Goal: Task Accomplishment & Management: Use online tool/utility

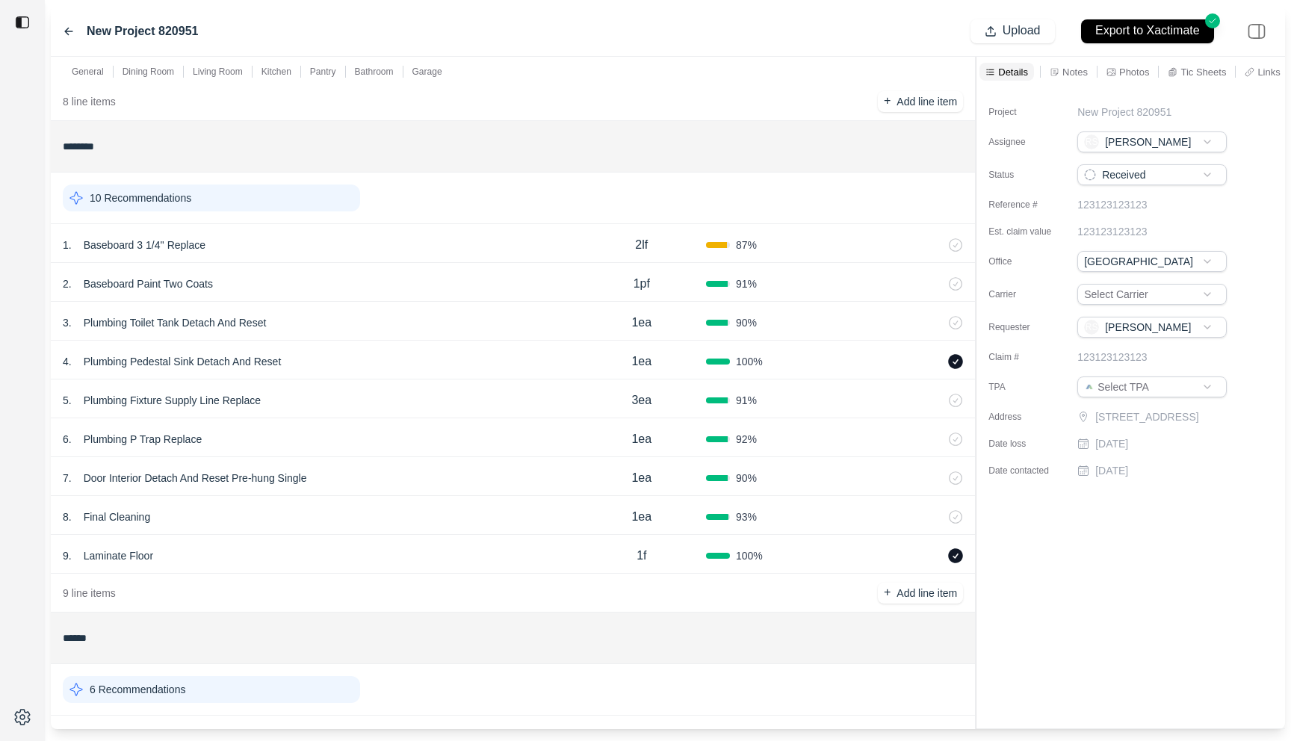
scroll to position [2434, 0]
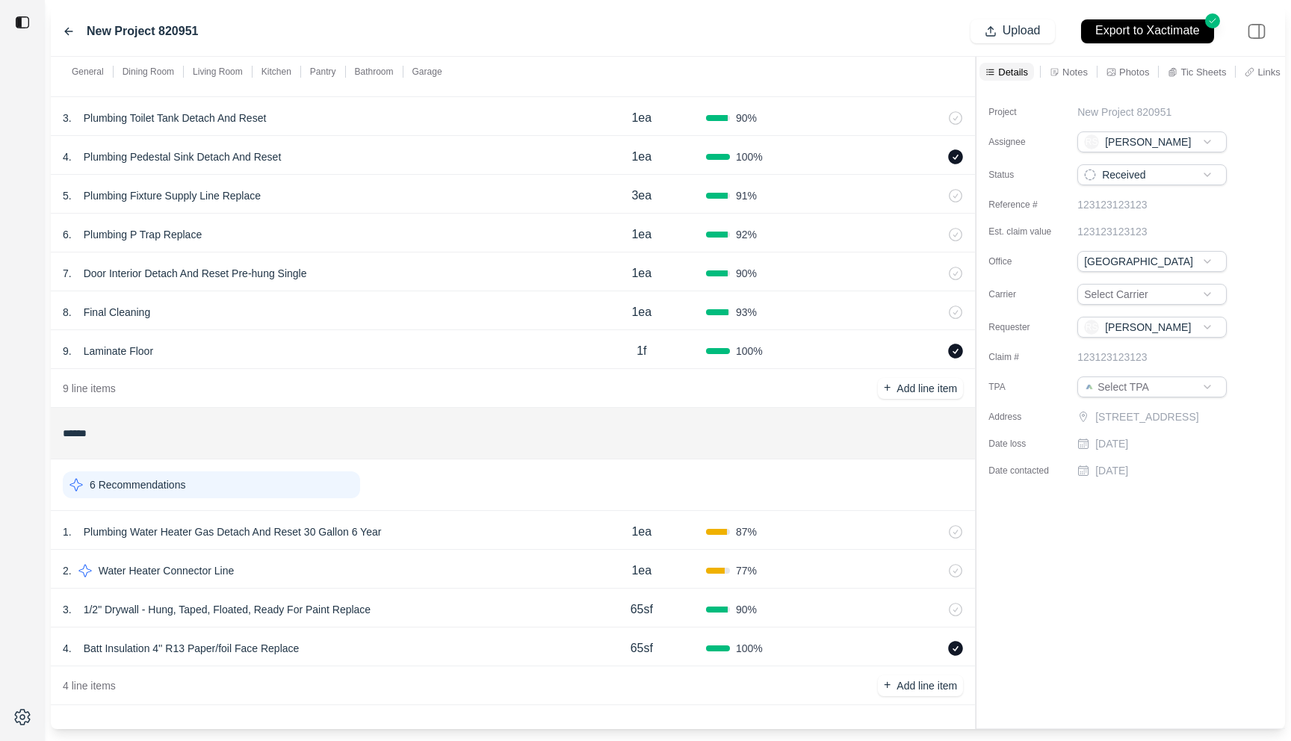
click at [411, 354] on div "9 . Laminate Floor" at bounding box center [320, 351] width 515 height 21
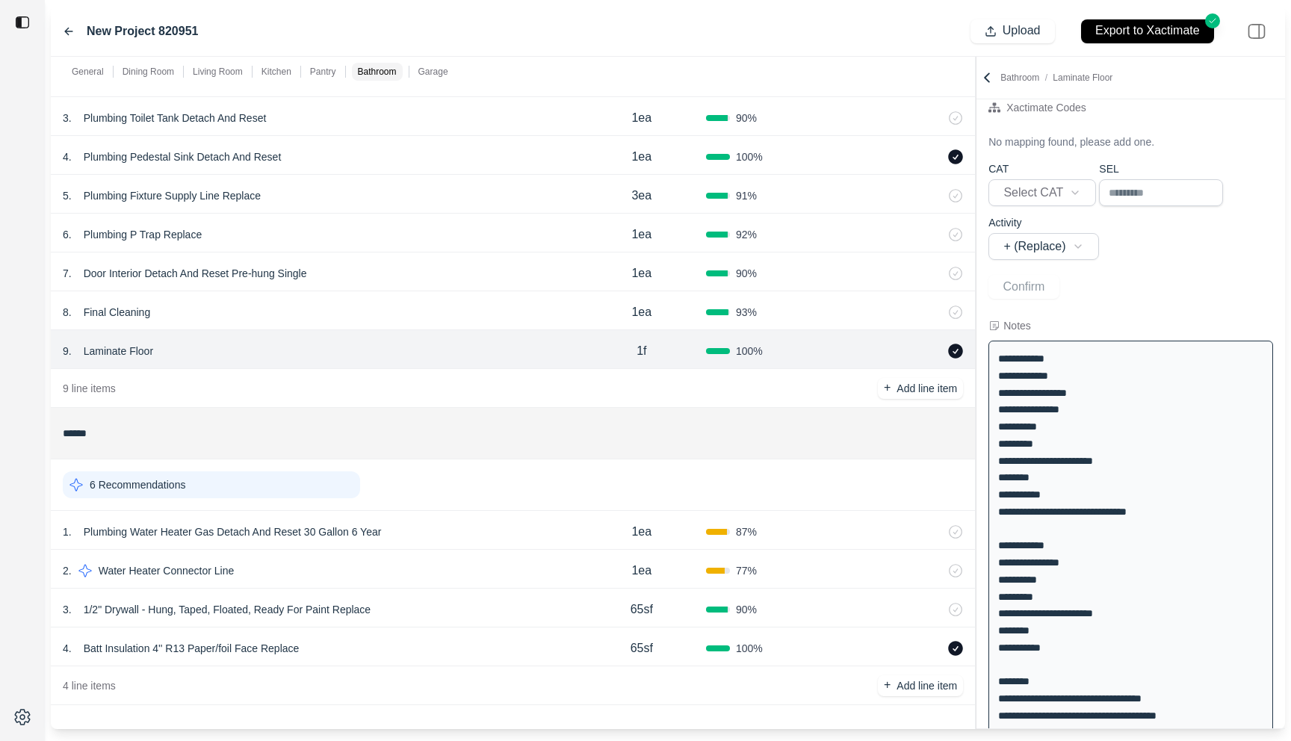
scroll to position [0, 0]
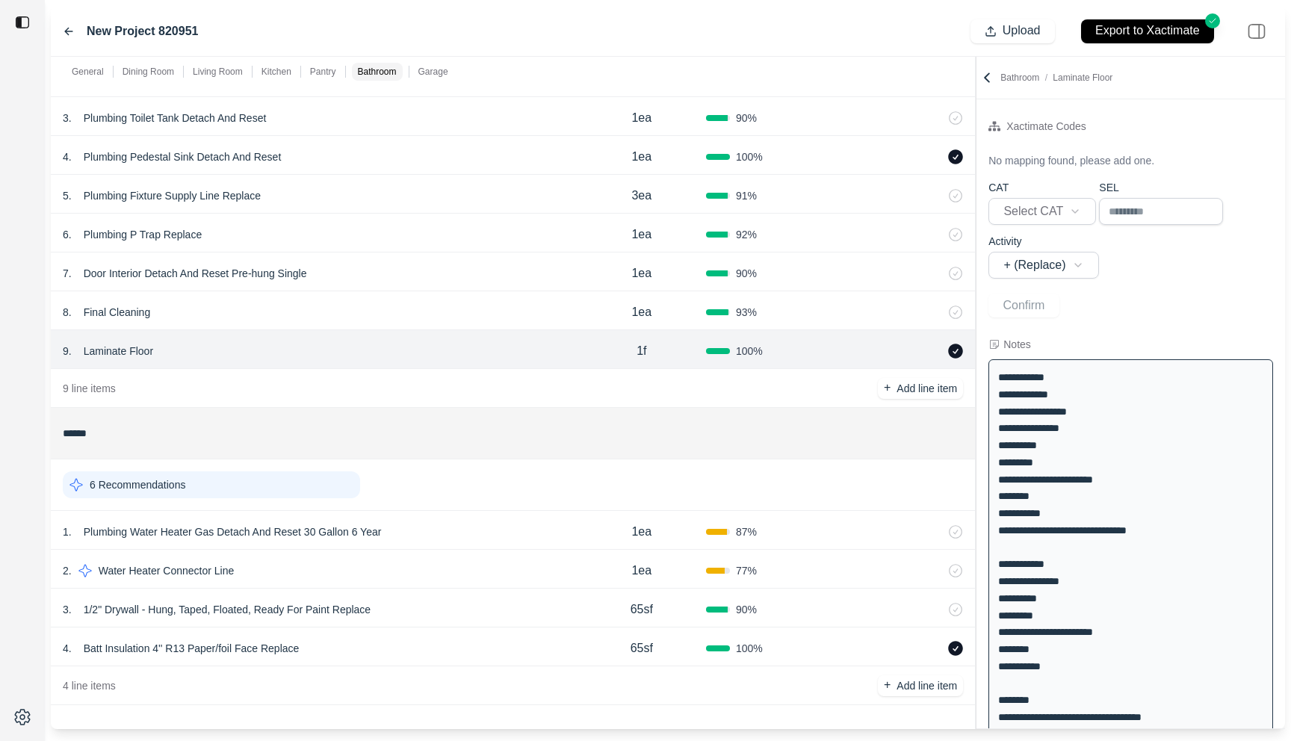
click at [93, 345] on p "Laminate Floor" at bounding box center [118, 351] width 81 height 21
click at [13, 462] on div at bounding box center [22, 370] width 45 height 741
click at [380, 157] on div "4 . Plumbing Pedestal Sink Detach And Reset" at bounding box center [320, 156] width 515 height 21
select select
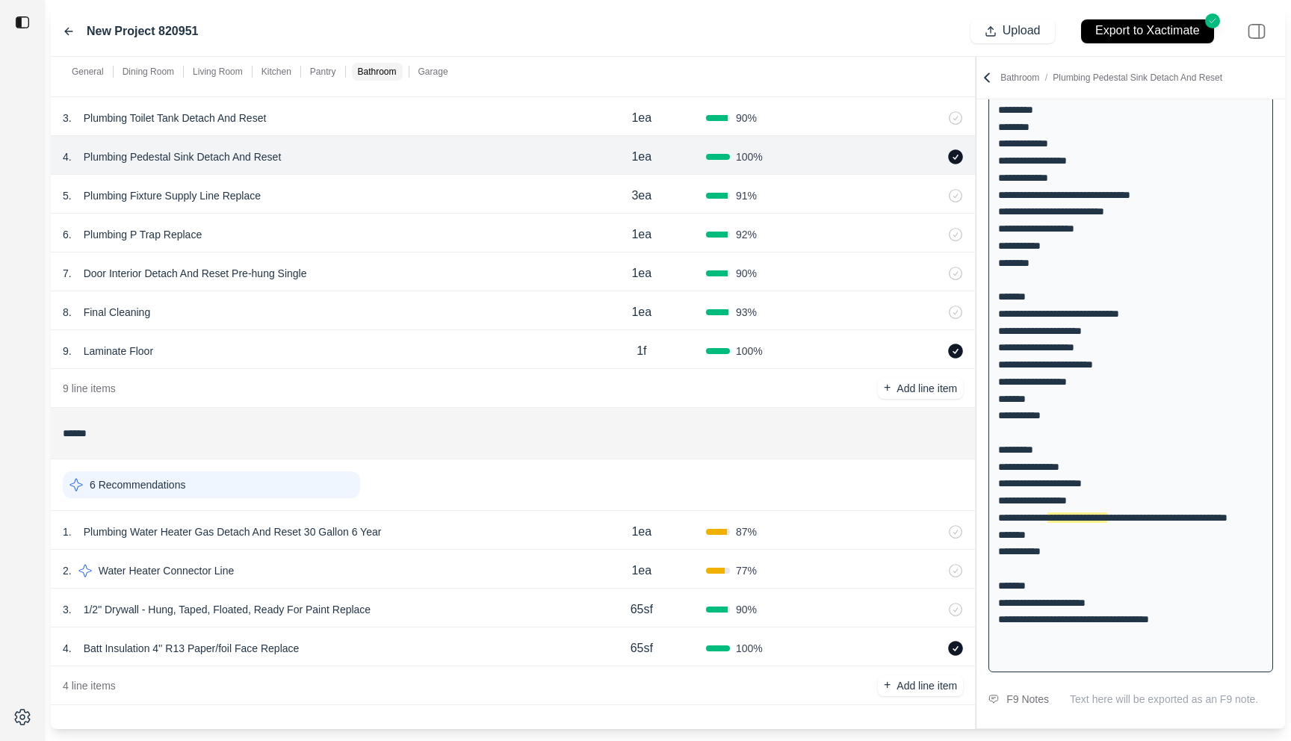
scroll to position [764, 0]
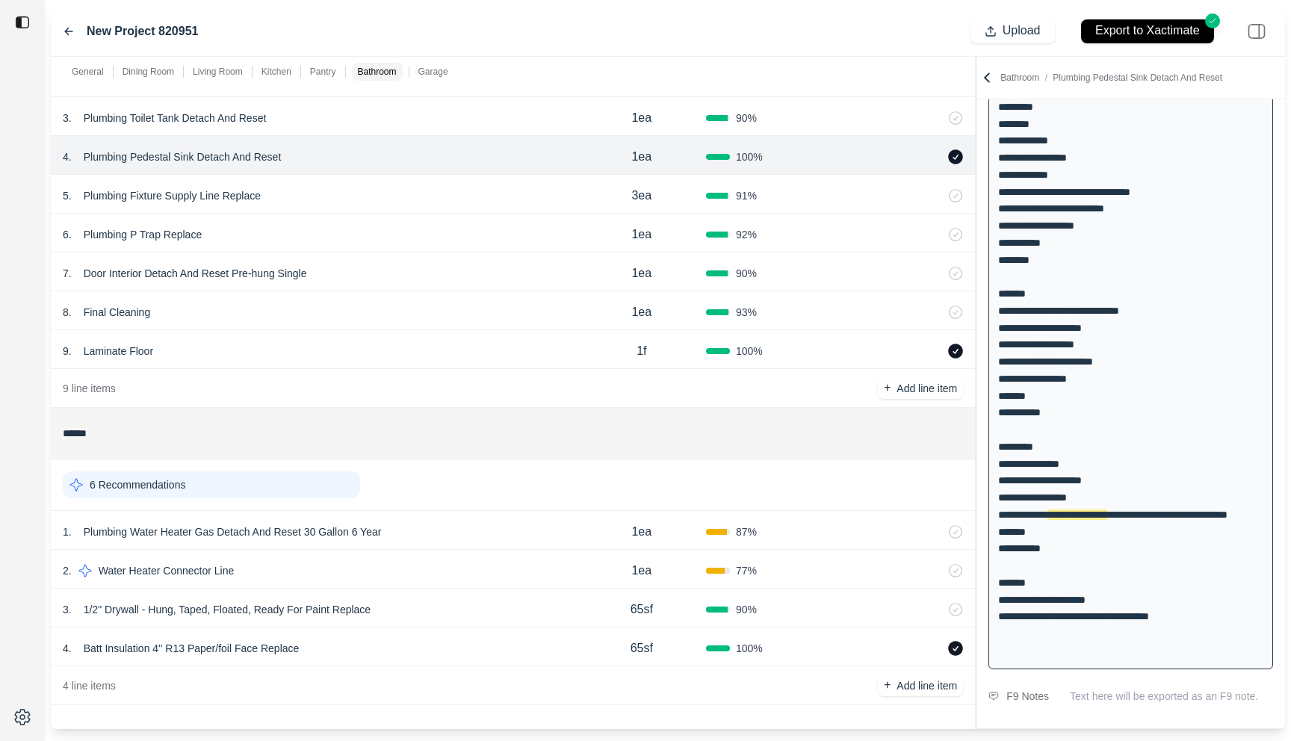
click at [417, 640] on div "4 . Batt Insulation 4'' R13 Paper/foil Face Replace" at bounding box center [320, 648] width 515 height 21
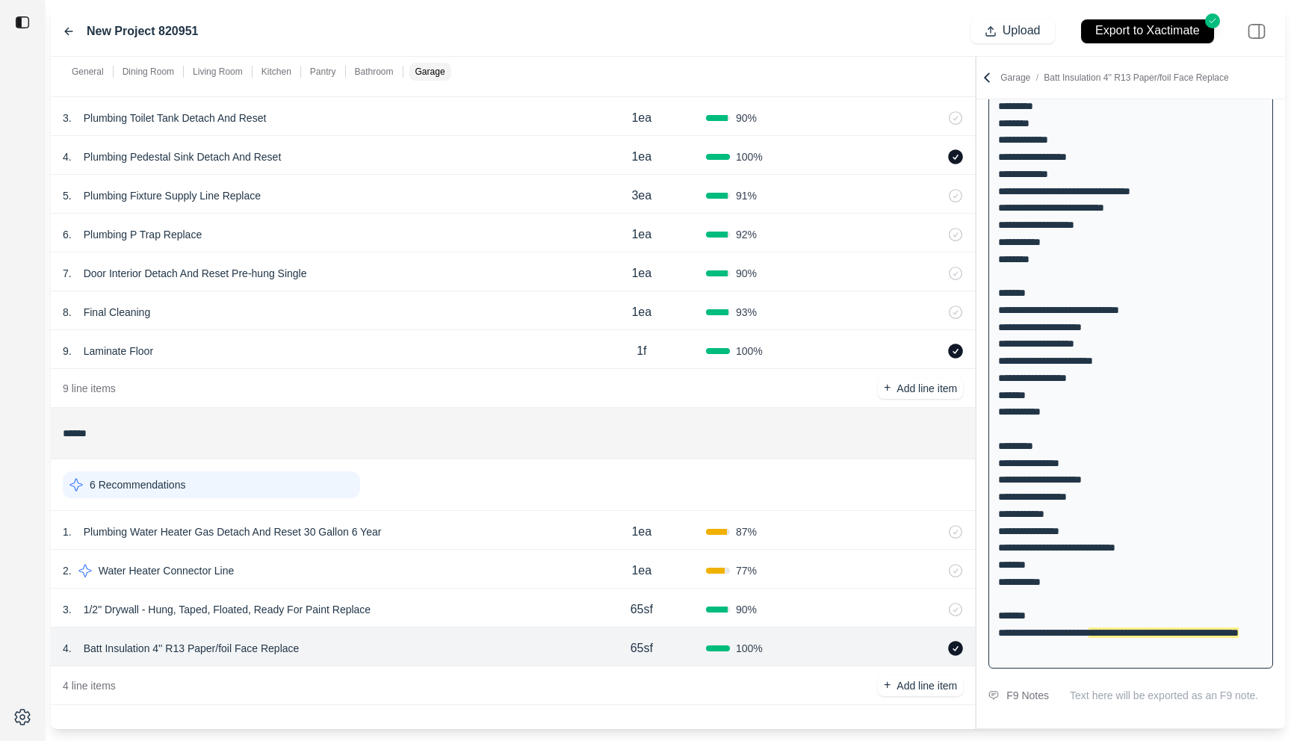
scroll to position [616, 0]
click at [400, 352] on div "9 . Laminate Floor" at bounding box center [320, 351] width 515 height 21
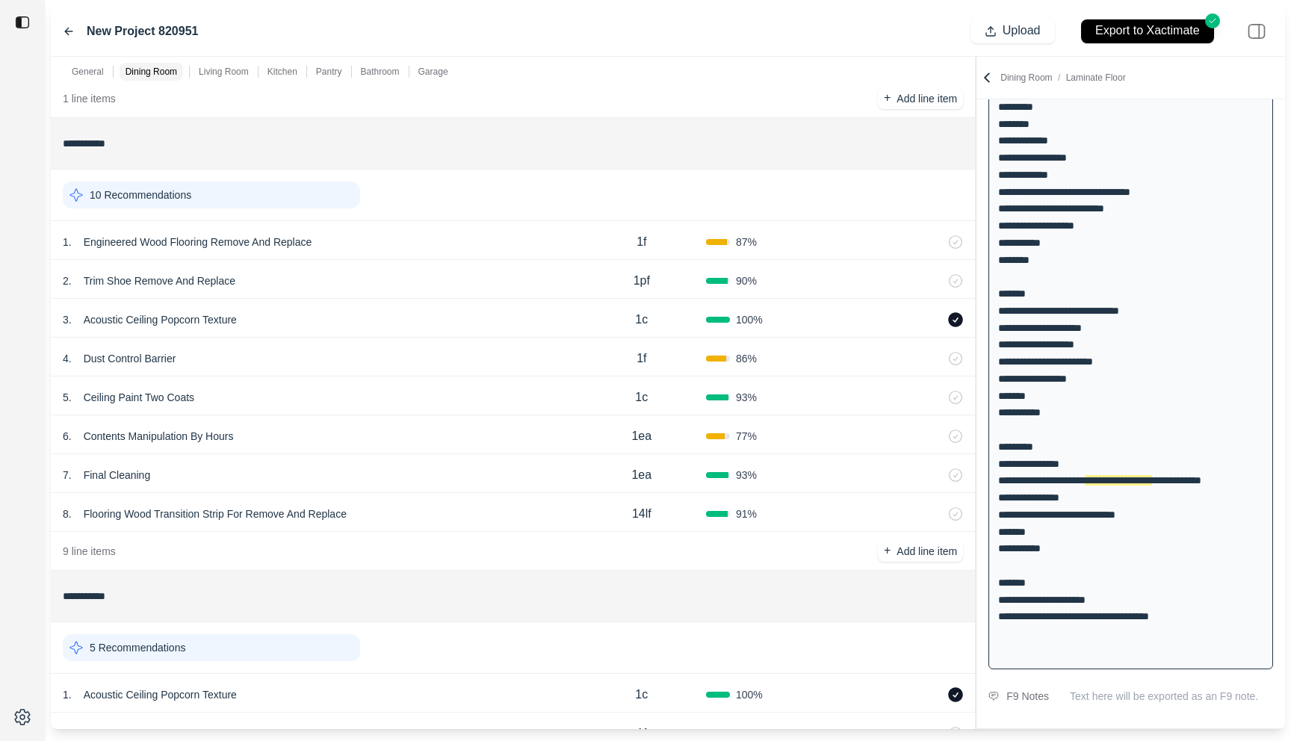
scroll to position [96, 0]
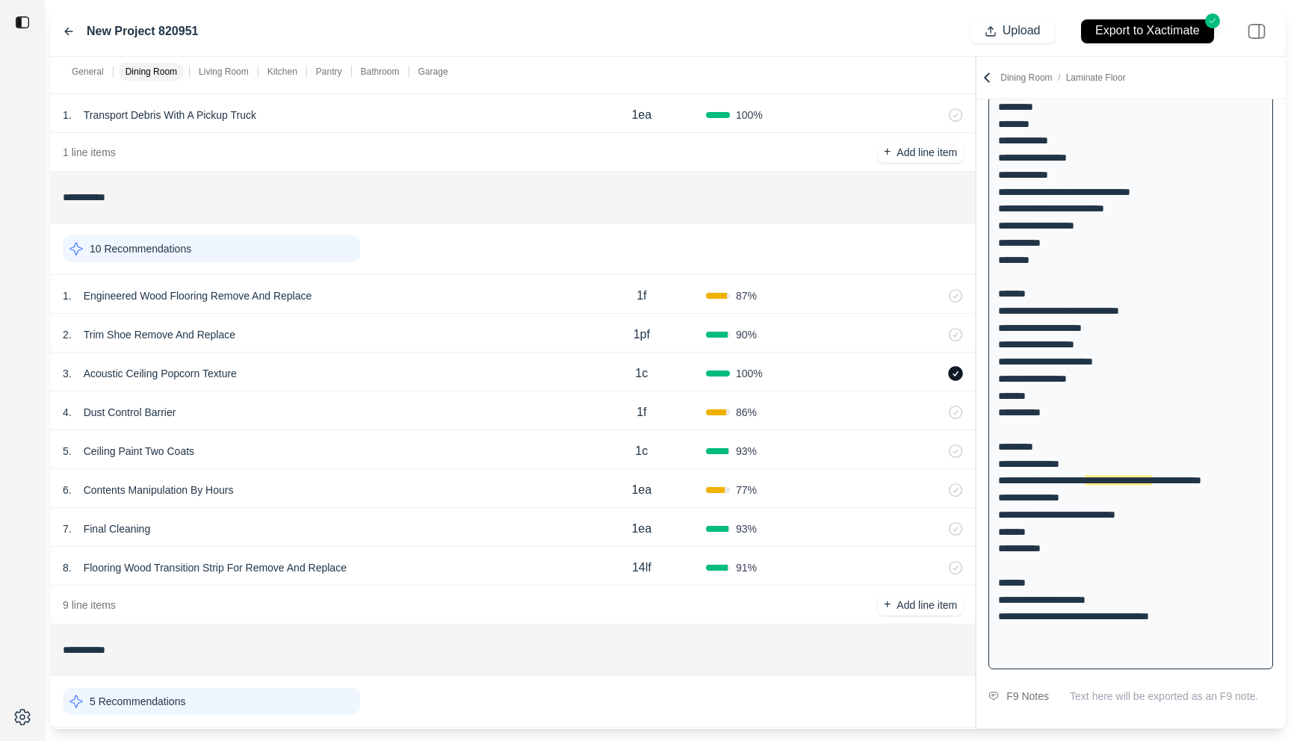
click at [343, 379] on div "3 . Acoustic Ceiling Popcorn Texture" at bounding box center [320, 373] width 515 height 21
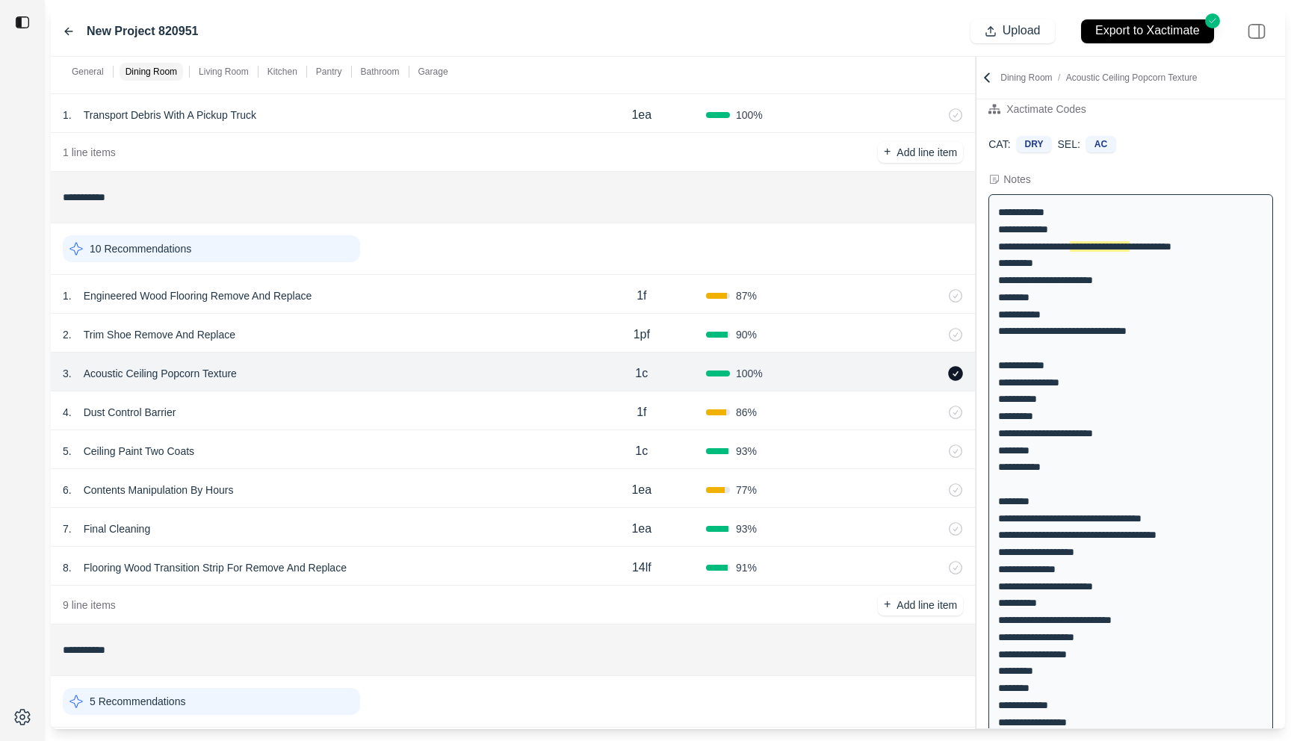
scroll to position [0, 0]
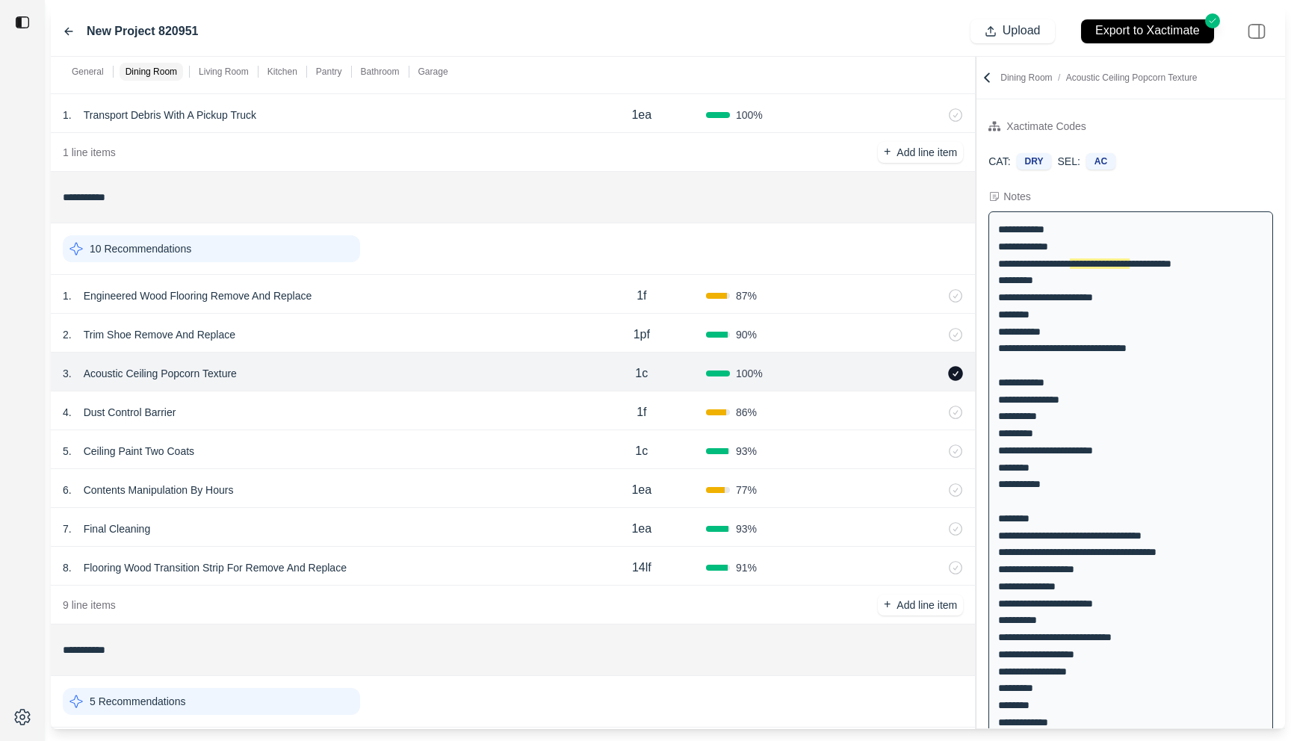
click at [170, 370] on p "Acoustic Ceiling Popcorn Texture" at bounding box center [160, 373] width 165 height 21
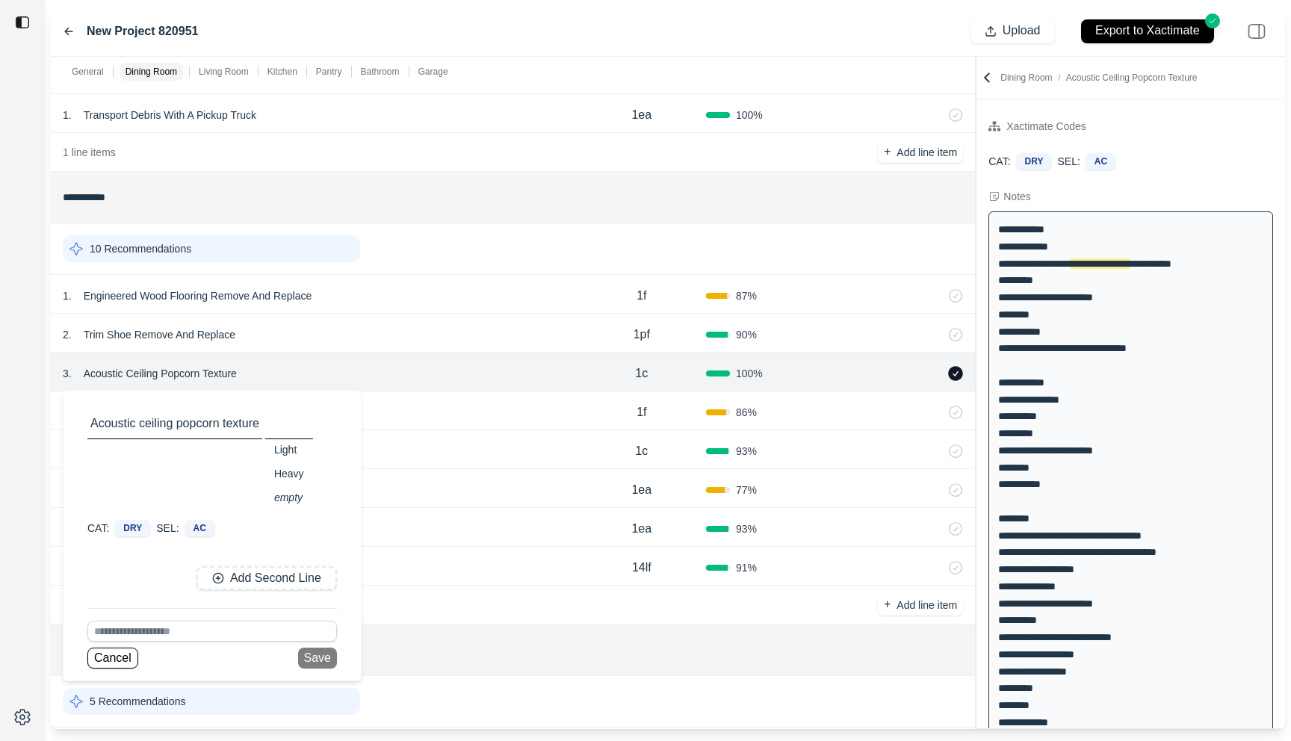
click at [17, 492] on div at bounding box center [22, 370] width 45 height 741
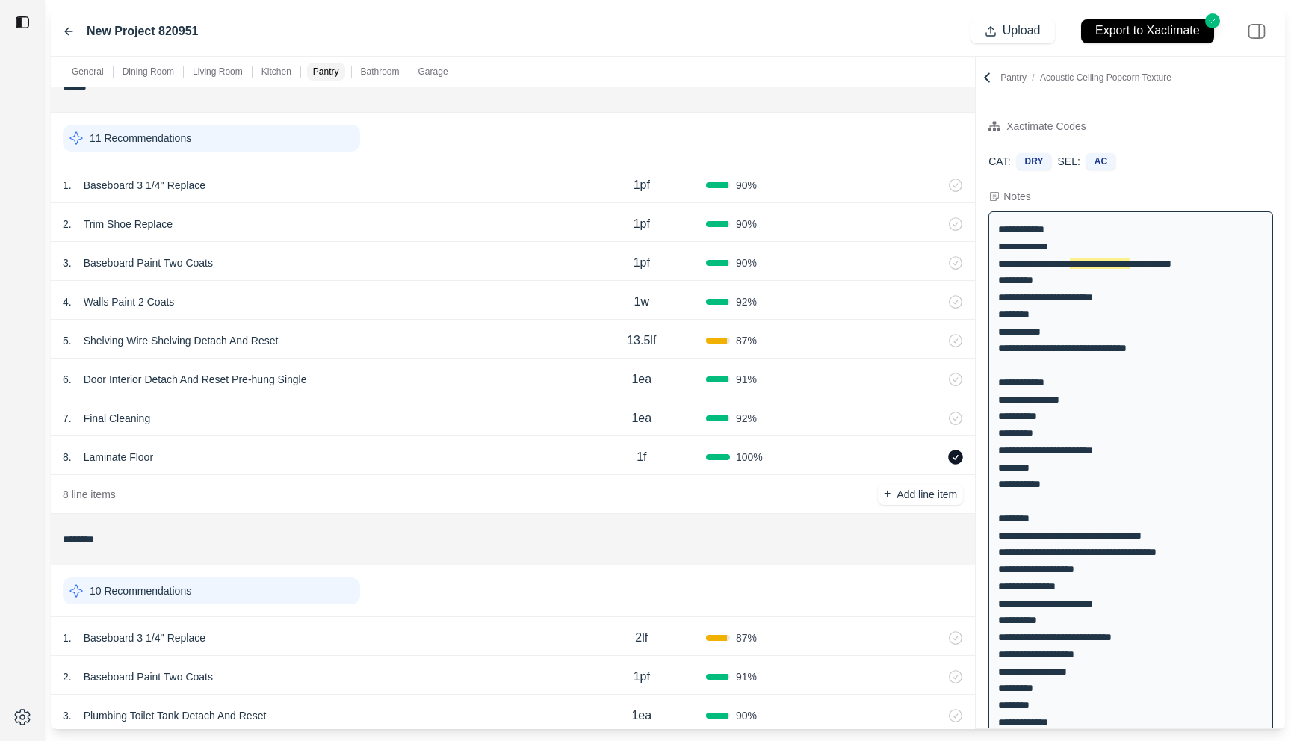
scroll to position [2434, 0]
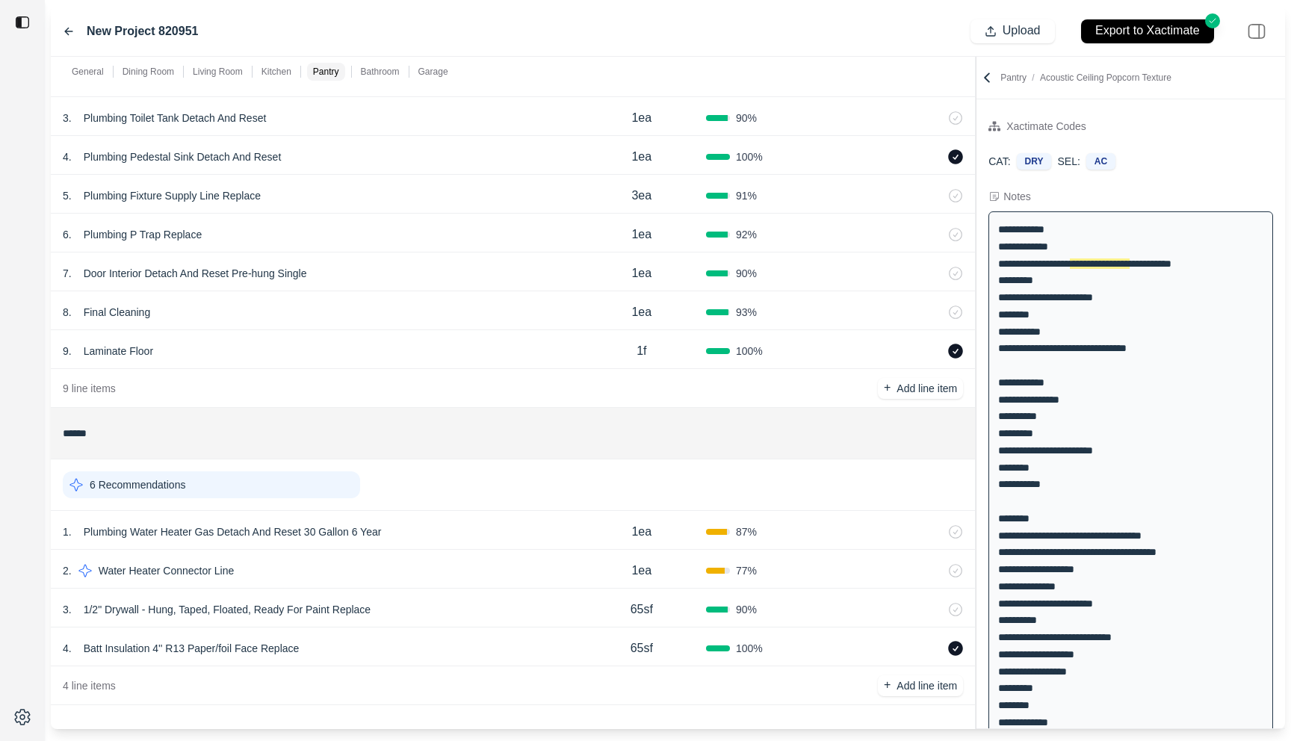
click at [451, 592] on div "3 . 1/2" Drywall - Hung, Taped, Floated, Ready For Paint Replace 65sf 90 %" at bounding box center [513, 608] width 924 height 39
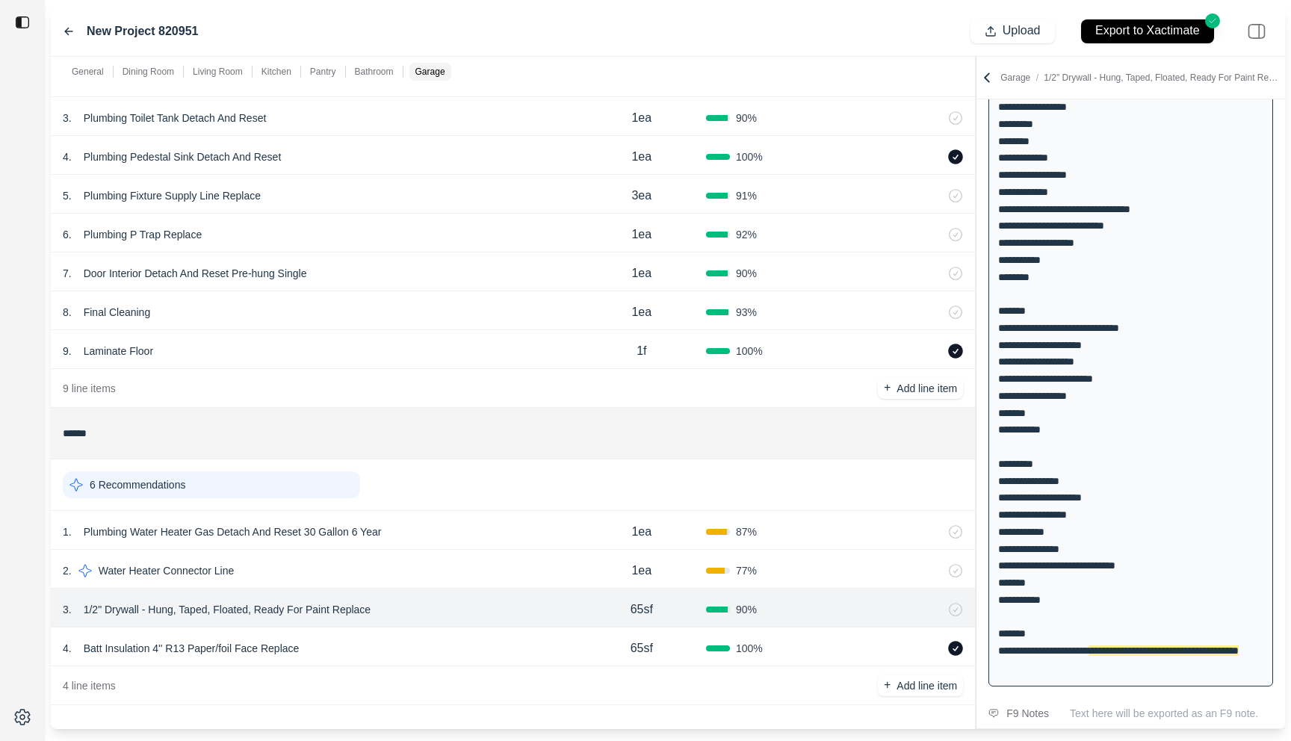
scroll to position [616, 0]
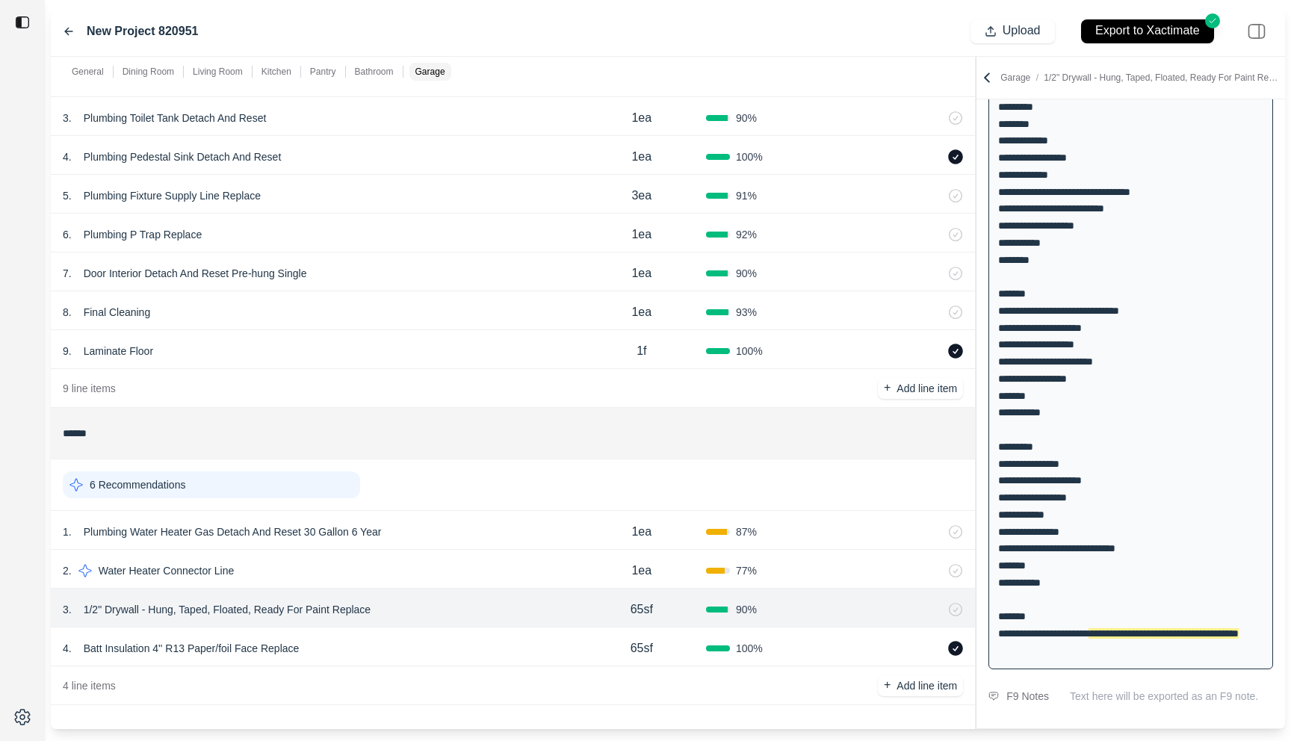
click at [442, 644] on div "4 . Batt Insulation 4'' R13 Paper/foil Face Replace" at bounding box center [320, 648] width 515 height 21
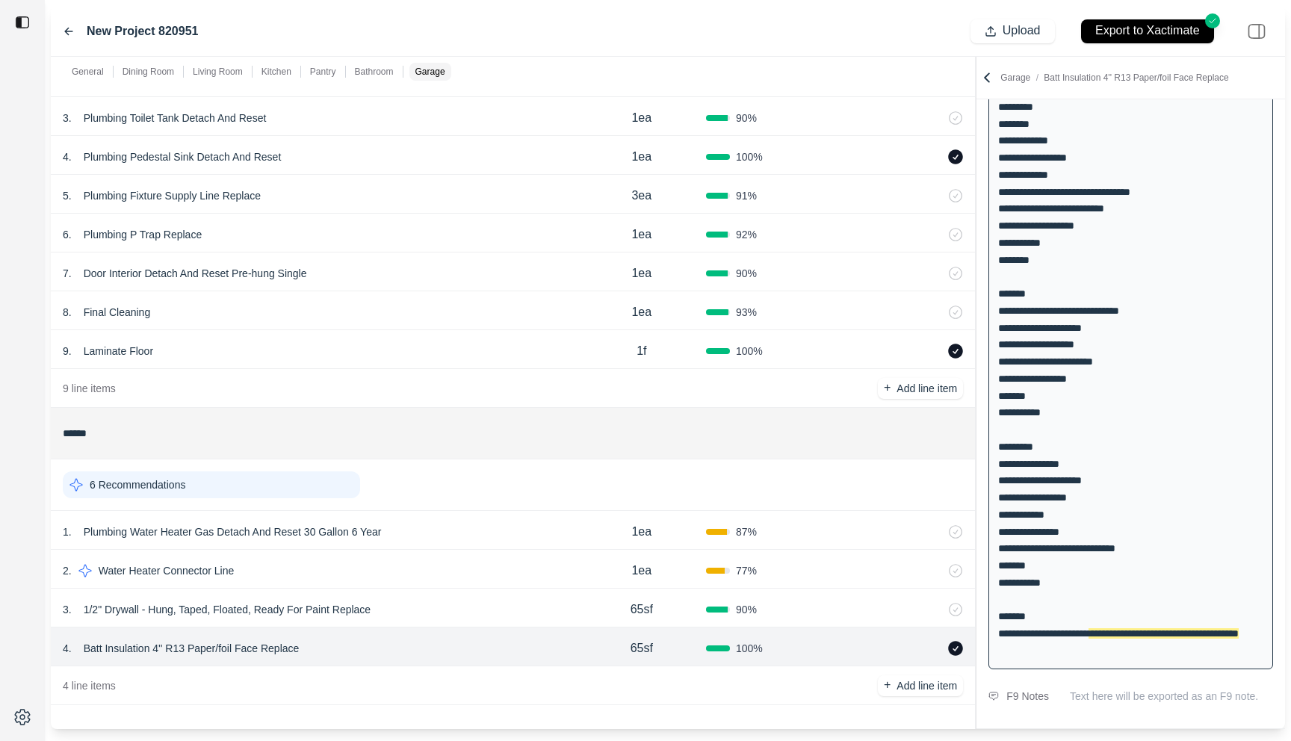
click at [448, 575] on div "2 . Water Heater Connector Line" at bounding box center [320, 570] width 515 height 21
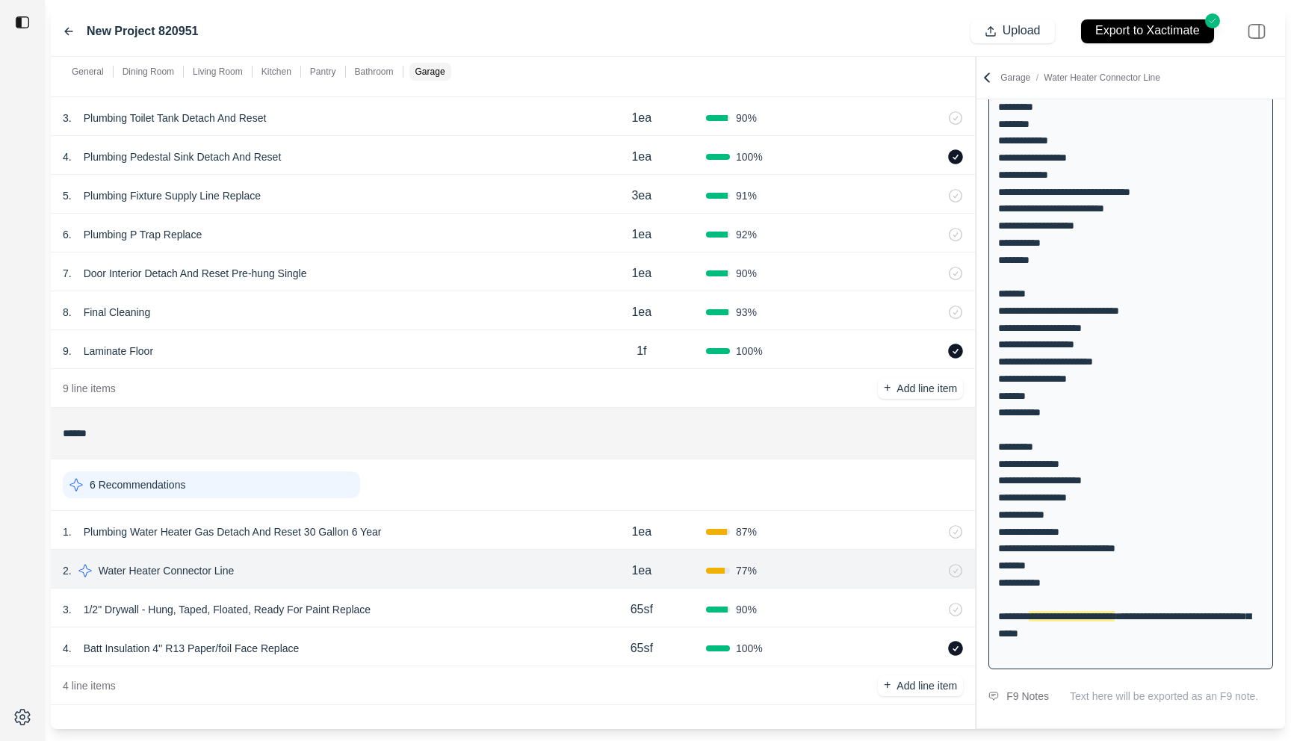
click at [478, 516] on div "1 . Plumbing Water Heater Gas Detach And Reset 30 Gallon 6 Year 1ea 87 %" at bounding box center [513, 530] width 924 height 39
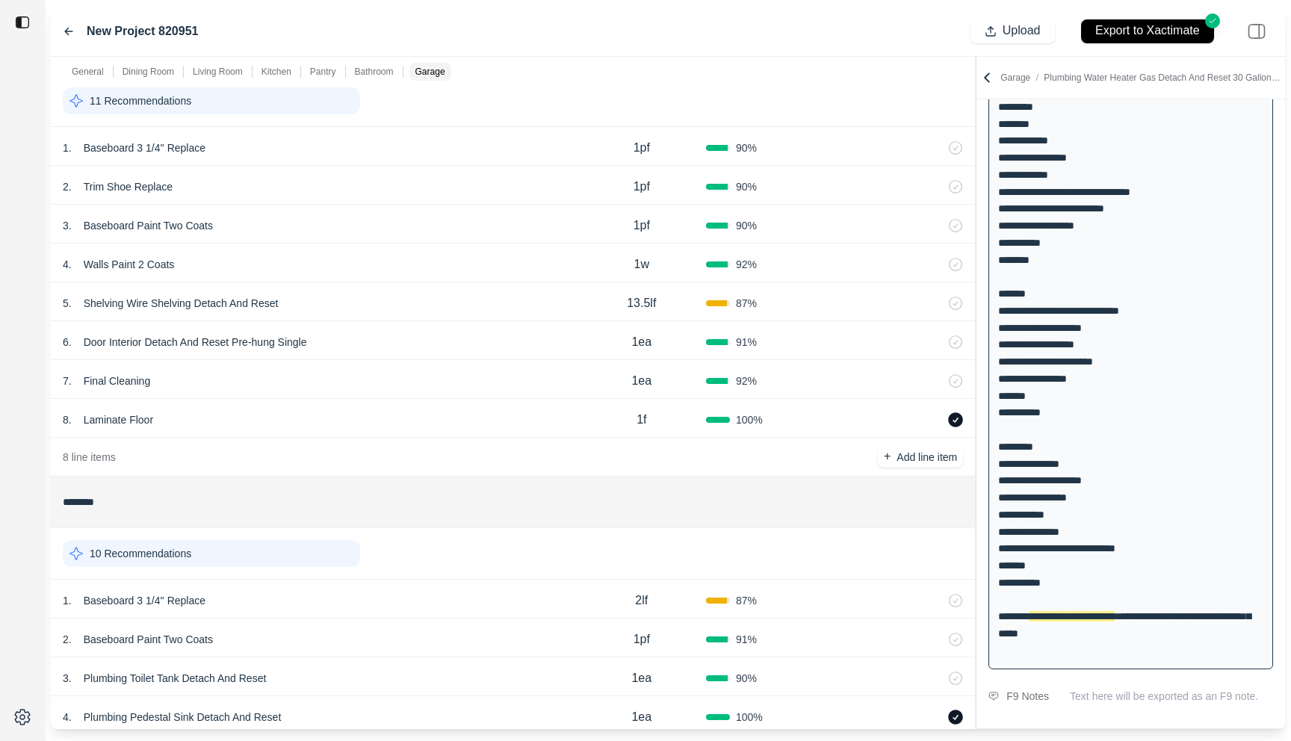
scroll to position [1955, 0]
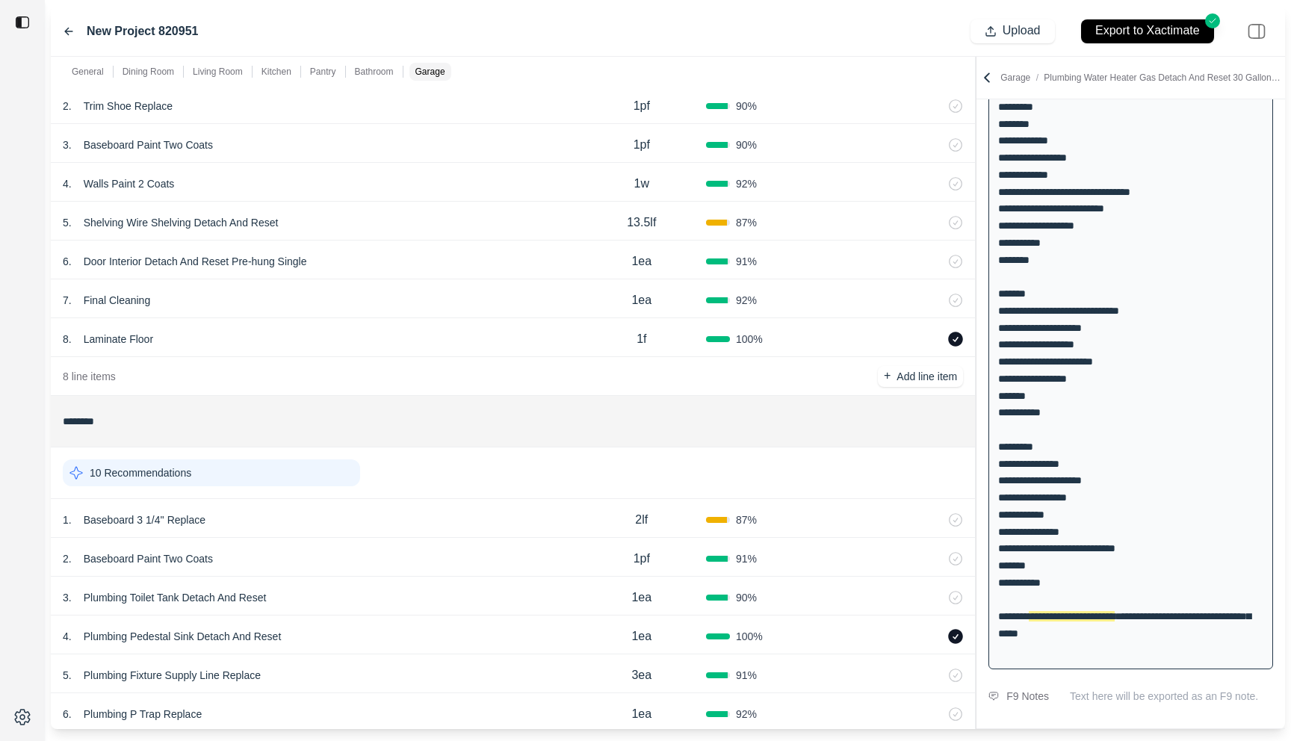
click at [112, 336] on p "Laminate Floor" at bounding box center [118, 339] width 81 height 21
select select "*"
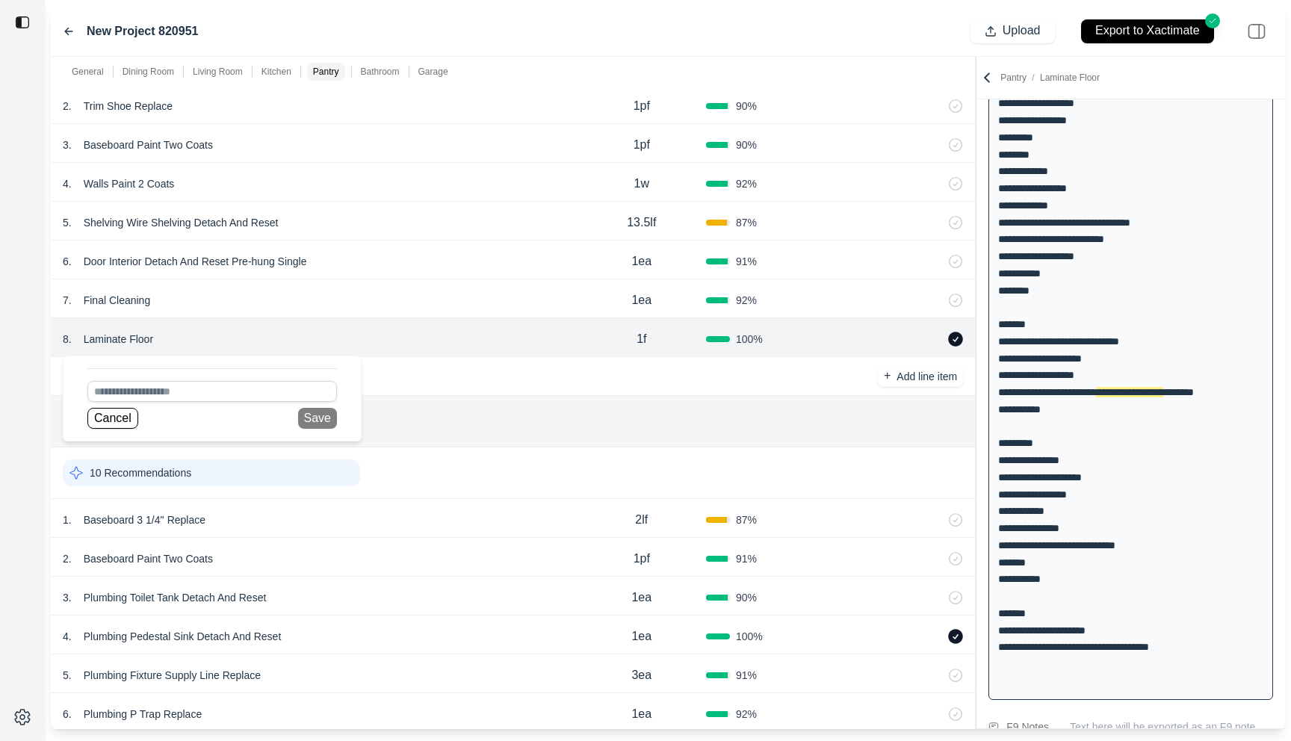
scroll to position [728, 0]
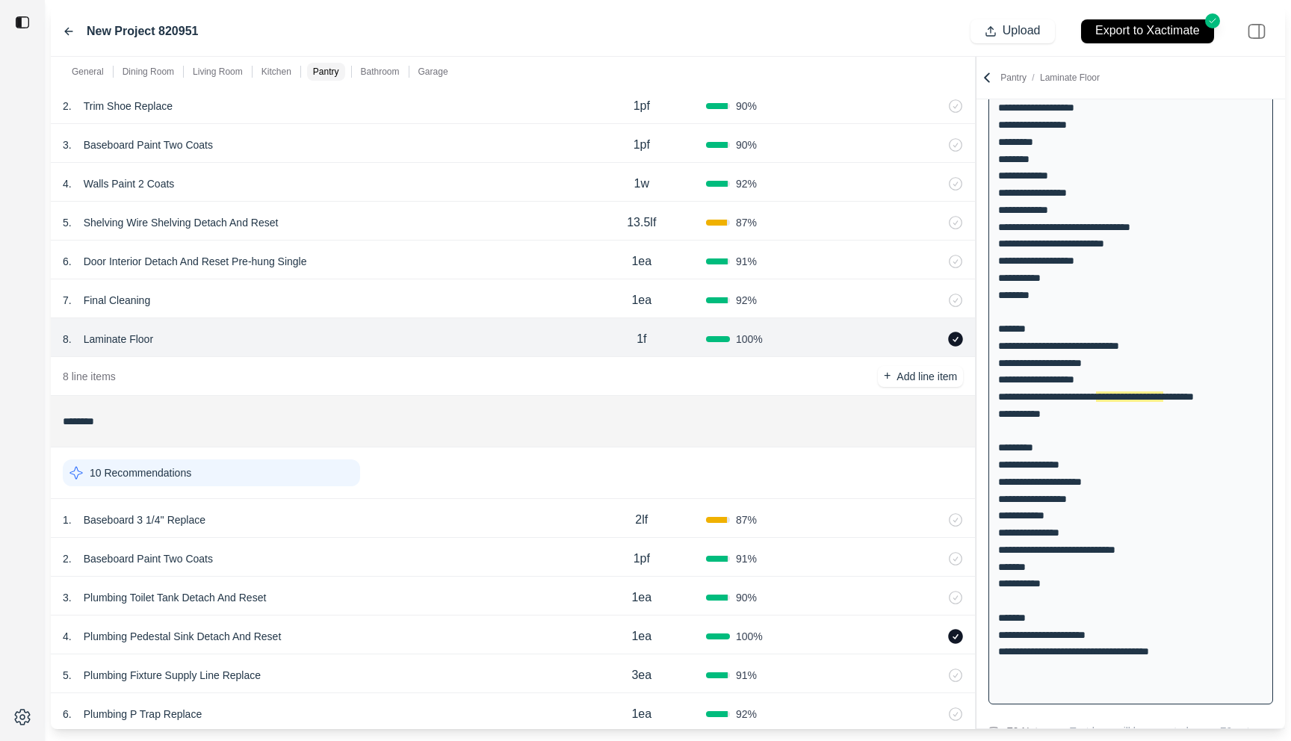
click at [7, 380] on div at bounding box center [22, 370] width 45 height 741
click at [484, 297] on div "7 . Final Cleaning" at bounding box center [320, 300] width 515 height 21
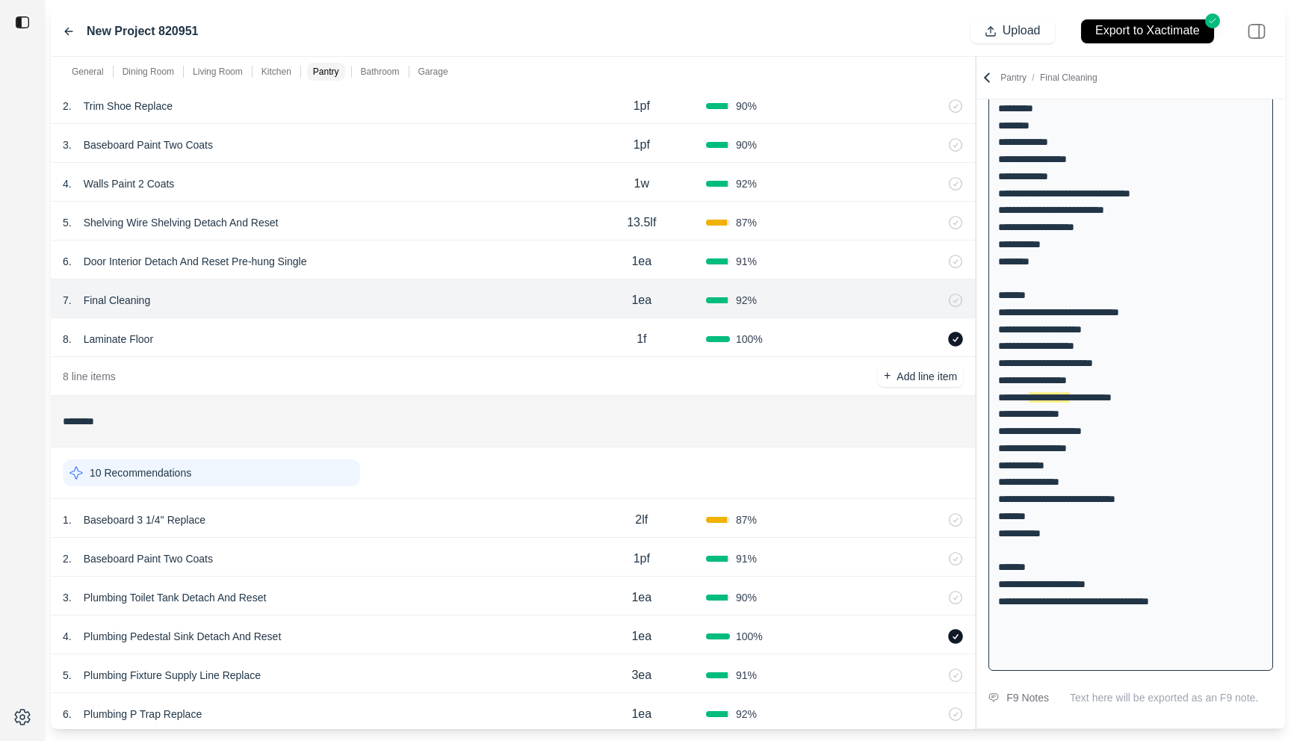
click at [485, 254] on div "6 . Door Interior Detach And Reset Pre-hung Single" at bounding box center [320, 261] width 515 height 21
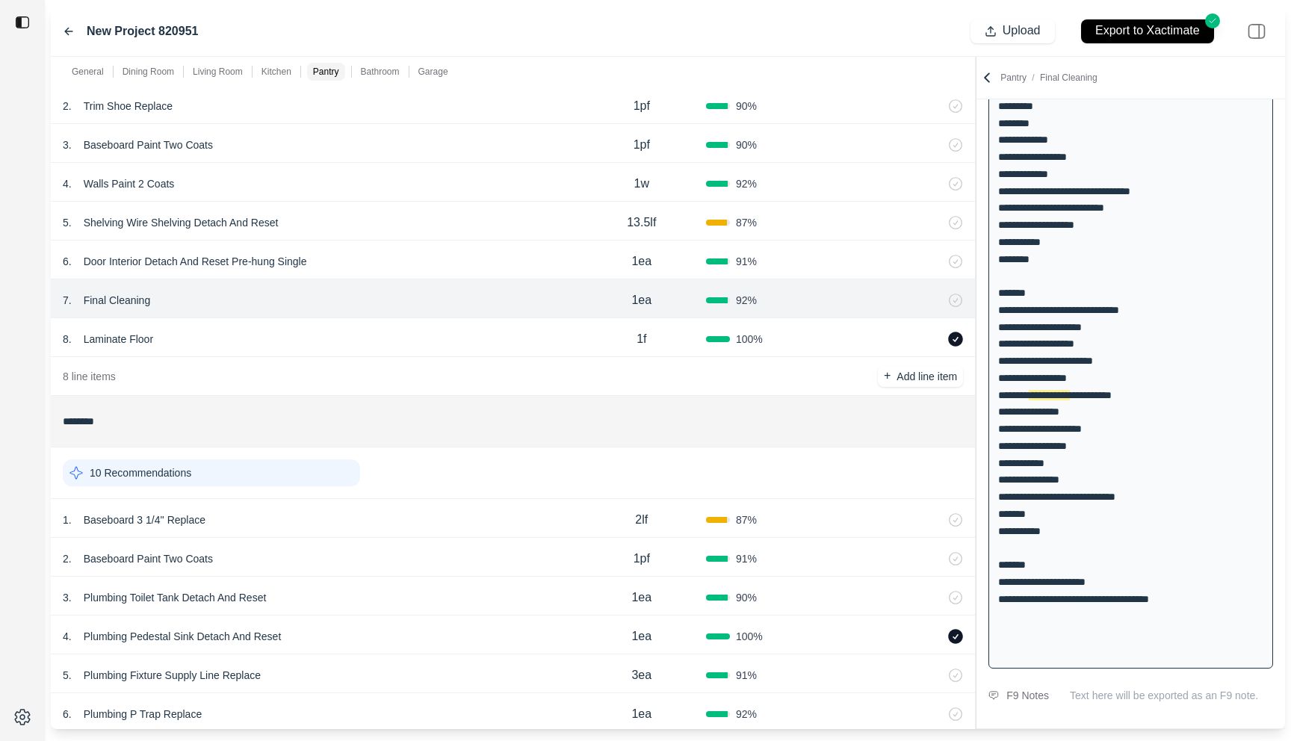
select select
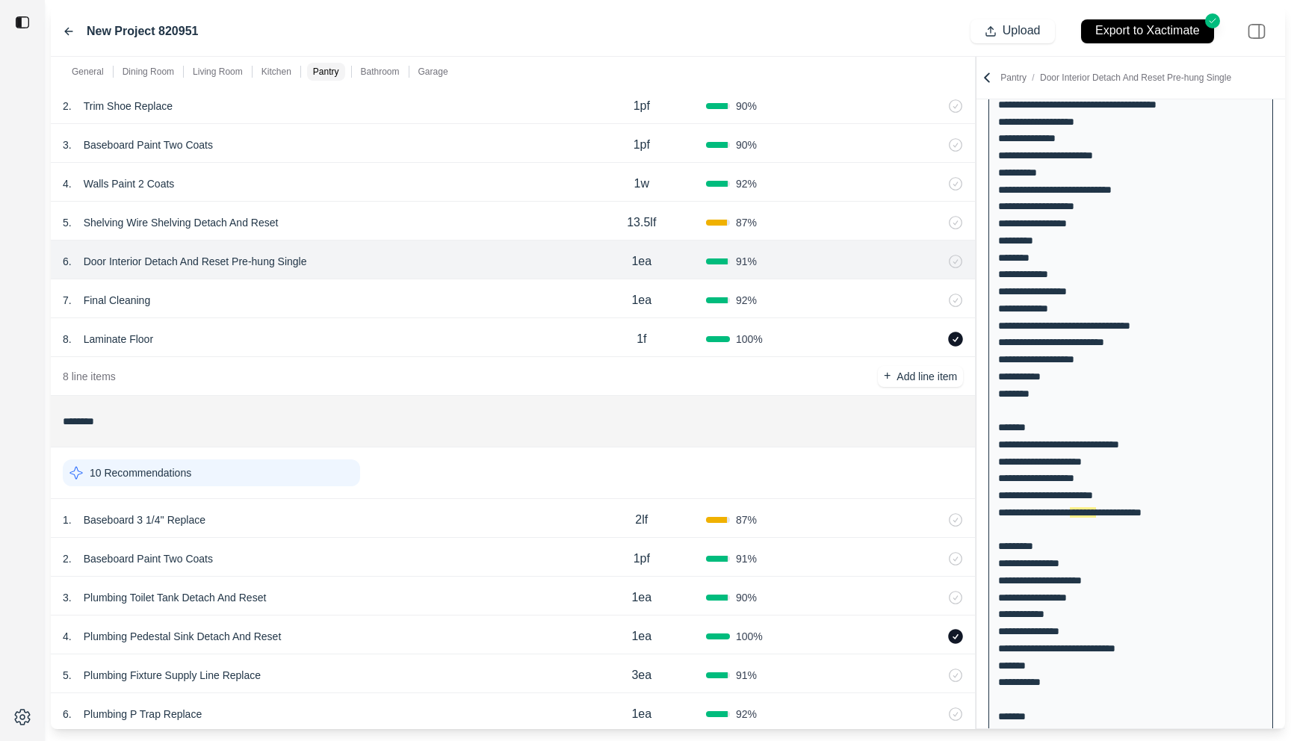
click at [492, 217] on div "5 . Shelving Wire Shelving Detach And Reset" at bounding box center [320, 222] width 515 height 21
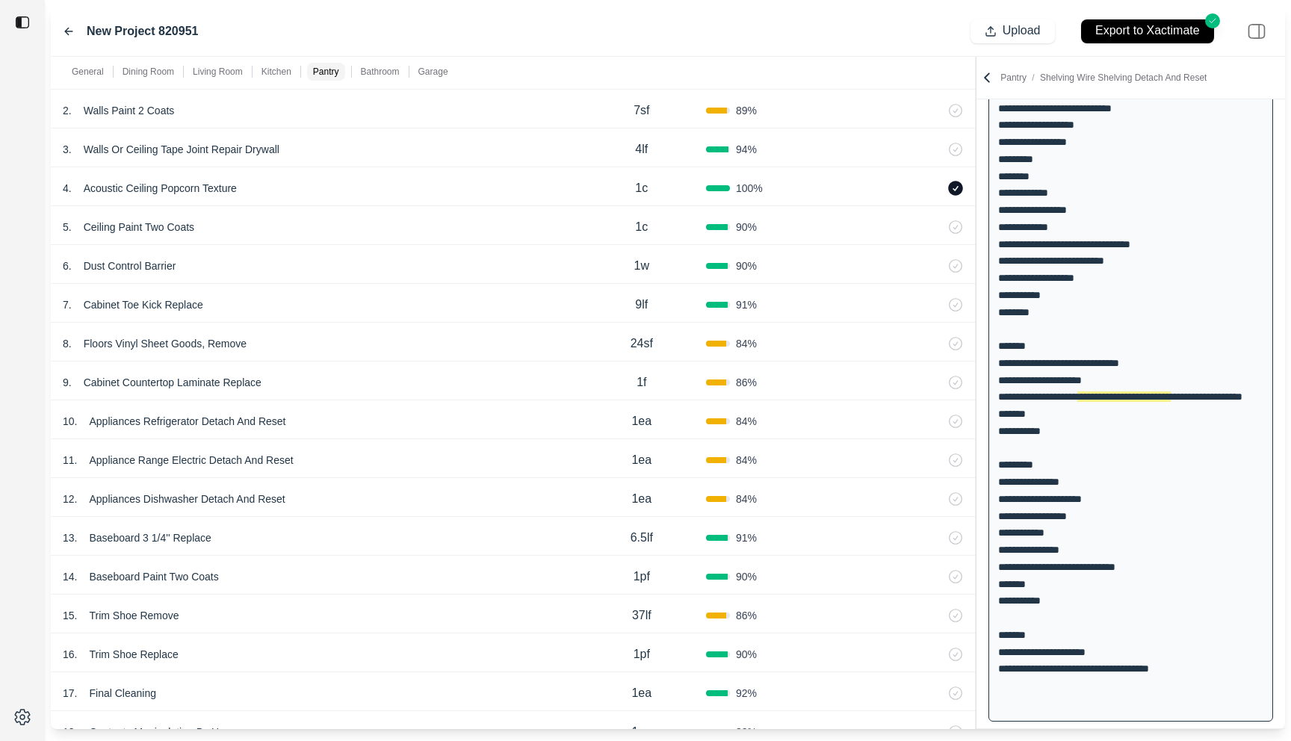
scroll to position [1341, 0]
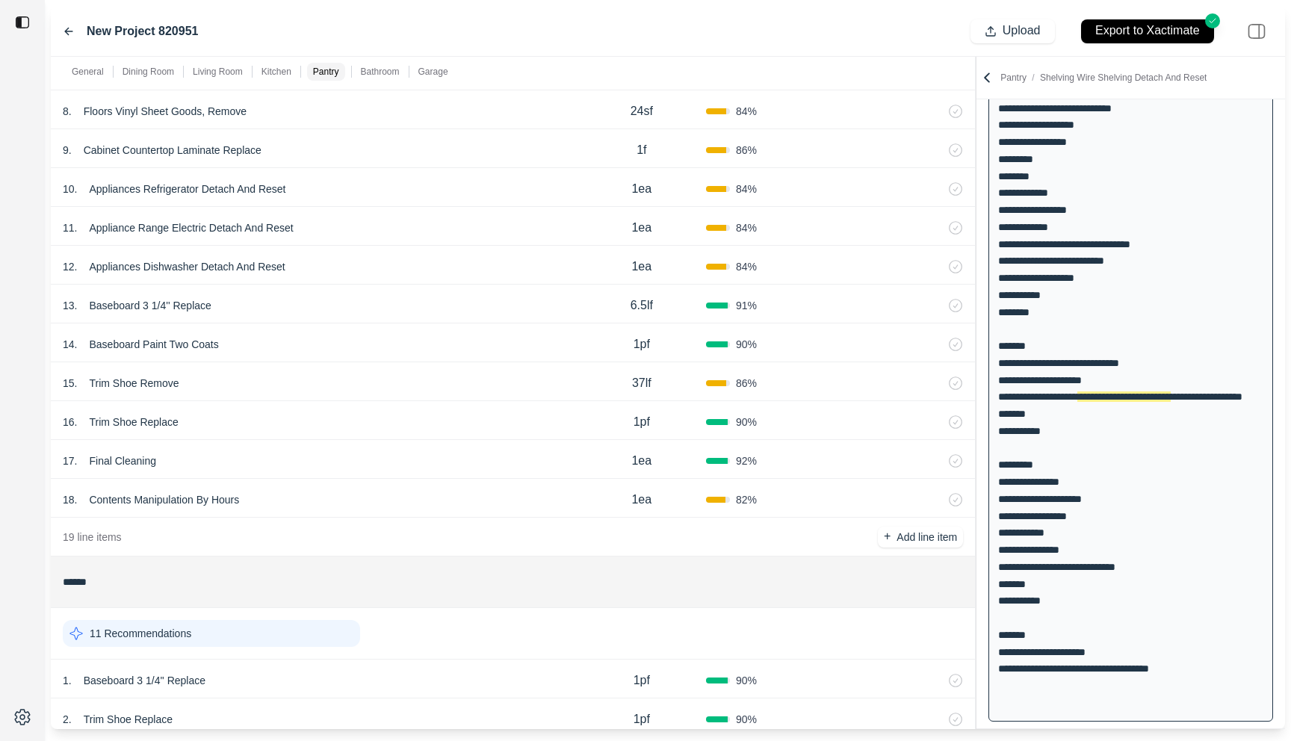
click at [328, 464] on div "17 . Final Cleaning" at bounding box center [320, 461] width 515 height 21
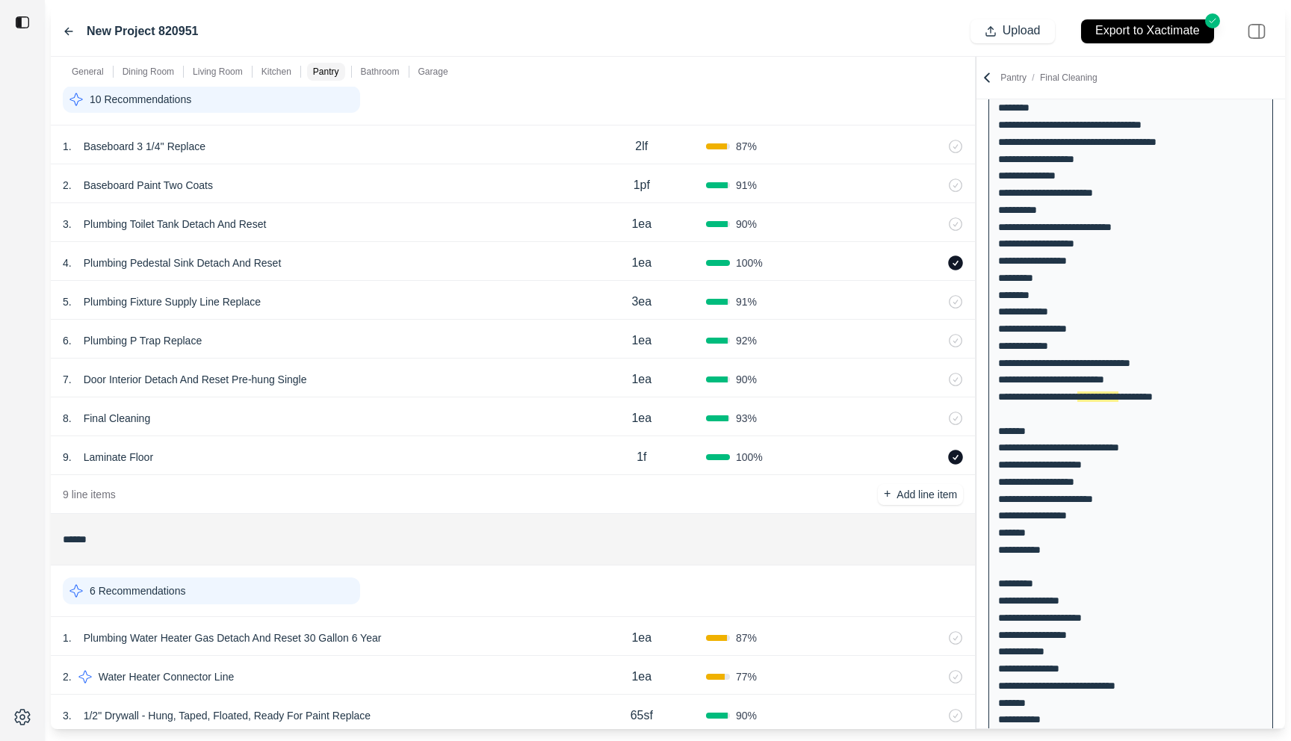
scroll to position [2434, 0]
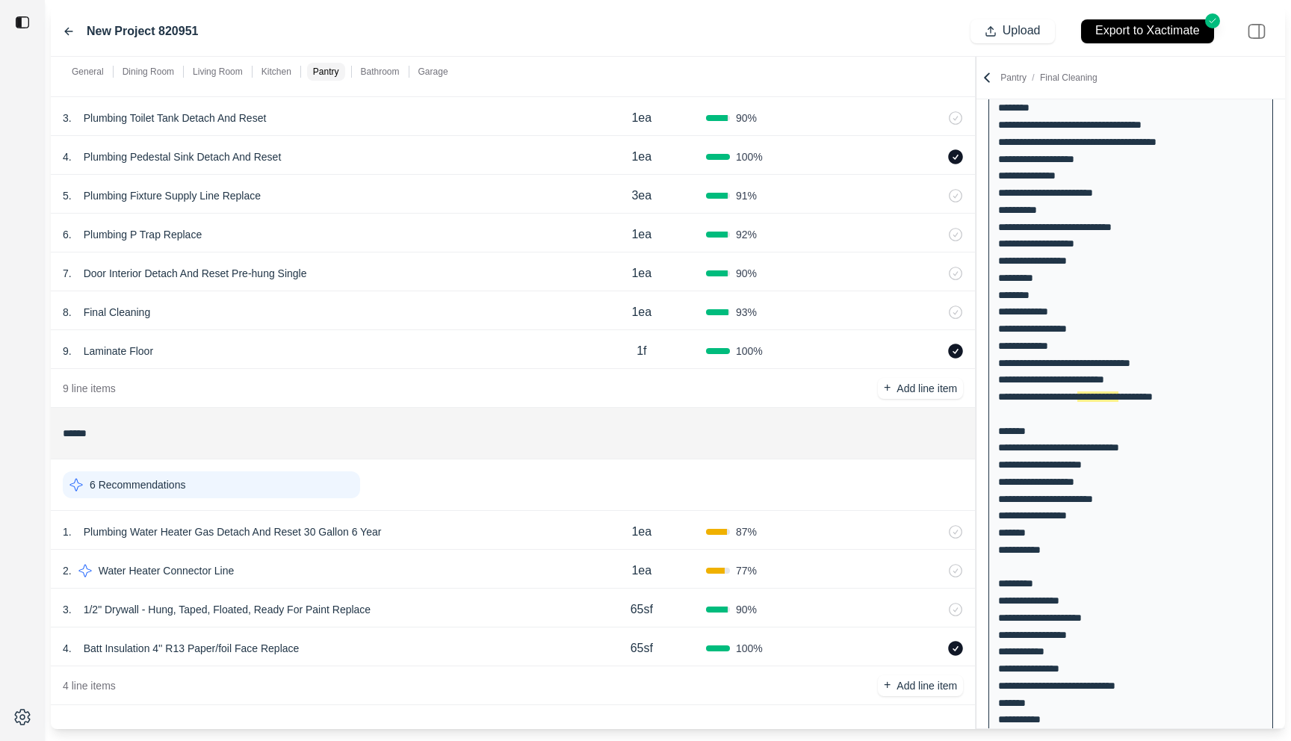
click at [628, 93] on div "**********" at bounding box center [668, 393] width 1234 height 672
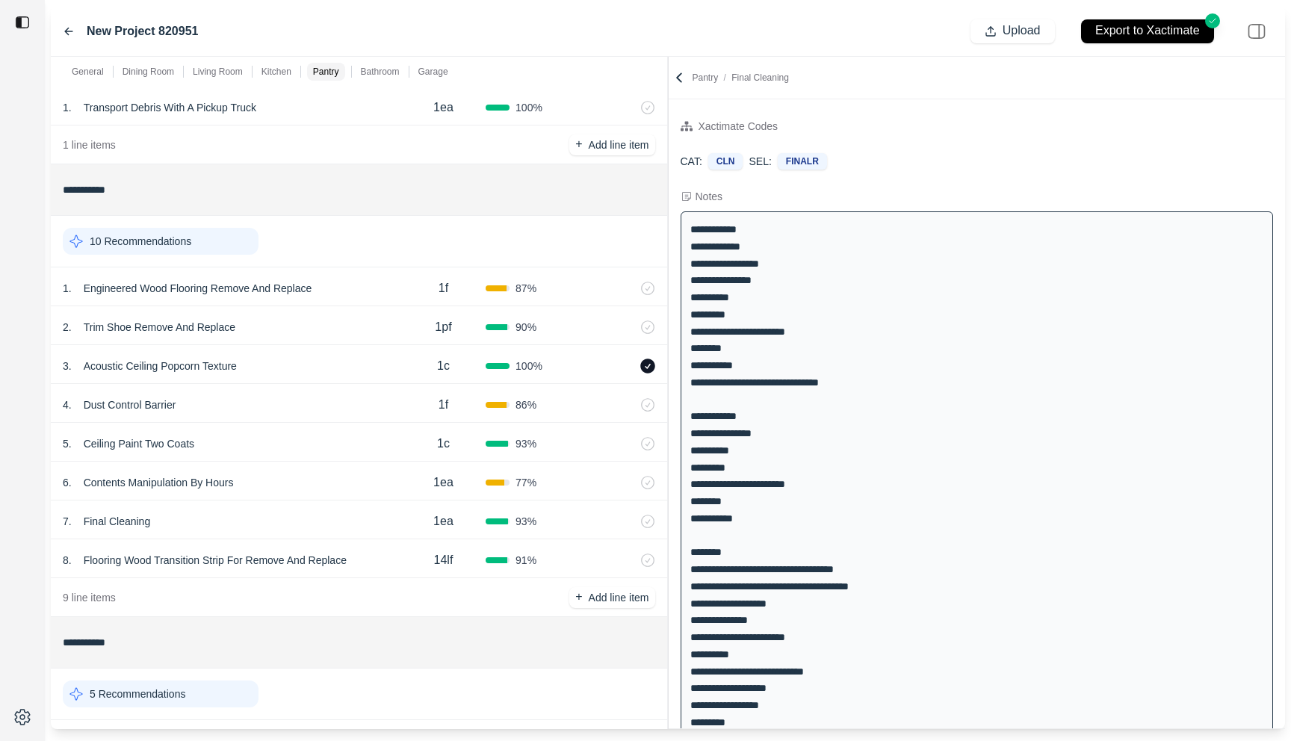
scroll to position [0, 0]
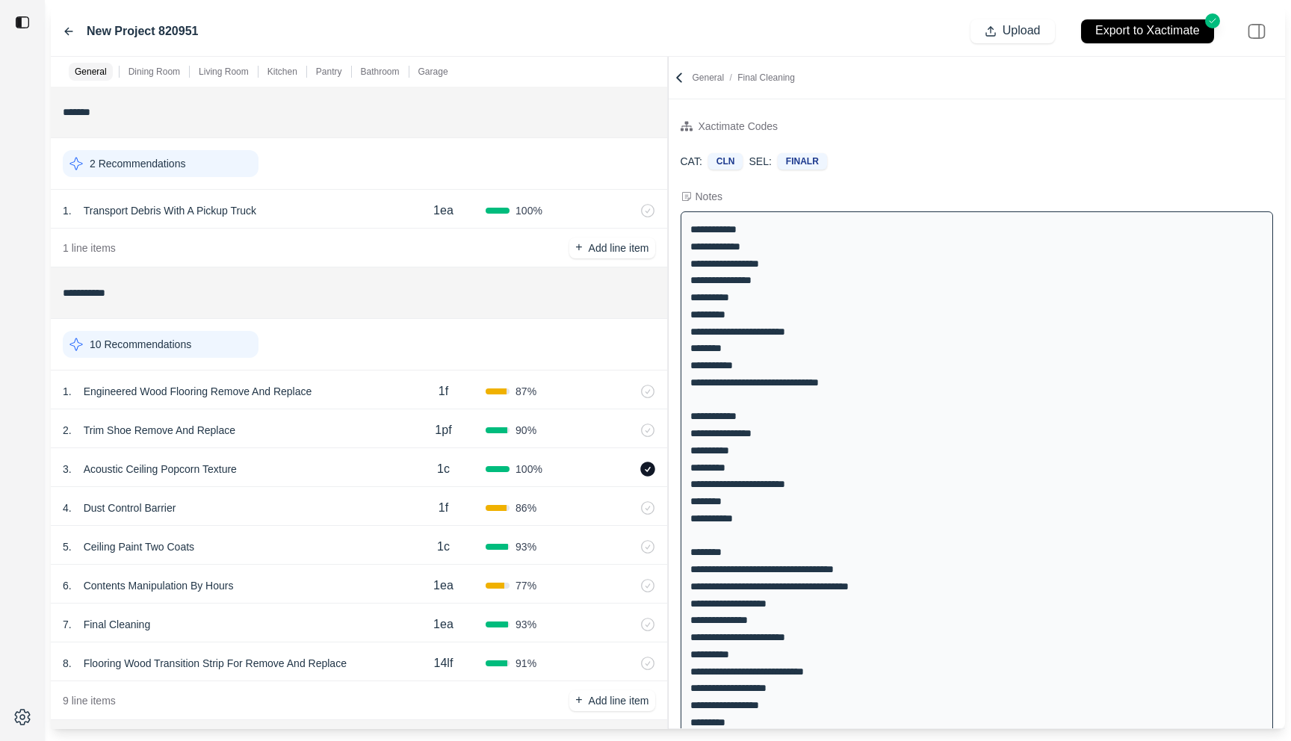
click at [377, 388] on div "1 . Engineered Wood Flooring Remove And Replace" at bounding box center [232, 391] width 338 height 21
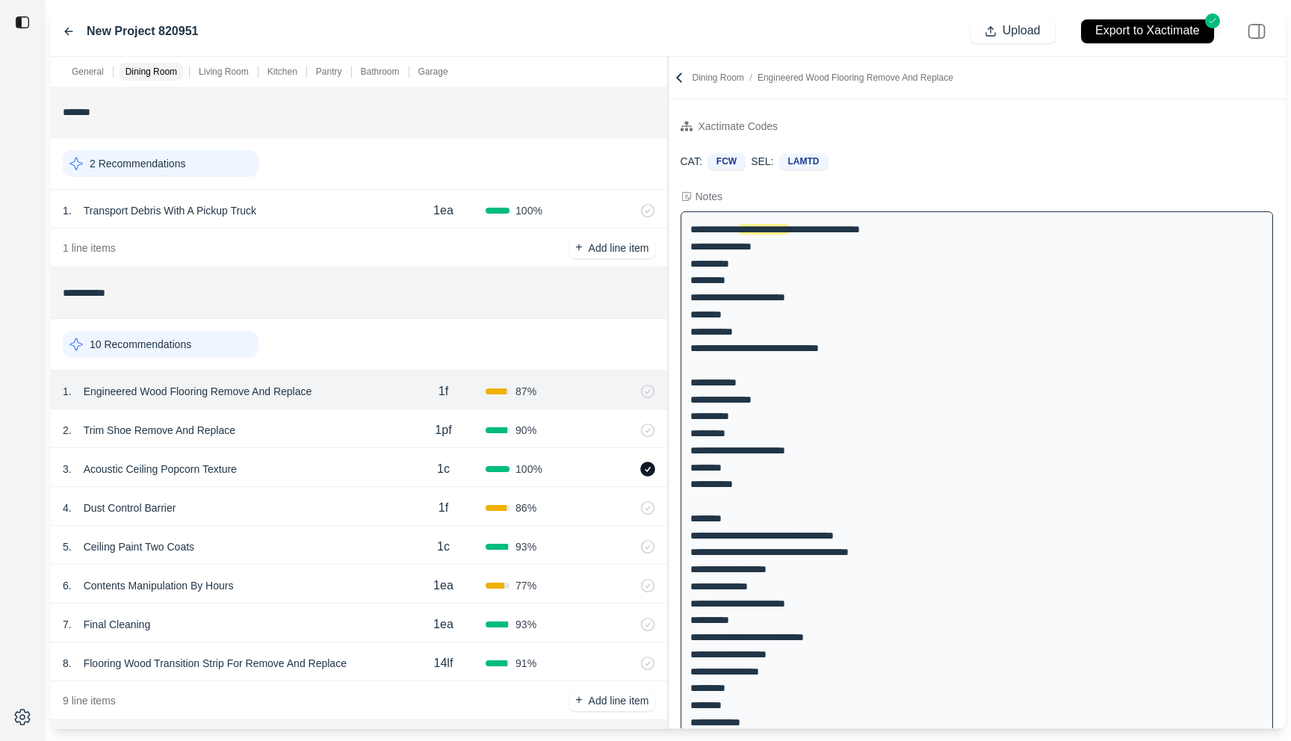
click at [226, 389] on p "Engineered Wood Flooring Remove And Replace" at bounding box center [198, 391] width 241 height 21
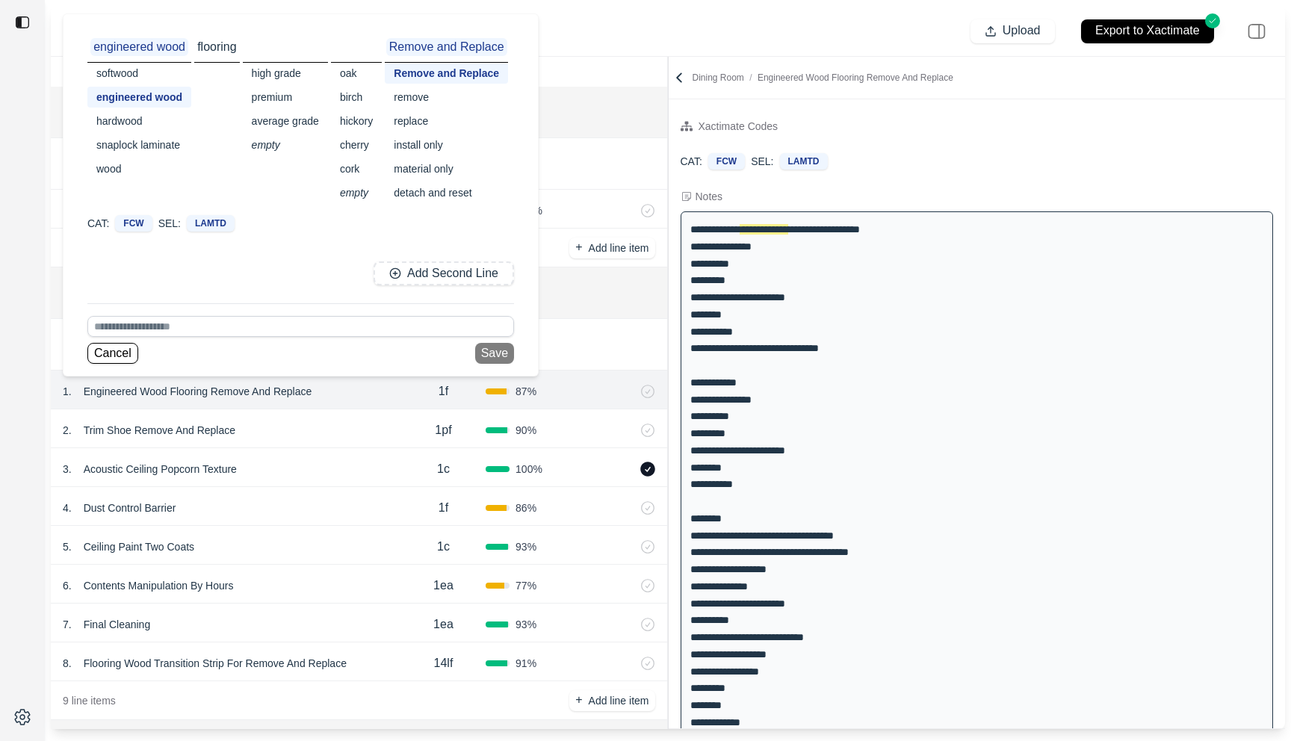
click at [43, 452] on div at bounding box center [22, 370] width 45 height 741
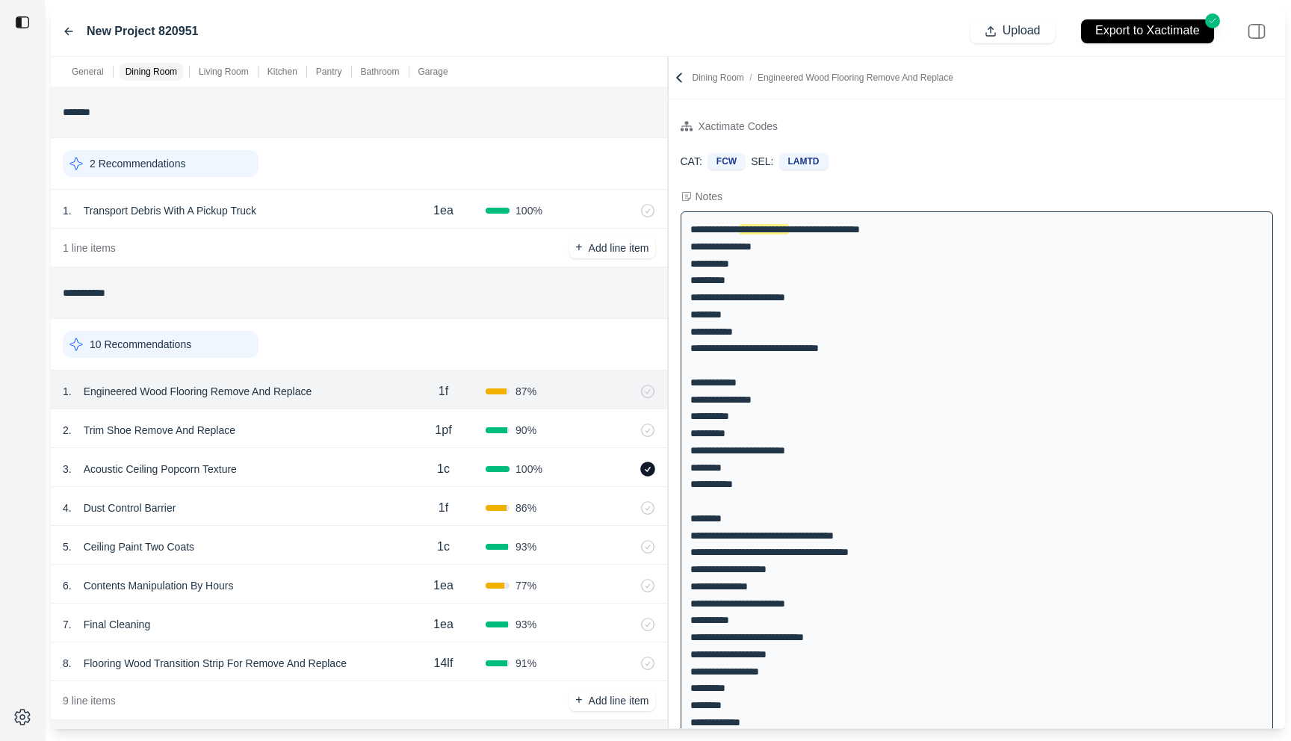
click at [303, 437] on div "2 . Trim Shoe Remove And Replace" at bounding box center [232, 430] width 338 height 21
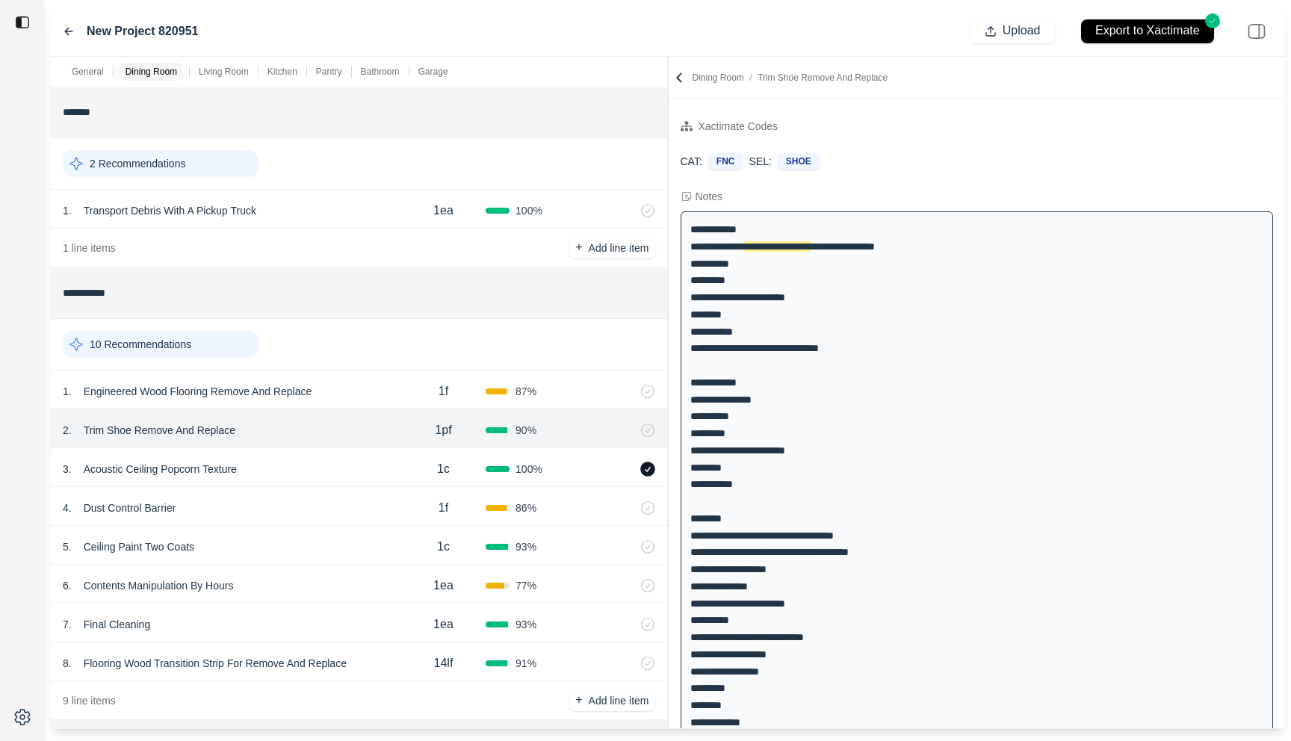
click at [303, 465] on div "3 . Acoustic Ceiling Popcorn Texture" at bounding box center [232, 469] width 338 height 21
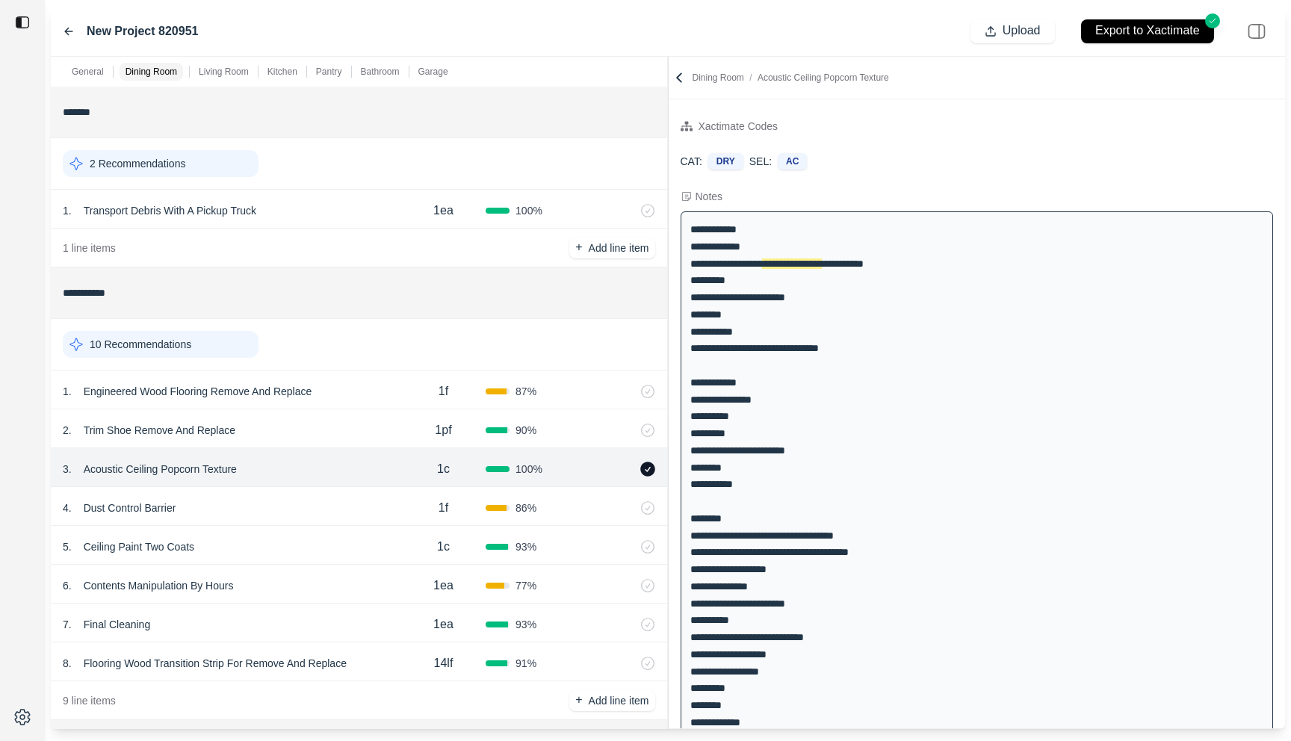
click at [192, 472] on p "Acoustic Ceiling Popcorn Texture" at bounding box center [160, 469] width 165 height 21
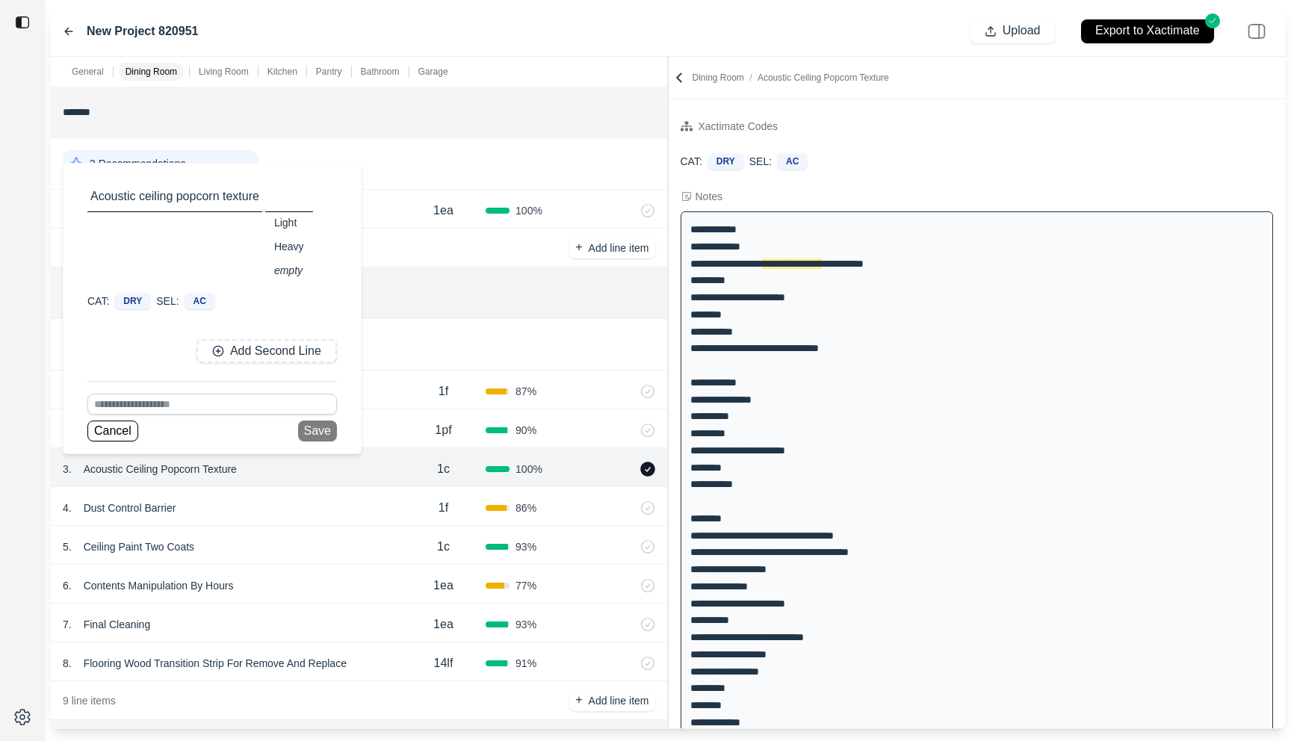
click at [42, 516] on div at bounding box center [22, 370] width 45 height 741
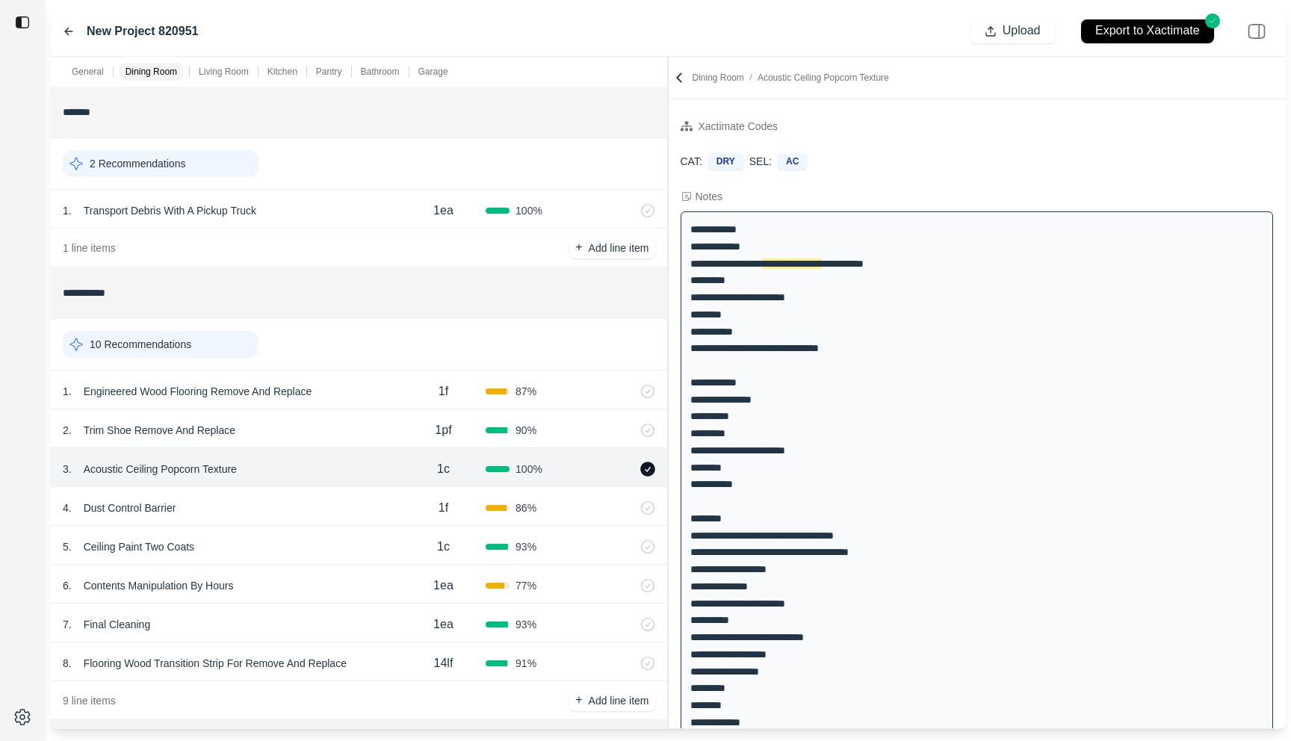
click at [280, 510] on div "4 . Dust Control Barrier" at bounding box center [232, 508] width 338 height 21
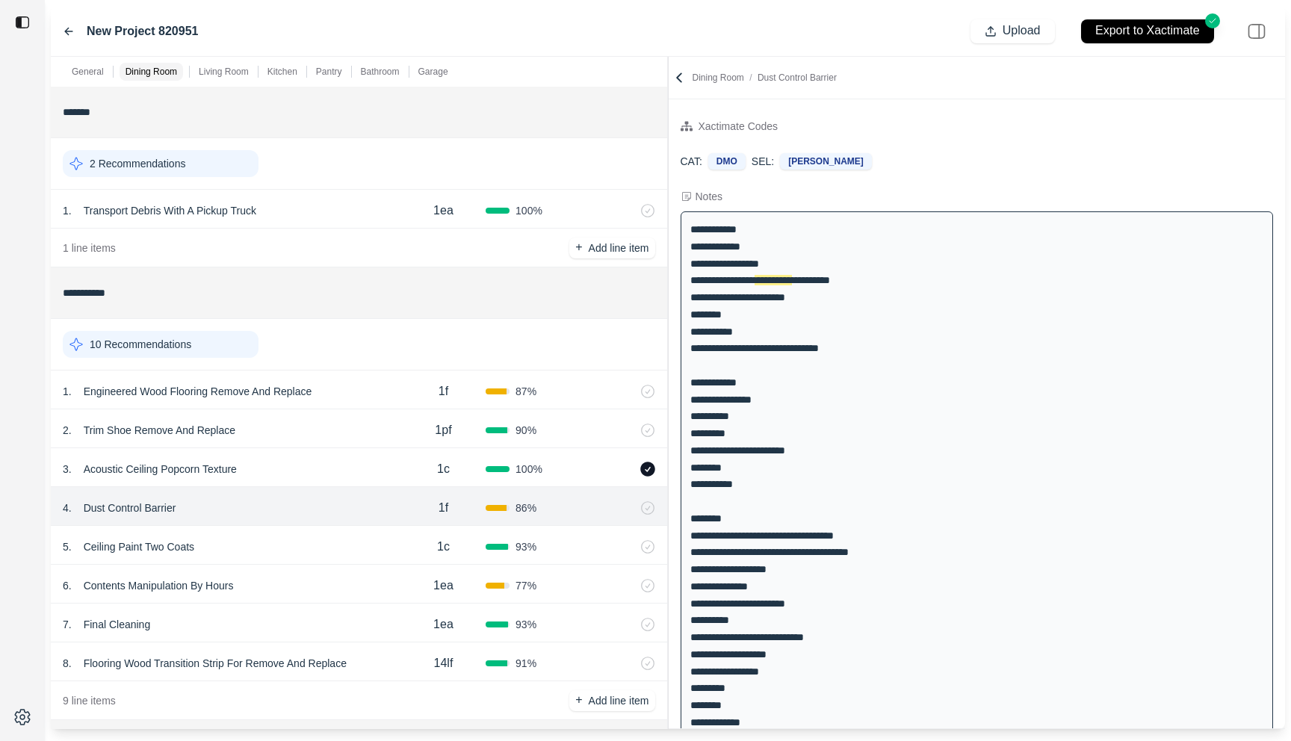
scroll to position [11, 0]
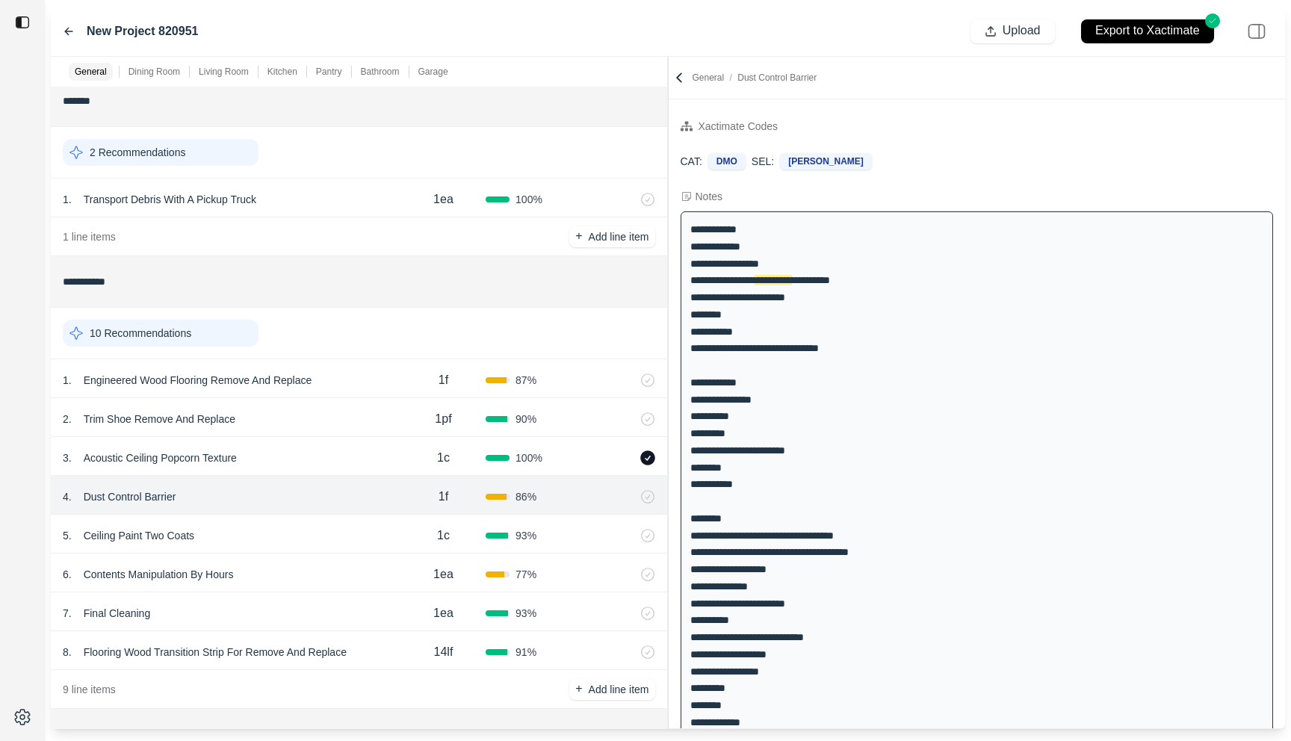
click at [318, 444] on div "3 . Acoustic Ceiling Popcorn Texture 1c 100 %" at bounding box center [359, 456] width 616 height 39
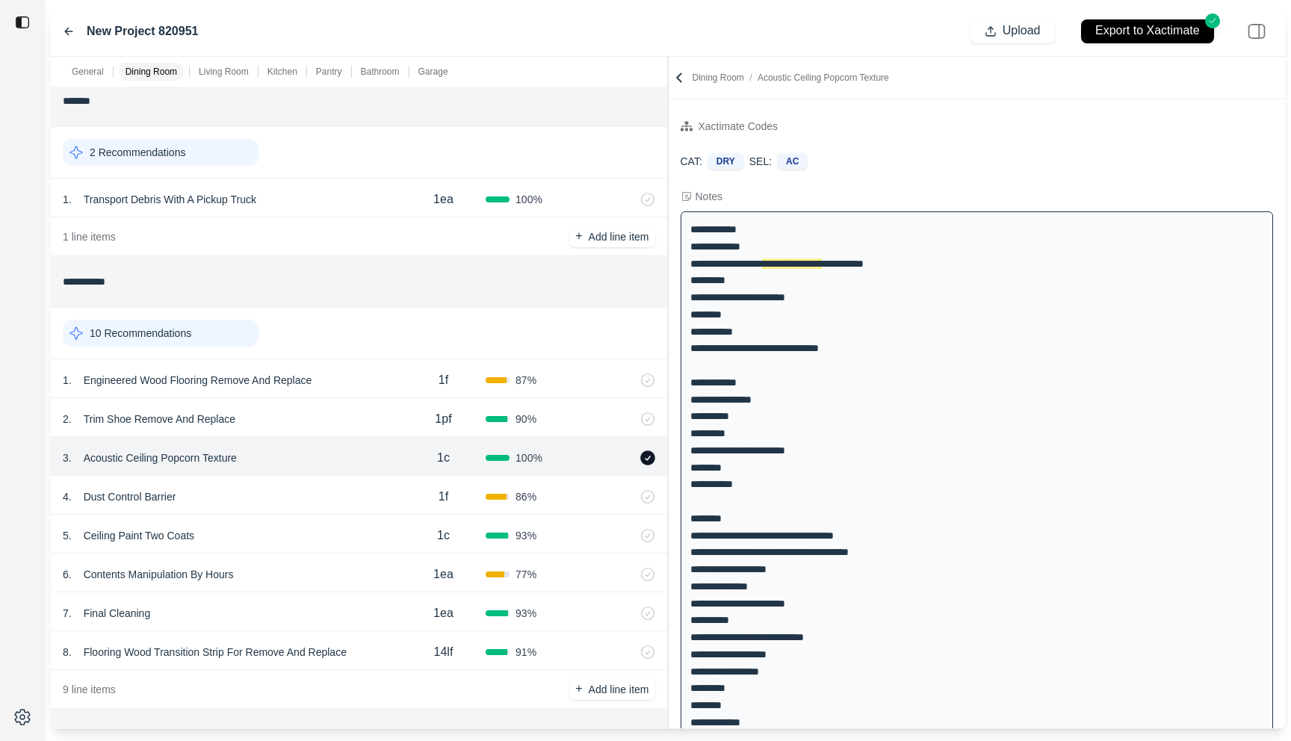
click at [662, 200] on div "**********" at bounding box center [668, 393] width 1234 height 672
click at [228, 495] on div "4 . Dust Control Barrier" at bounding box center [232, 496] width 338 height 21
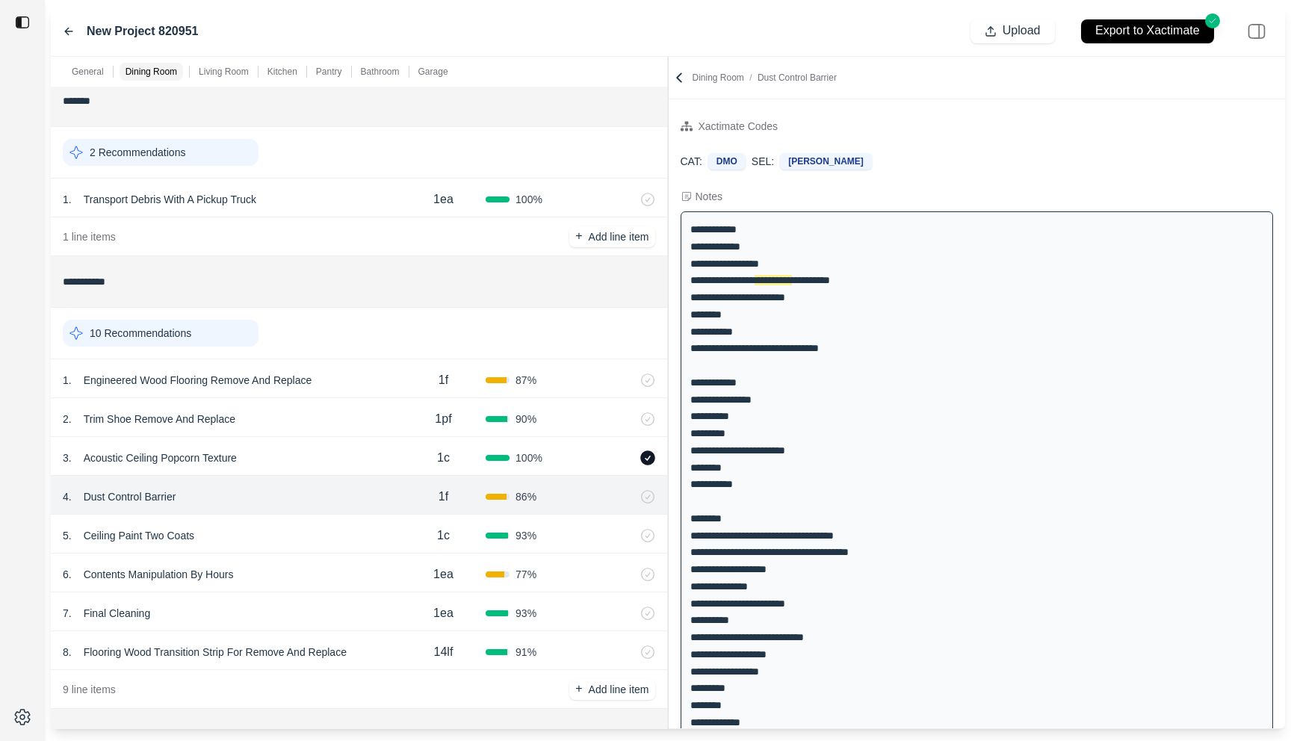
click at [257, 545] on div "5 . Ceiling Paint Two Coats" at bounding box center [232, 535] width 338 height 21
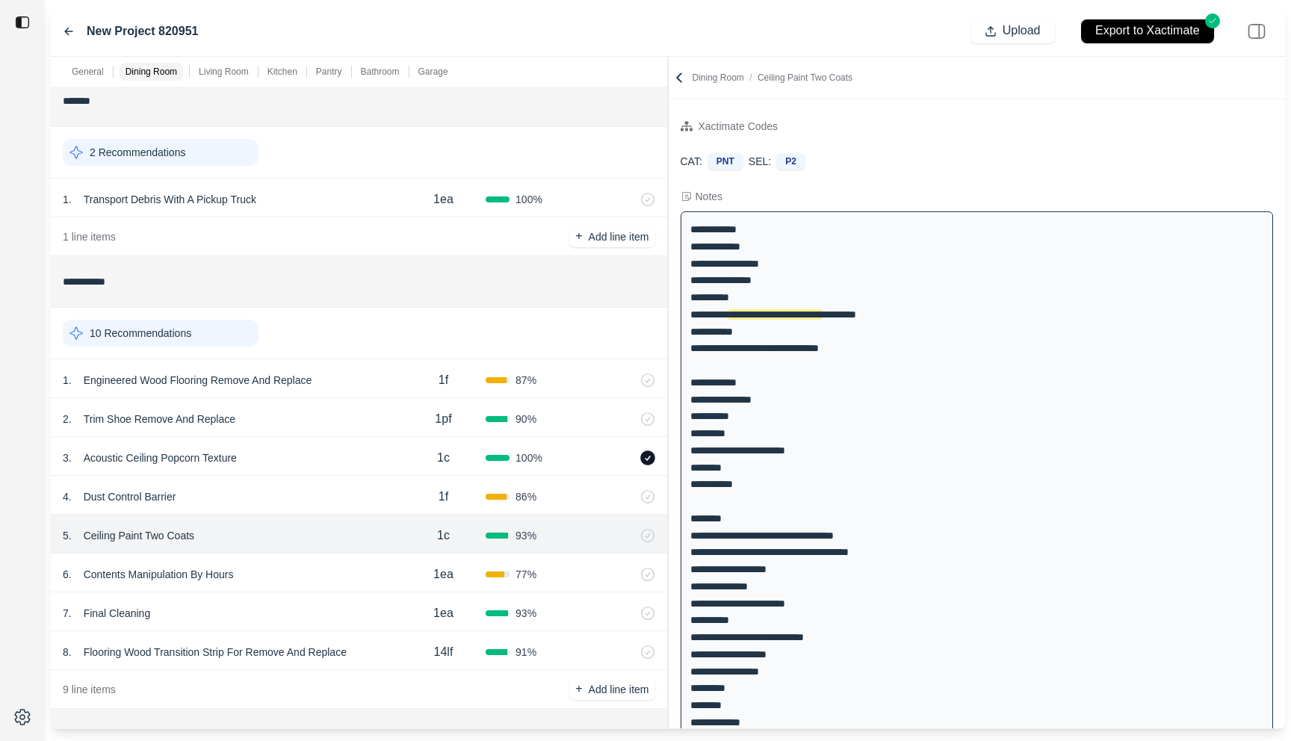
click at [271, 566] on div "6 . Contents Manipulation By Hours" at bounding box center [232, 574] width 338 height 21
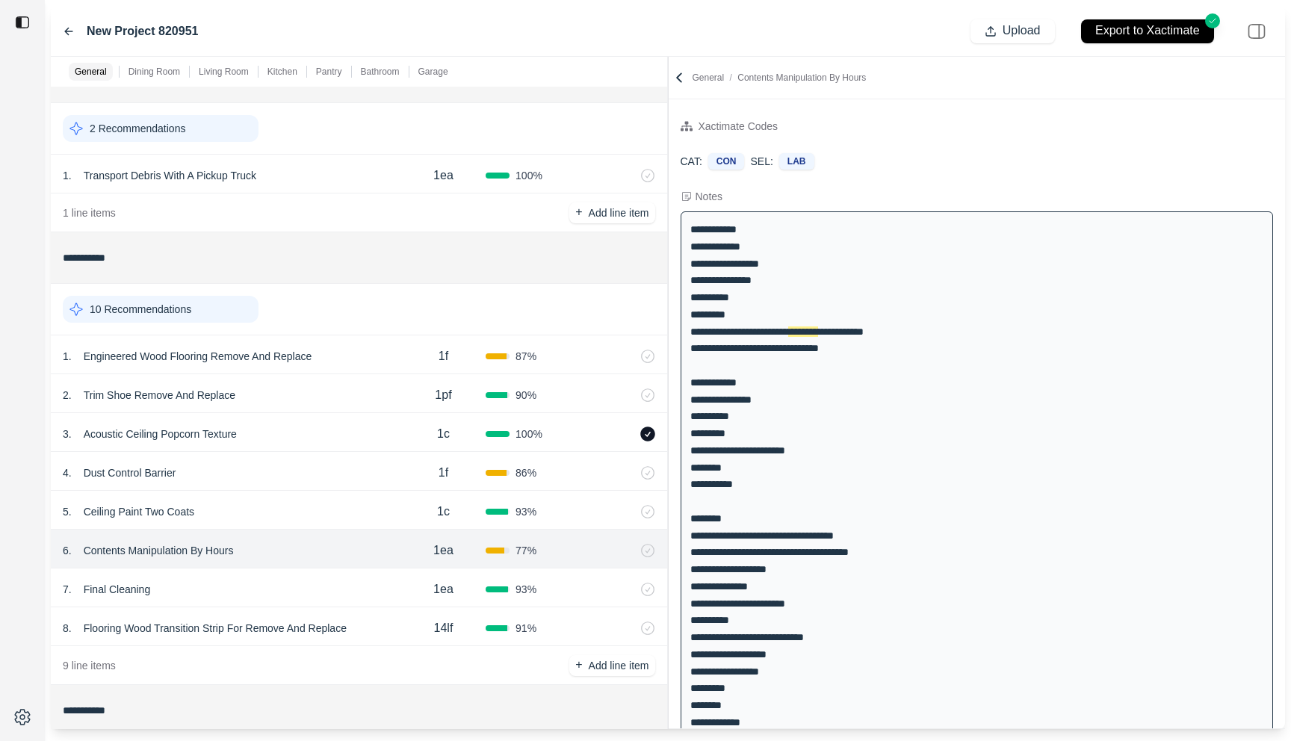
click at [274, 588] on div "7 . Final Cleaning" at bounding box center [232, 589] width 338 height 21
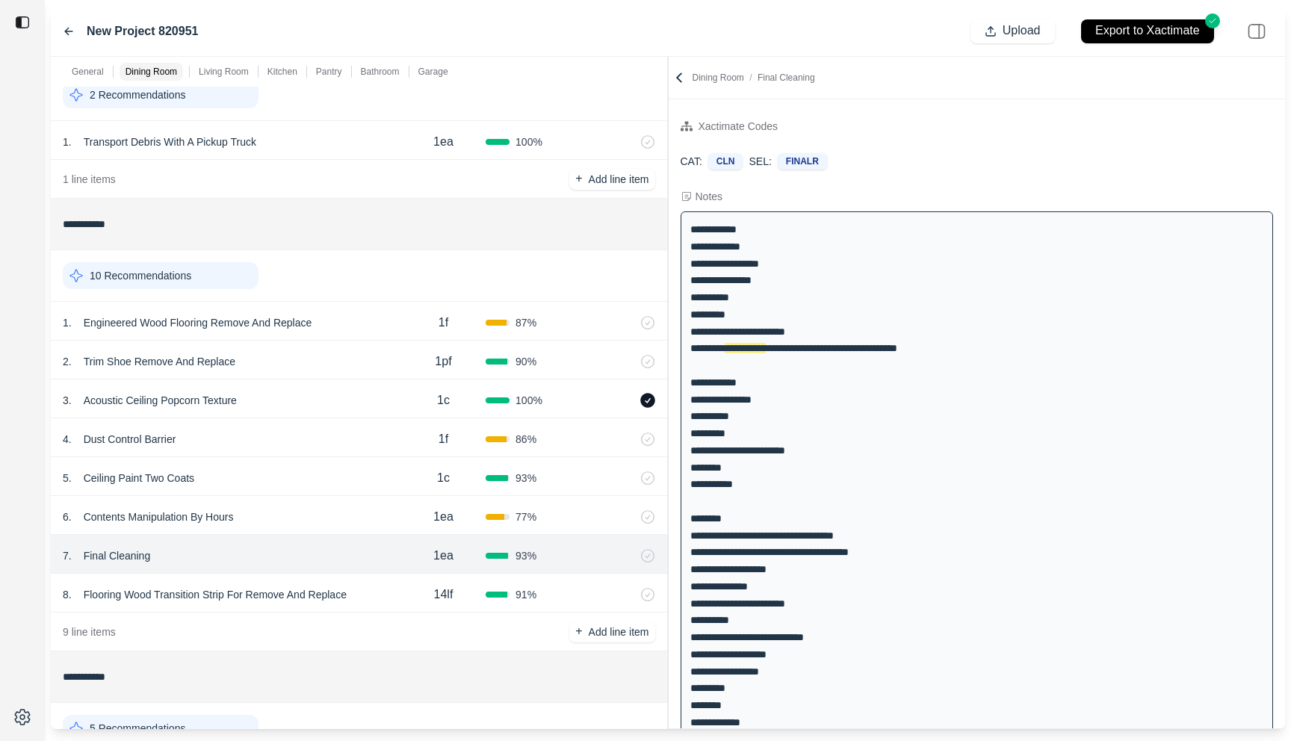
scroll to position [70, 0]
click at [389, 593] on div "8 . Flooring Wood Transition Strip For Remove And Replace" at bounding box center [232, 593] width 338 height 21
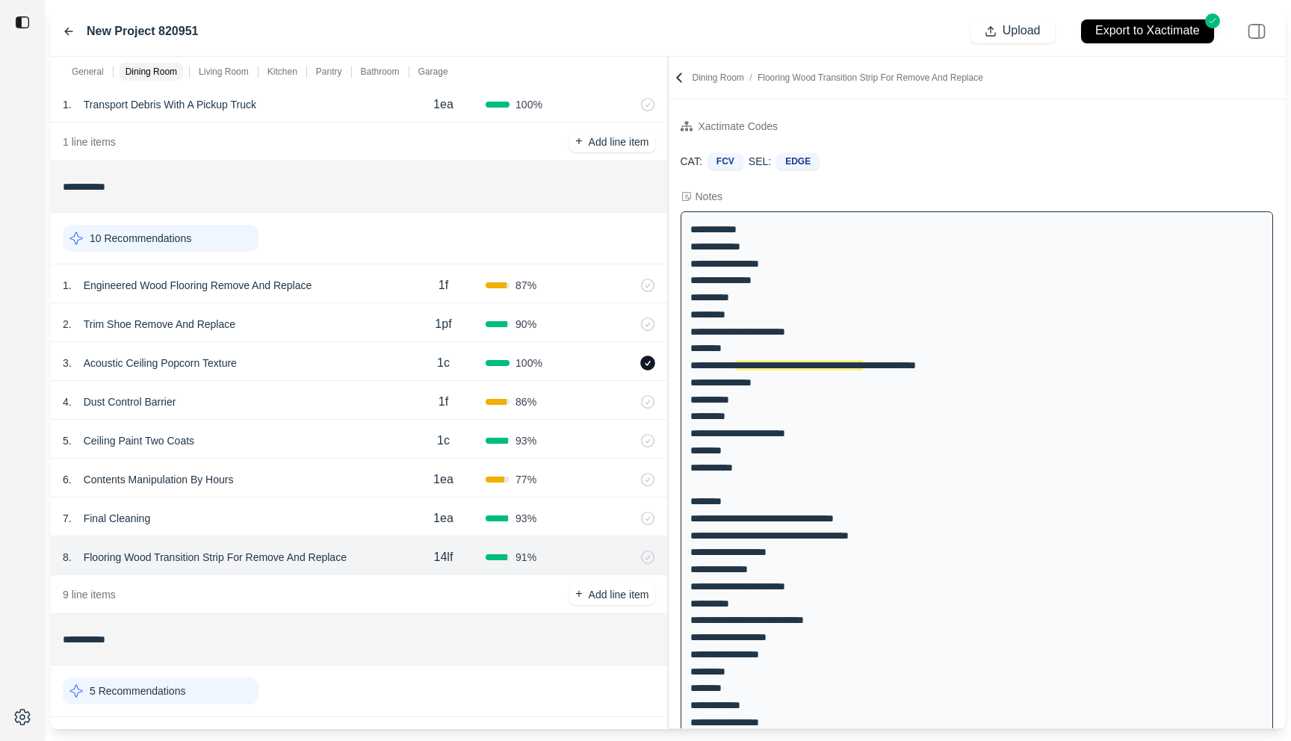
scroll to position [118, 0]
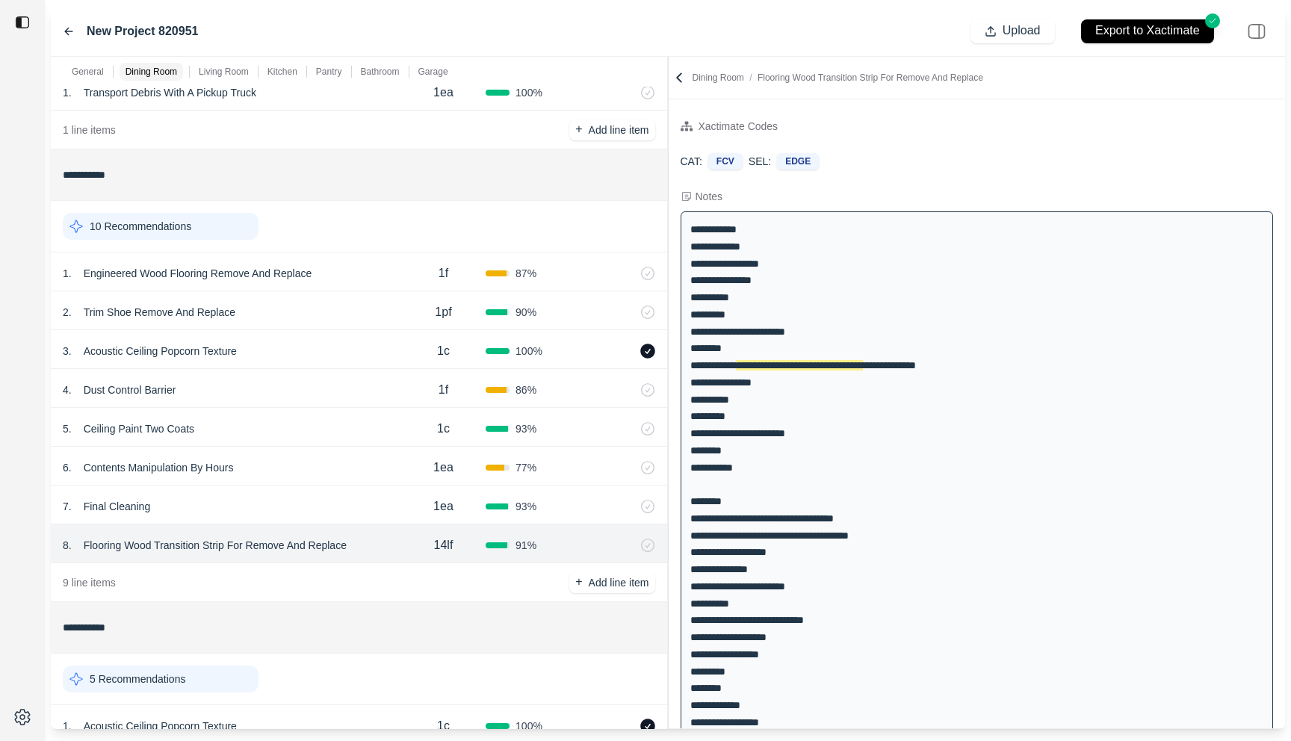
click at [183, 548] on p "Flooring Wood Transition Strip For Remove And Replace" at bounding box center [215, 545] width 275 height 21
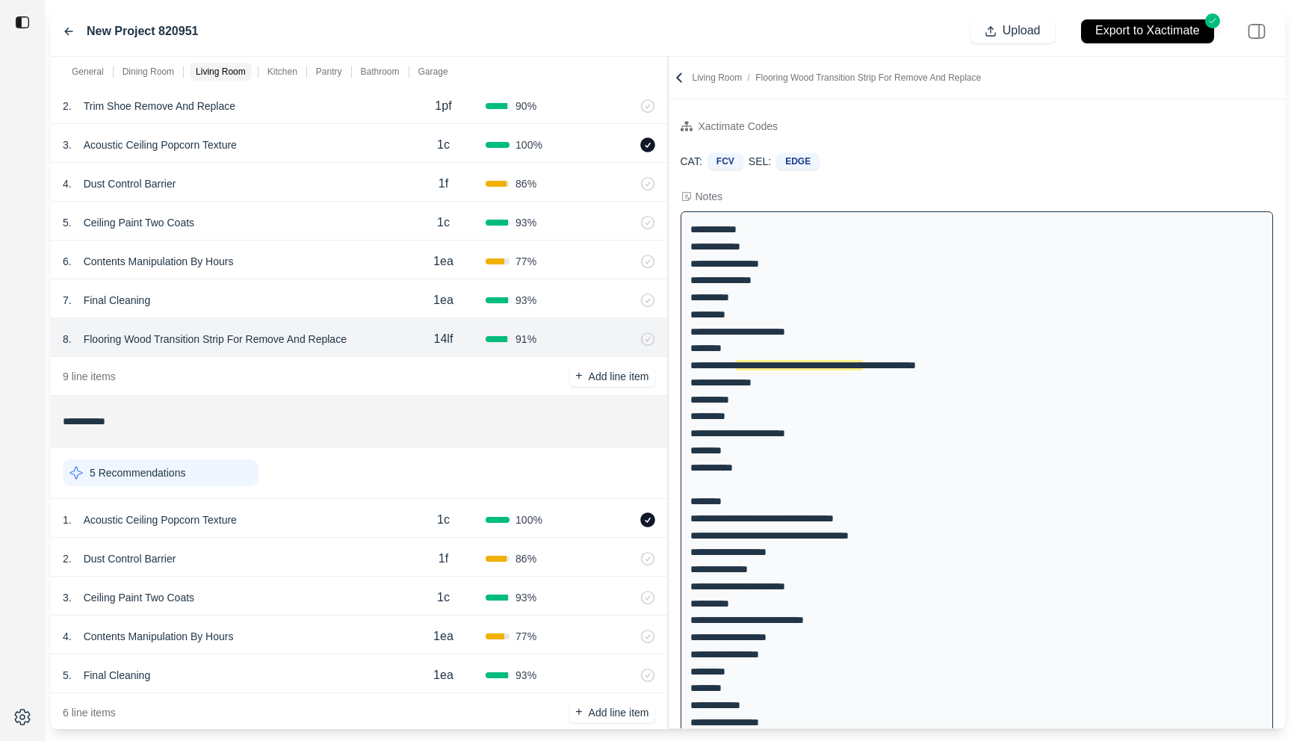
scroll to position [432, 0]
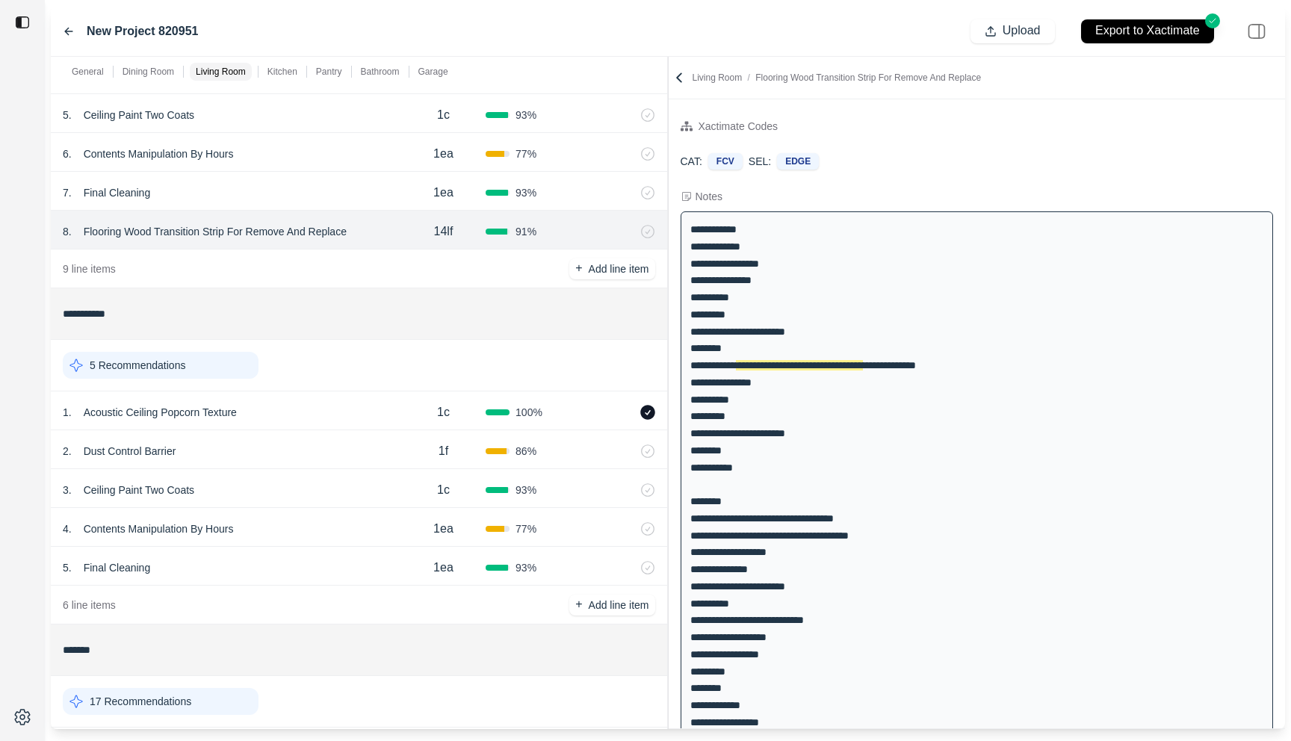
click at [312, 406] on div "1 . Acoustic Ceiling Popcorn Texture" at bounding box center [232, 412] width 338 height 21
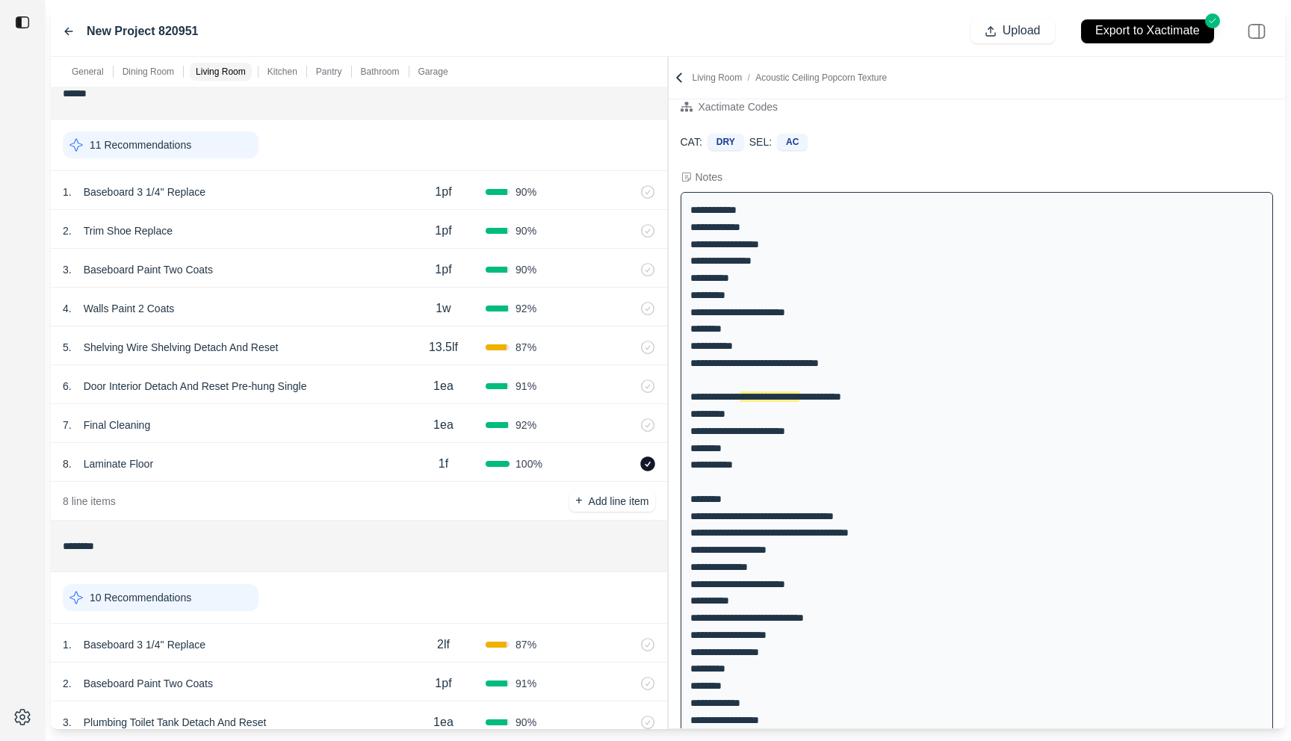
scroll to position [1866, 0]
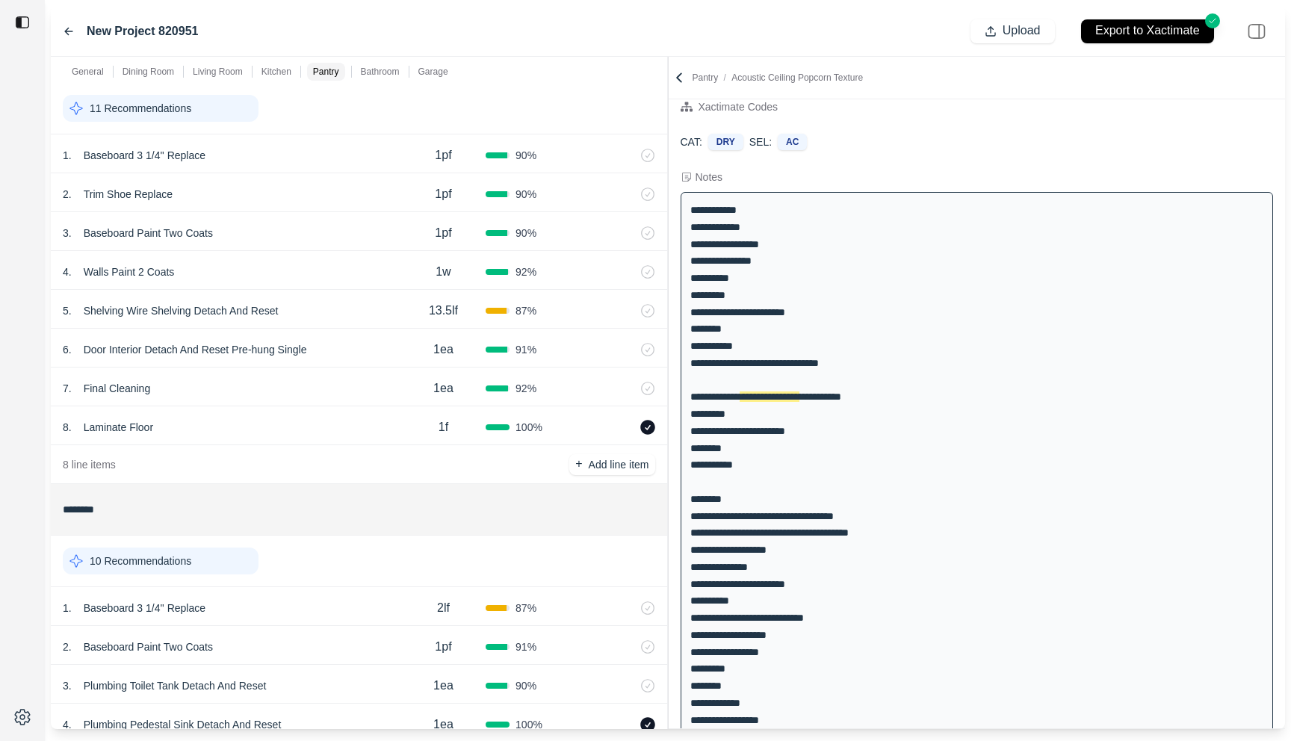
click at [305, 427] on div "8 . Laminate Floor" at bounding box center [232, 427] width 338 height 21
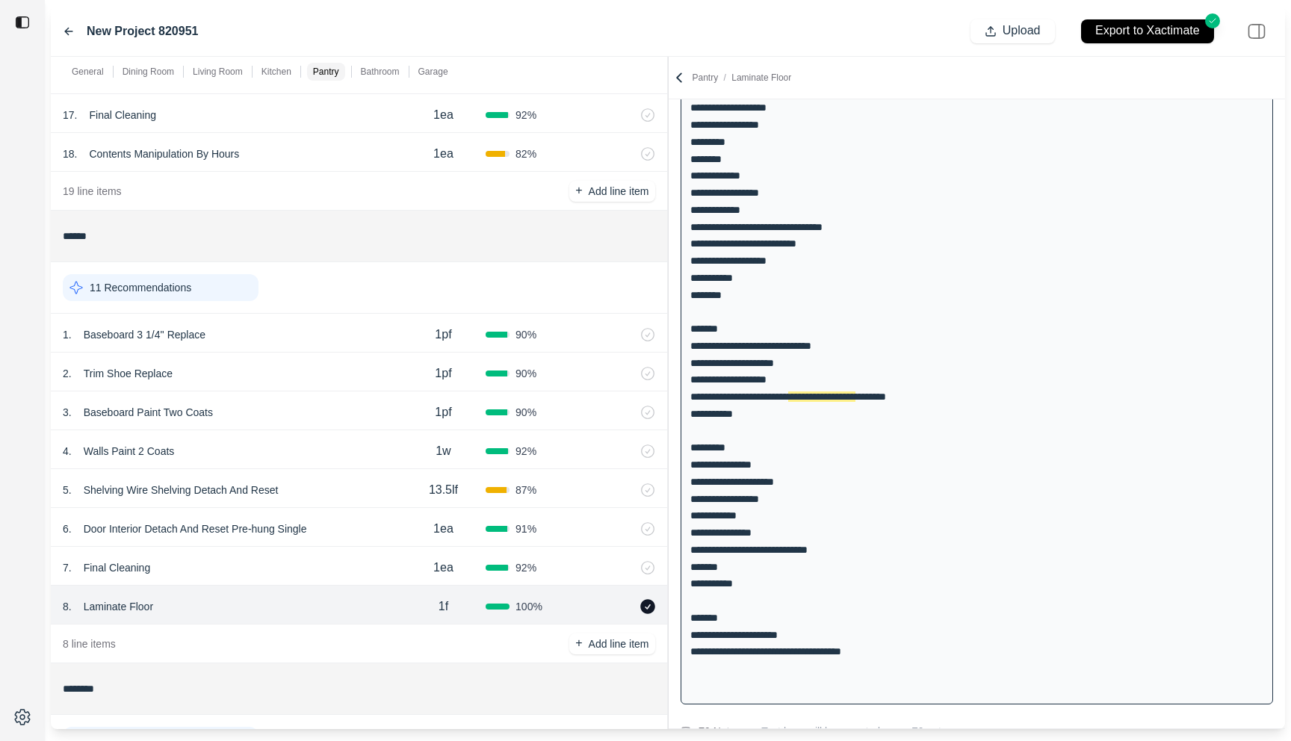
scroll to position [1683, 0]
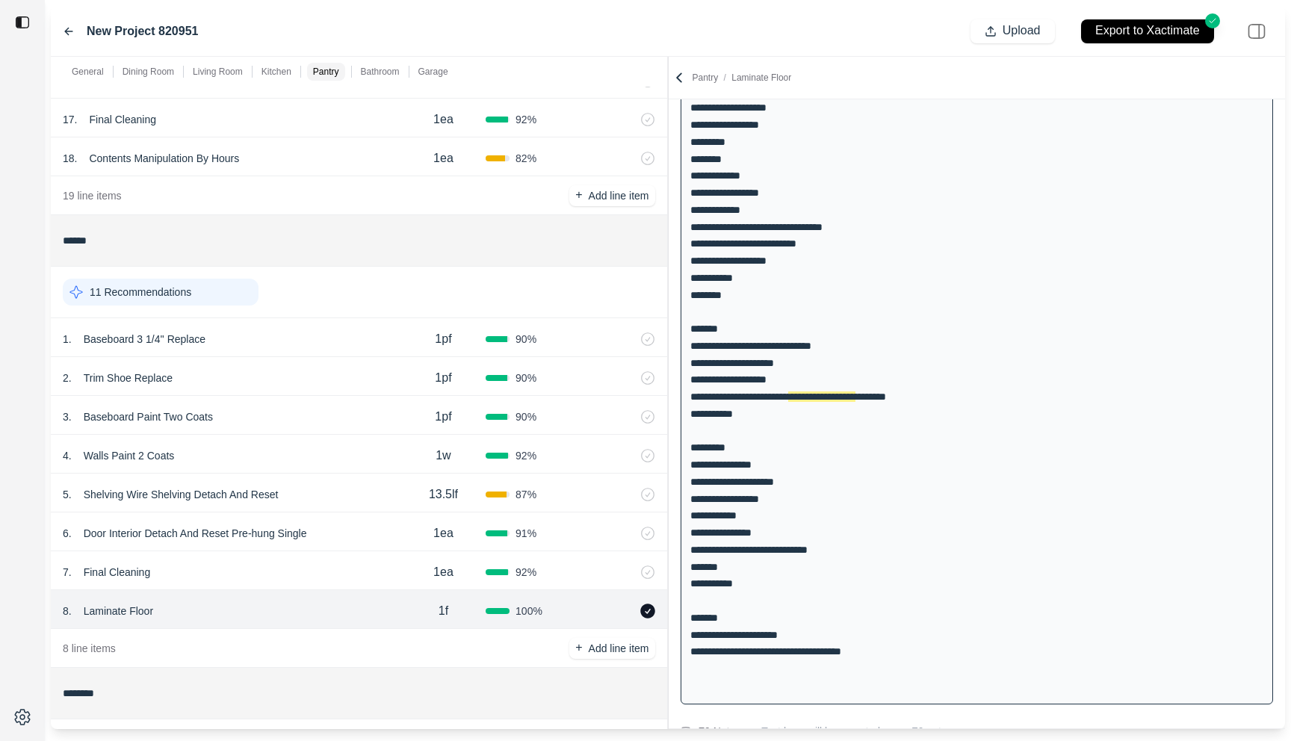
click at [303, 354] on div "1 . Baseboard 3 1/4'' Replace 1pf 90 %" at bounding box center [359, 337] width 616 height 39
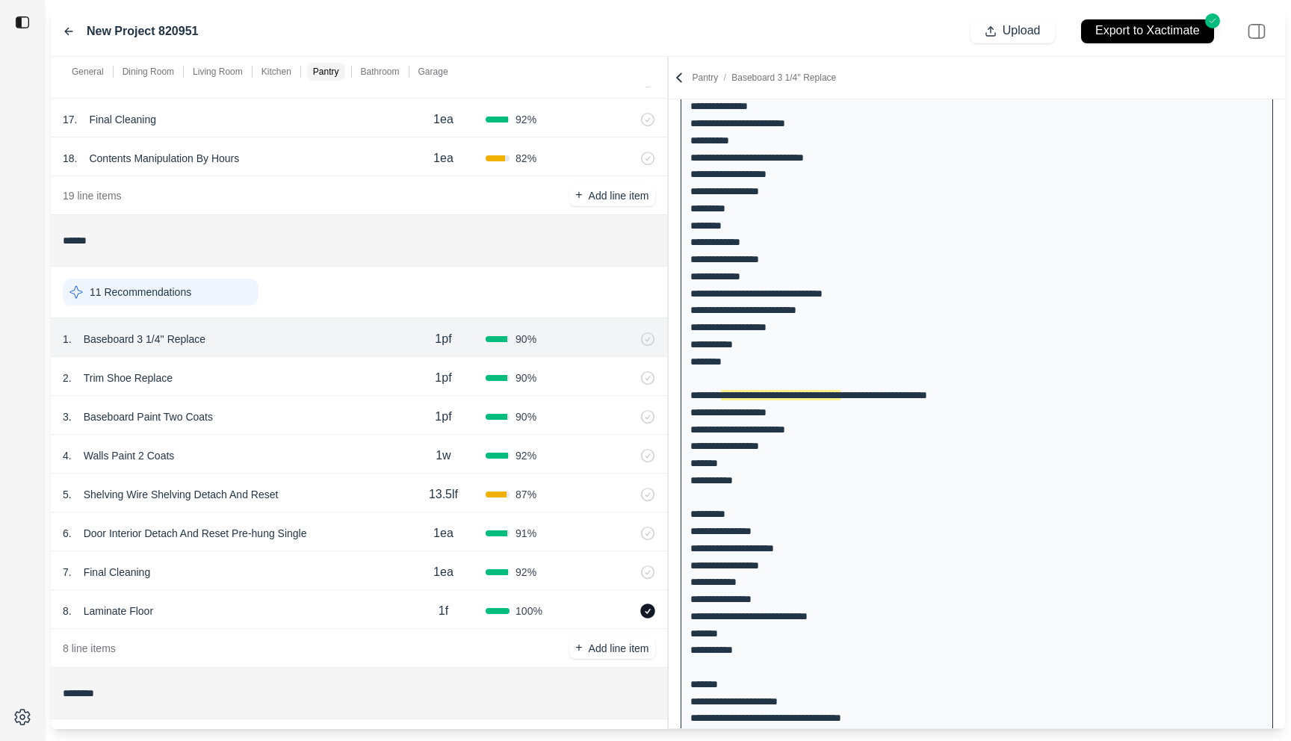
scroll to position [513, 0]
click at [299, 378] on div "2 . Trim Shoe Replace" at bounding box center [232, 378] width 338 height 21
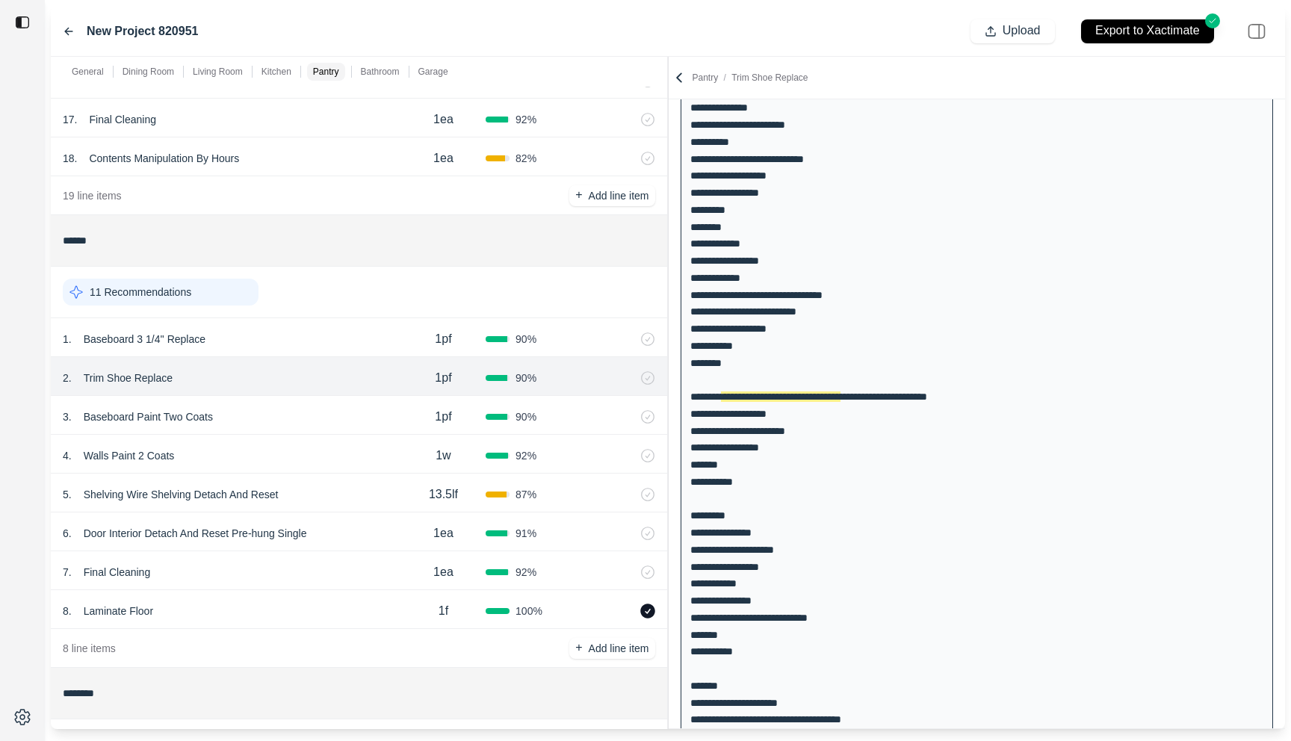
click at [293, 406] on div "3 . Baseboard Paint Two Coats 1pf 90 %" at bounding box center [359, 415] width 616 height 39
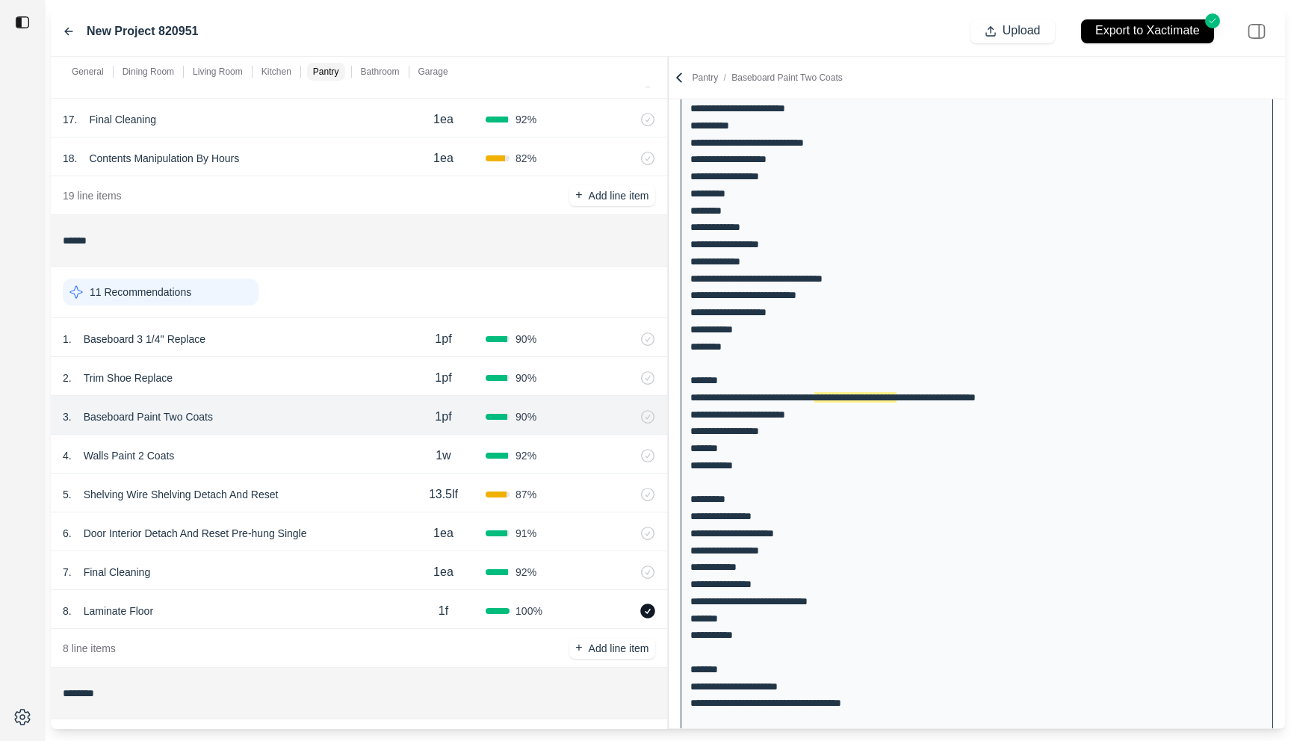
scroll to position [529, 0]
click at [193, 424] on p "Baseboard Paint Two Coats" at bounding box center [148, 416] width 141 height 21
click at [33, 542] on div at bounding box center [22, 370] width 45 height 741
click at [246, 452] on div "4 . Walls Paint 2 Coats" at bounding box center [232, 455] width 338 height 21
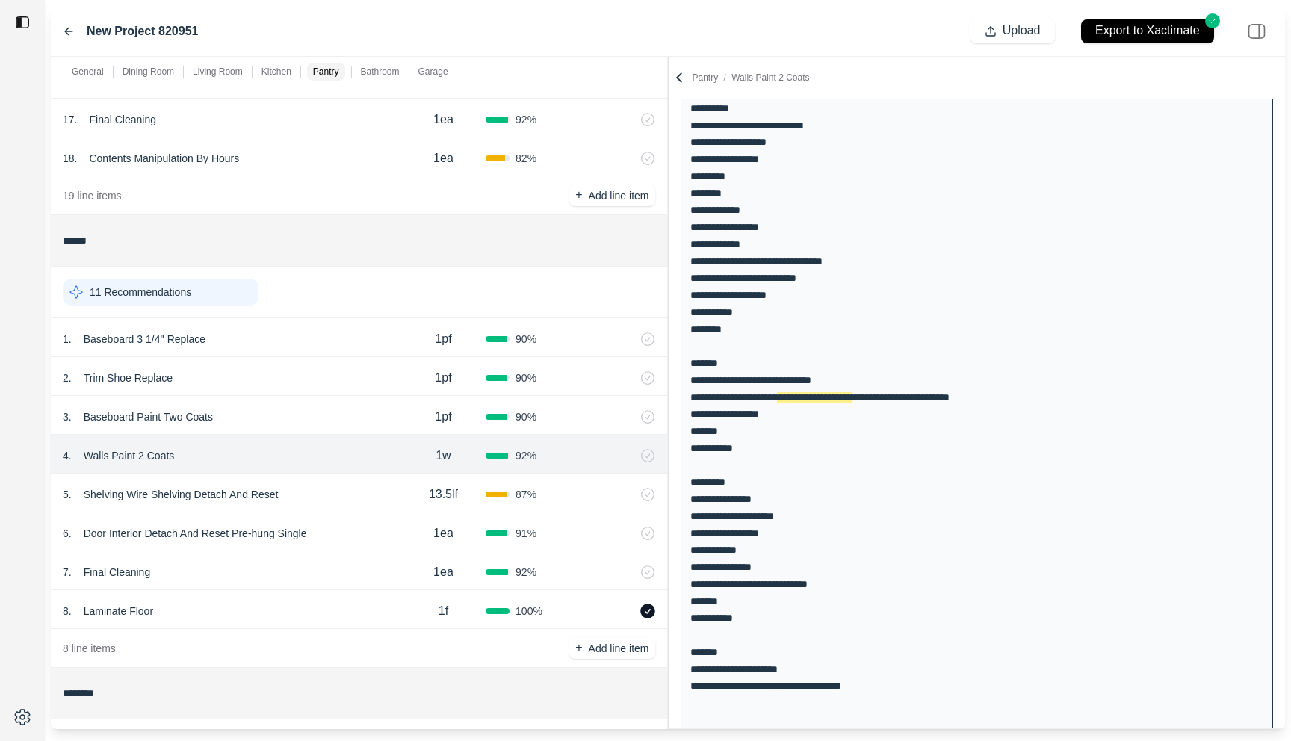
scroll to position [546, 0]
click at [149, 454] on p "Walls Paint 2 Coats" at bounding box center [129, 455] width 103 height 21
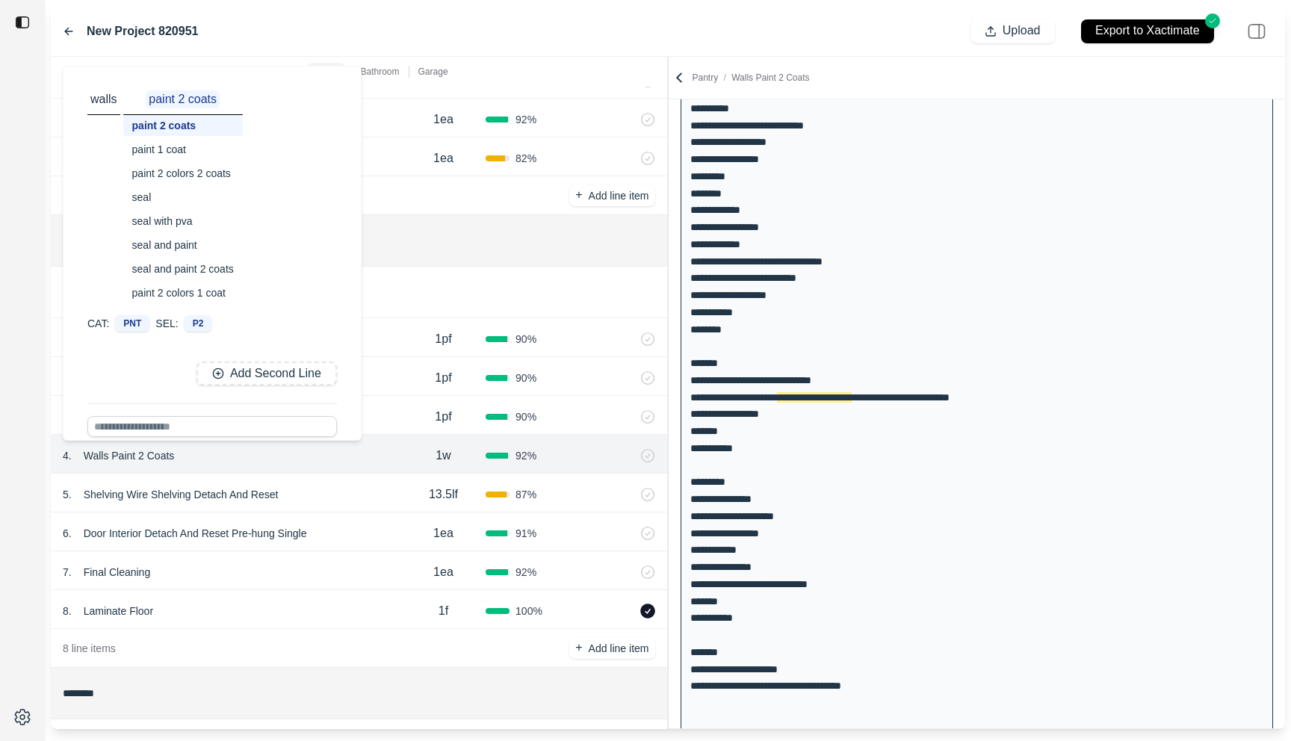
click at [27, 527] on div at bounding box center [22, 370] width 45 height 741
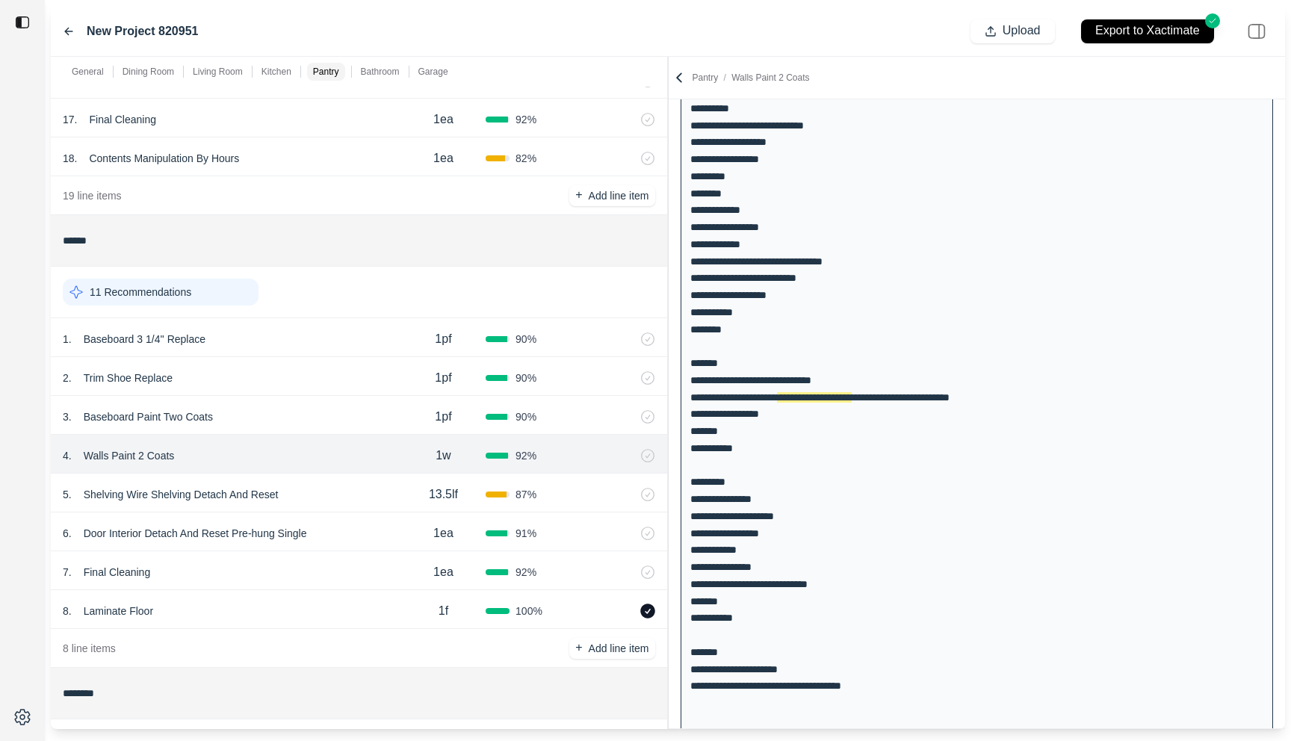
click at [376, 501] on div "5 . Shelving Wire Shelving Detach And Reset" at bounding box center [232, 494] width 338 height 21
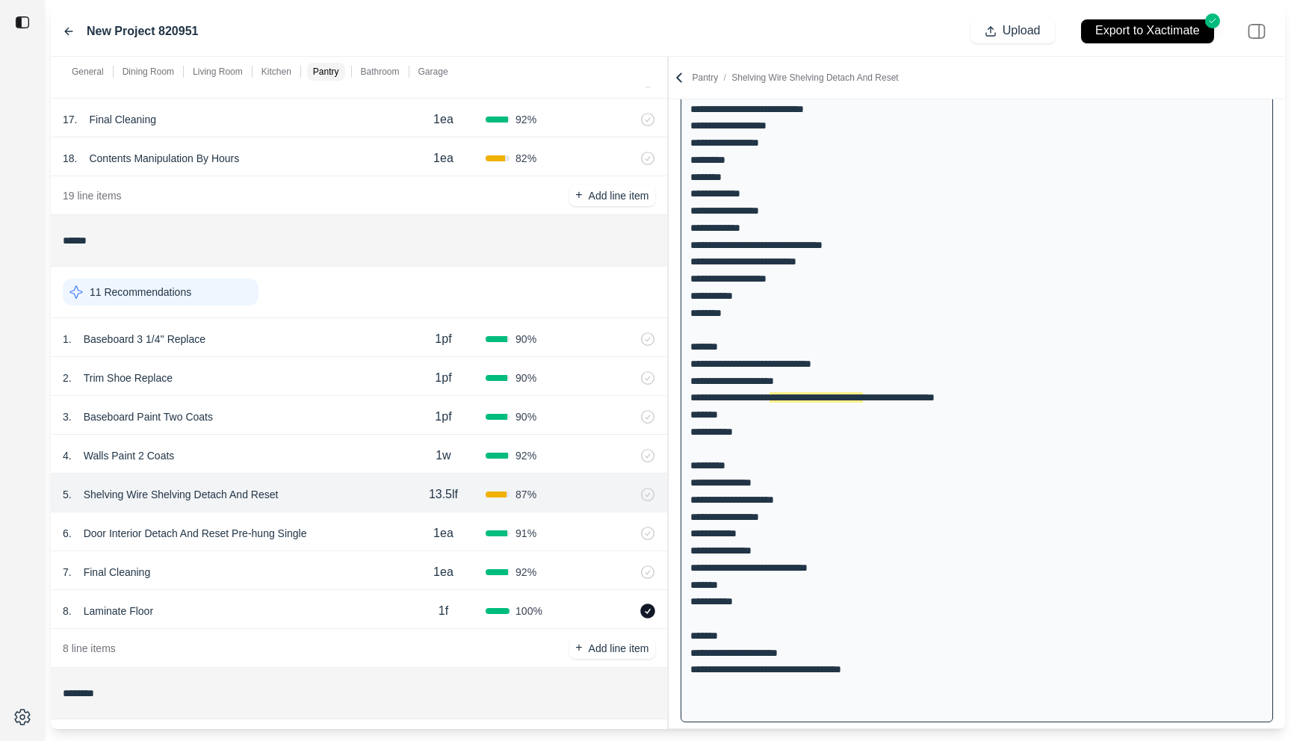
scroll to position [563, 0]
click at [365, 524] on div "6 . Door Interior Detach And Reset Pre-hung Single" at bounding box center [232, 533] width 338 height 21
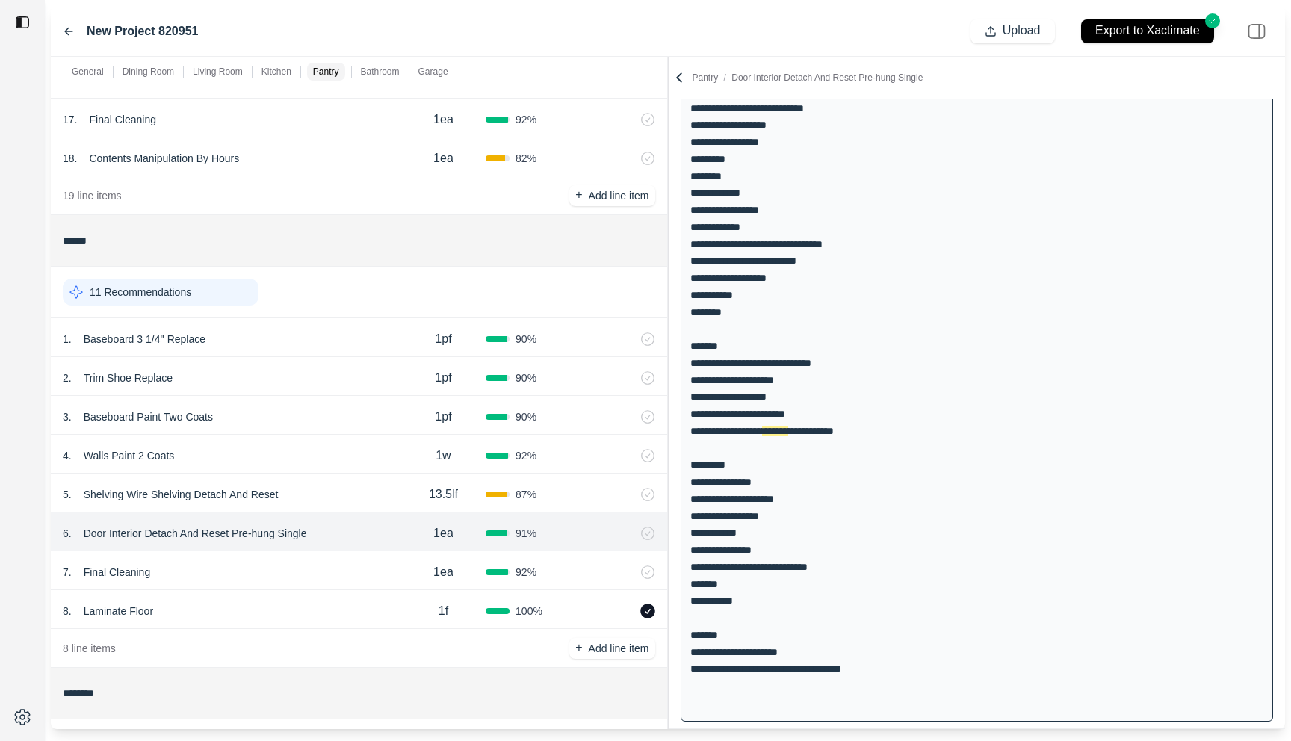
scroll to position [745, 0]
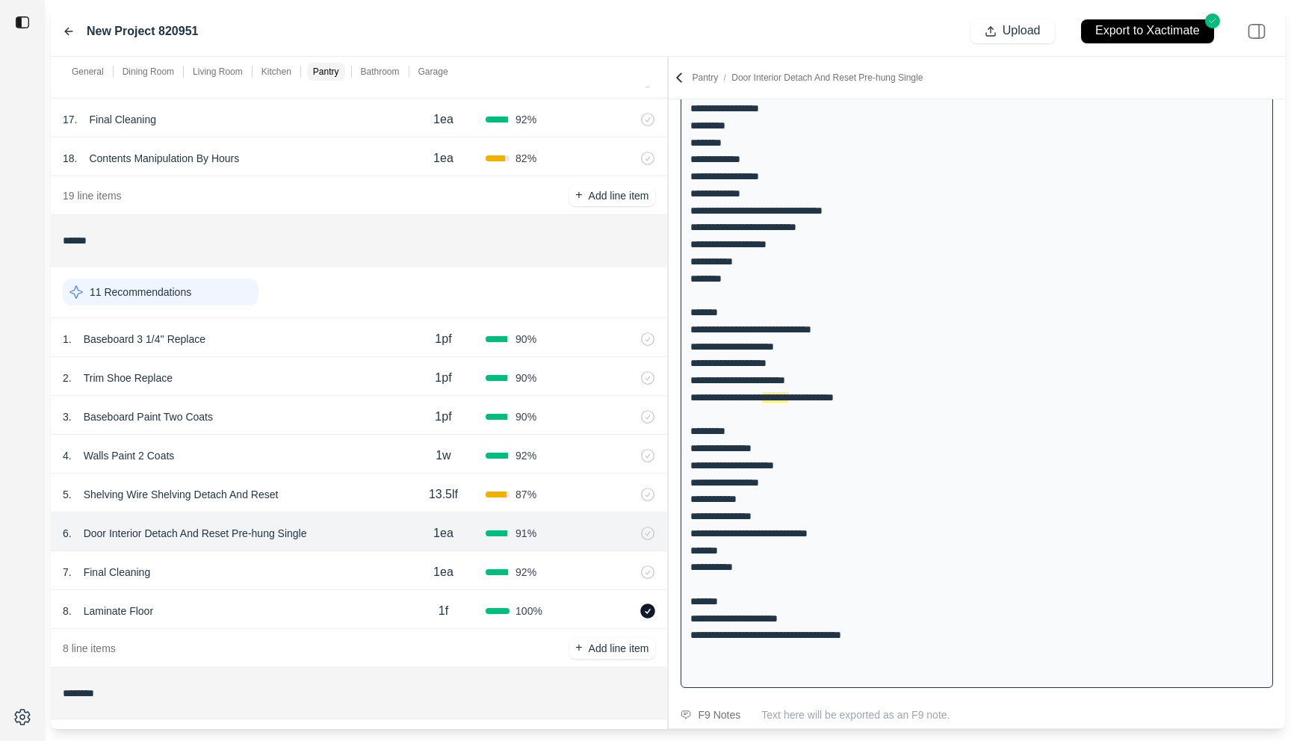
click at [295, 564] on div "7 . Final Cleaning" at bounding box center [232, 572] width 338 height 21
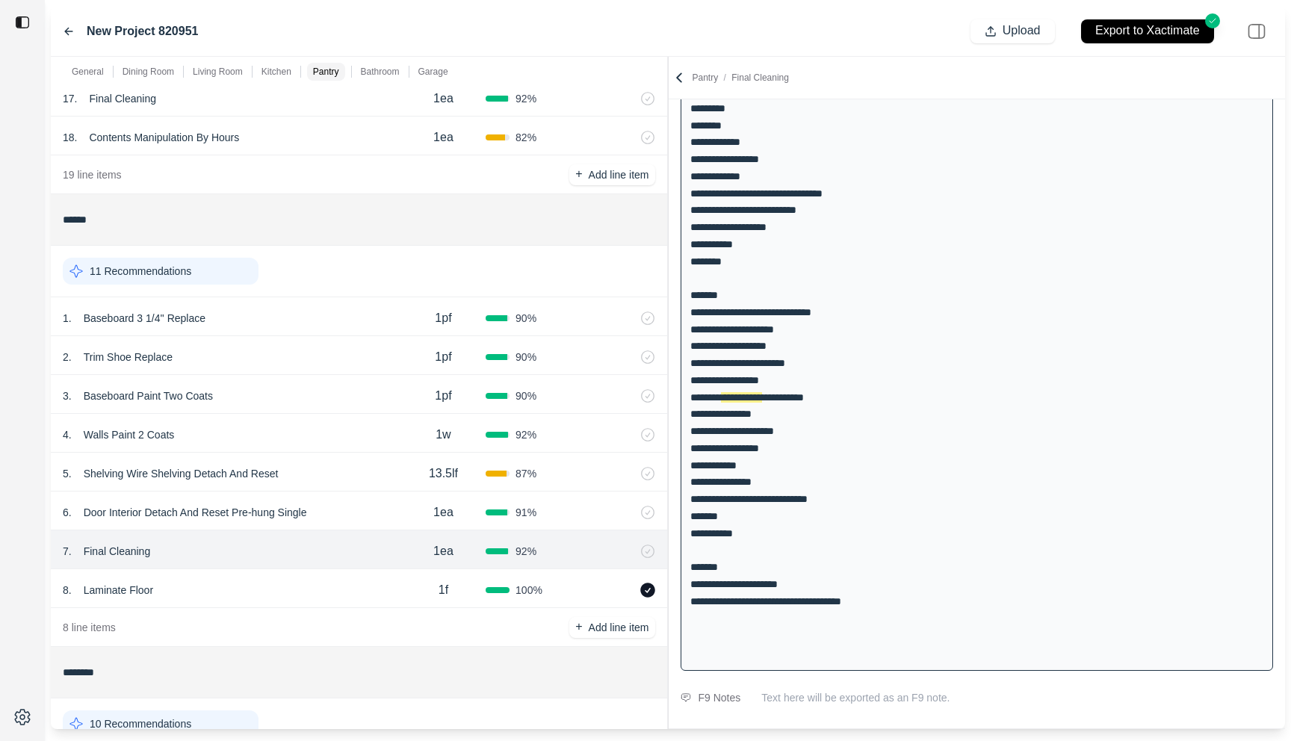
scroll to position [1702, 0]
click at [291, 588] on div "8 . Laminate Floor" at bounding box center [232, 591] width 338 height 21
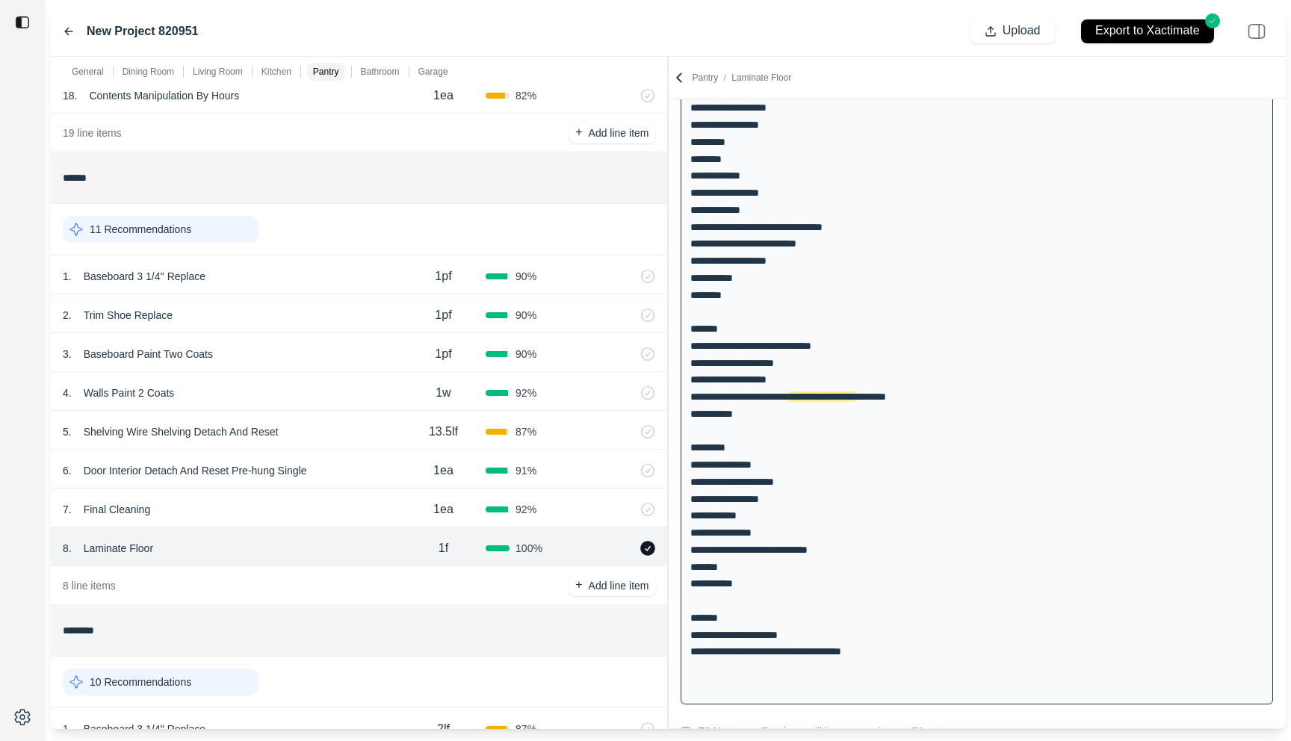
scroll to position [1751, 0]
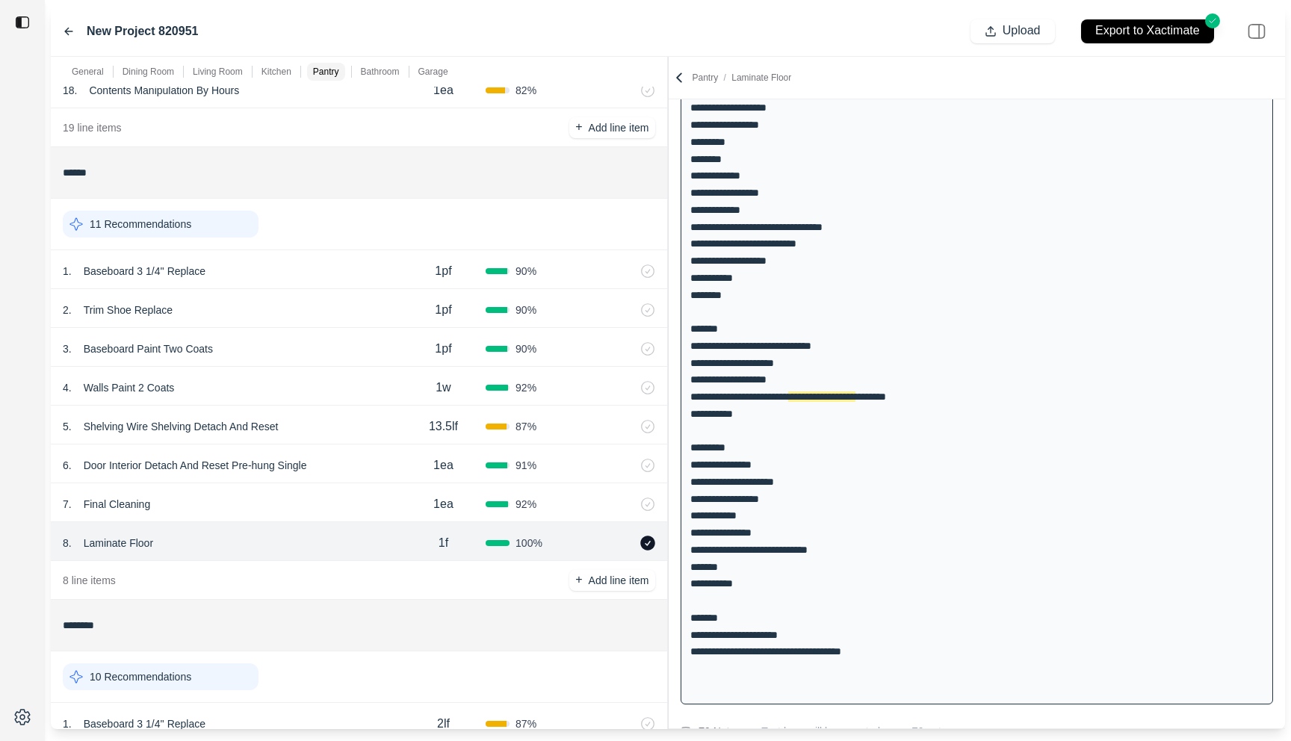
click at [123, 544] on p "Laminate Floor" at bounding box center [118, 543] width 81 height 21
click at [11, 613] on div at bounding box center [22, 370] width 45 height 741
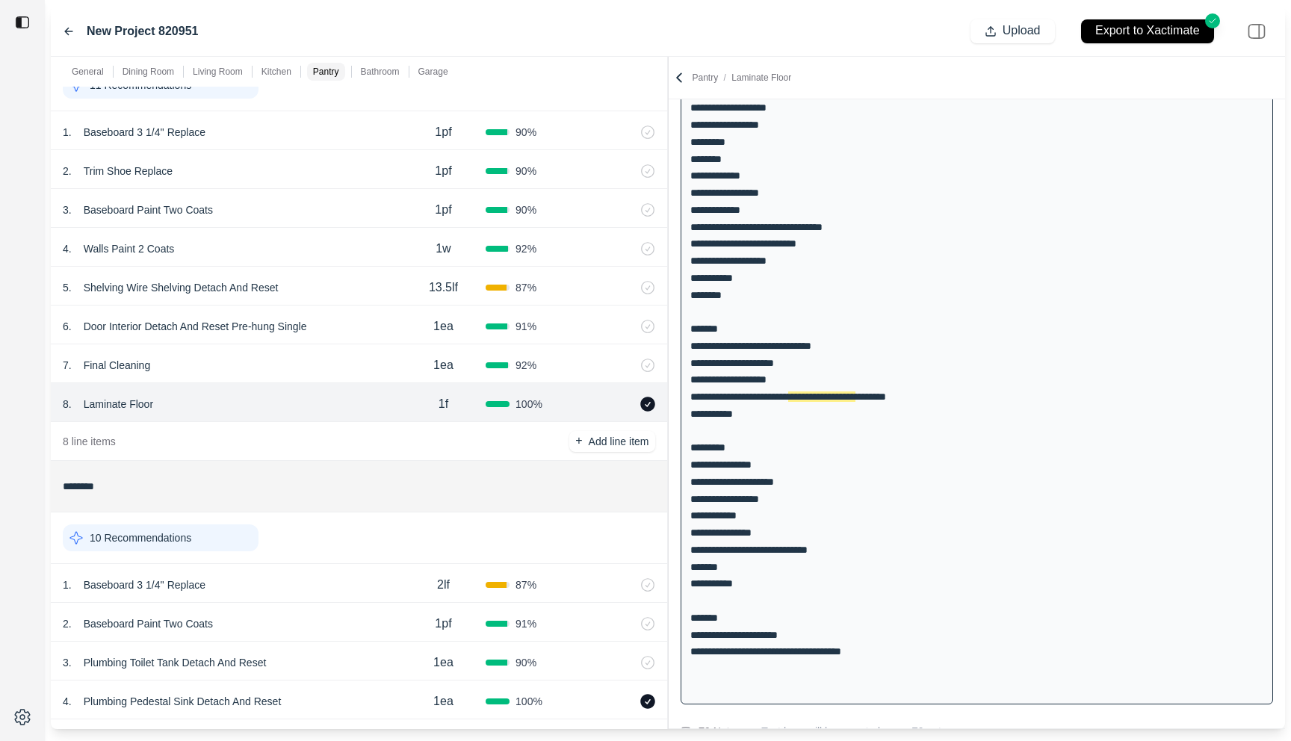
scroll to position [1895, 0]
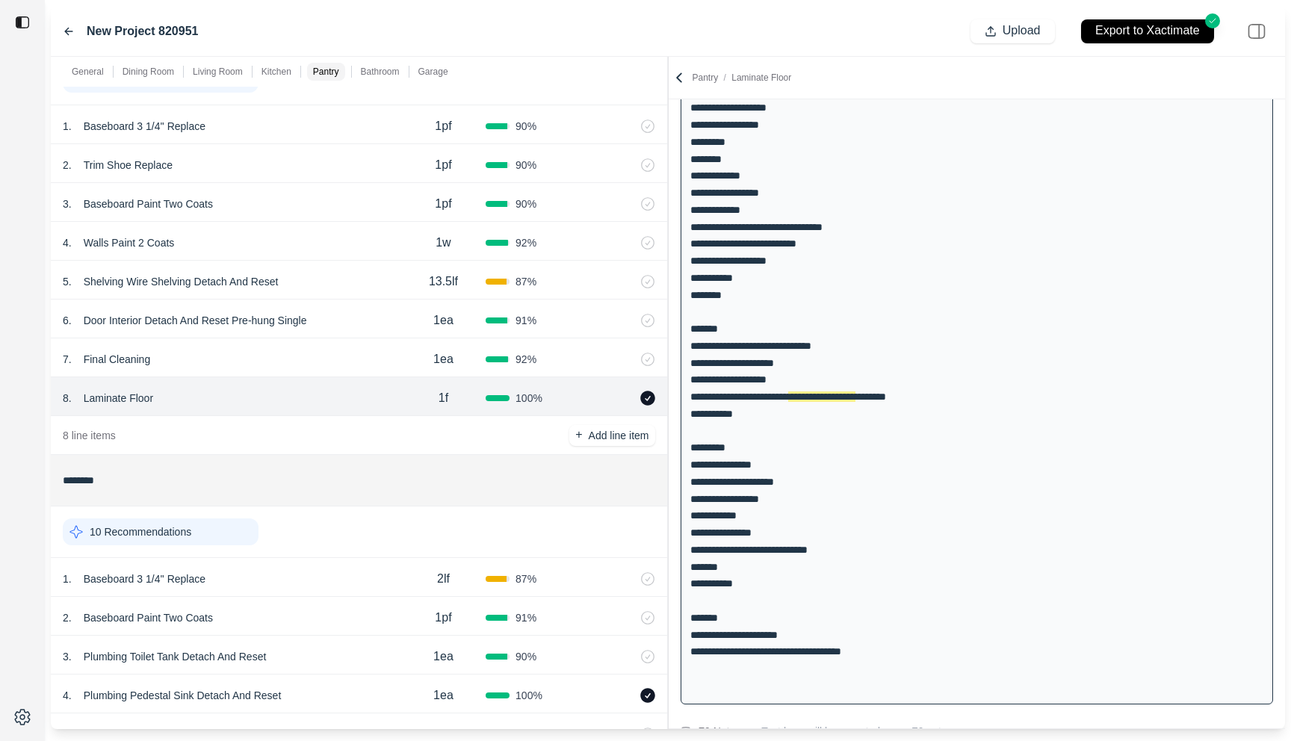
click at [369, 581] on div "1 . Baseboard 3 1/4'' Replace" at bounding box center [232, 579] width 338 height 21
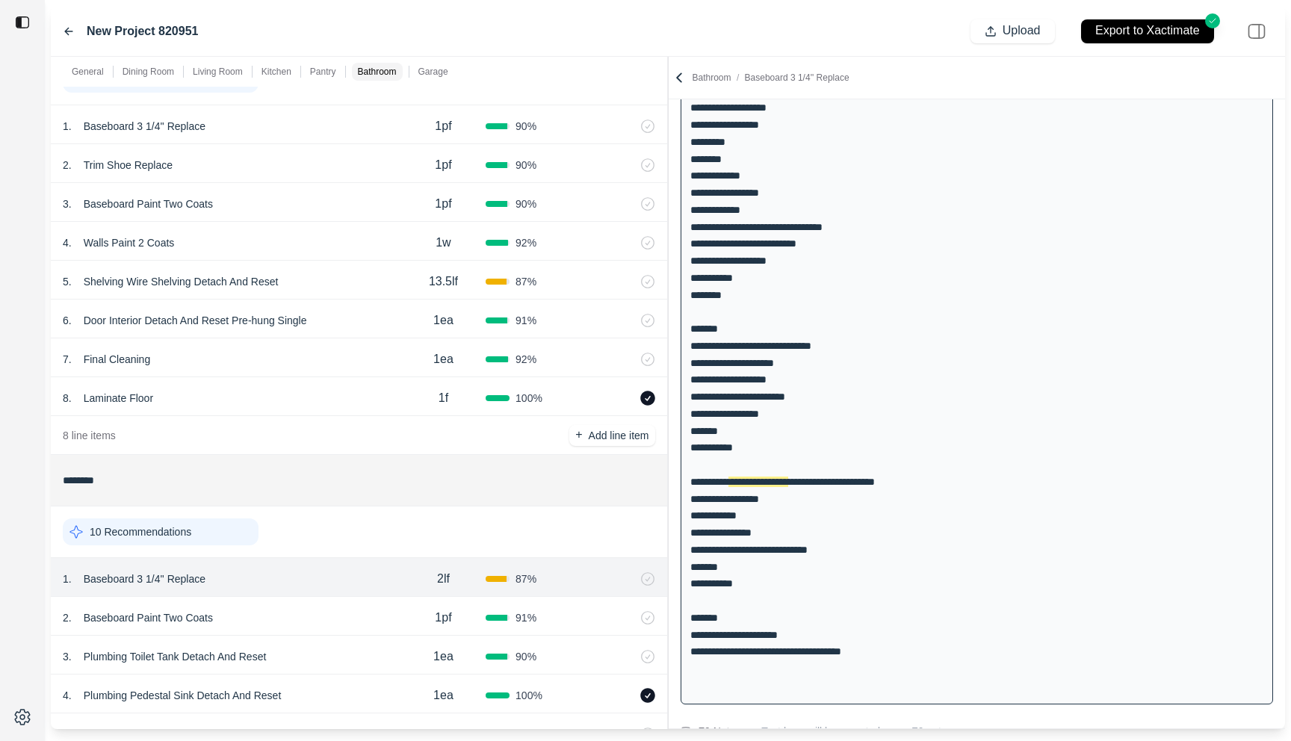
scroll to position [616, 0]
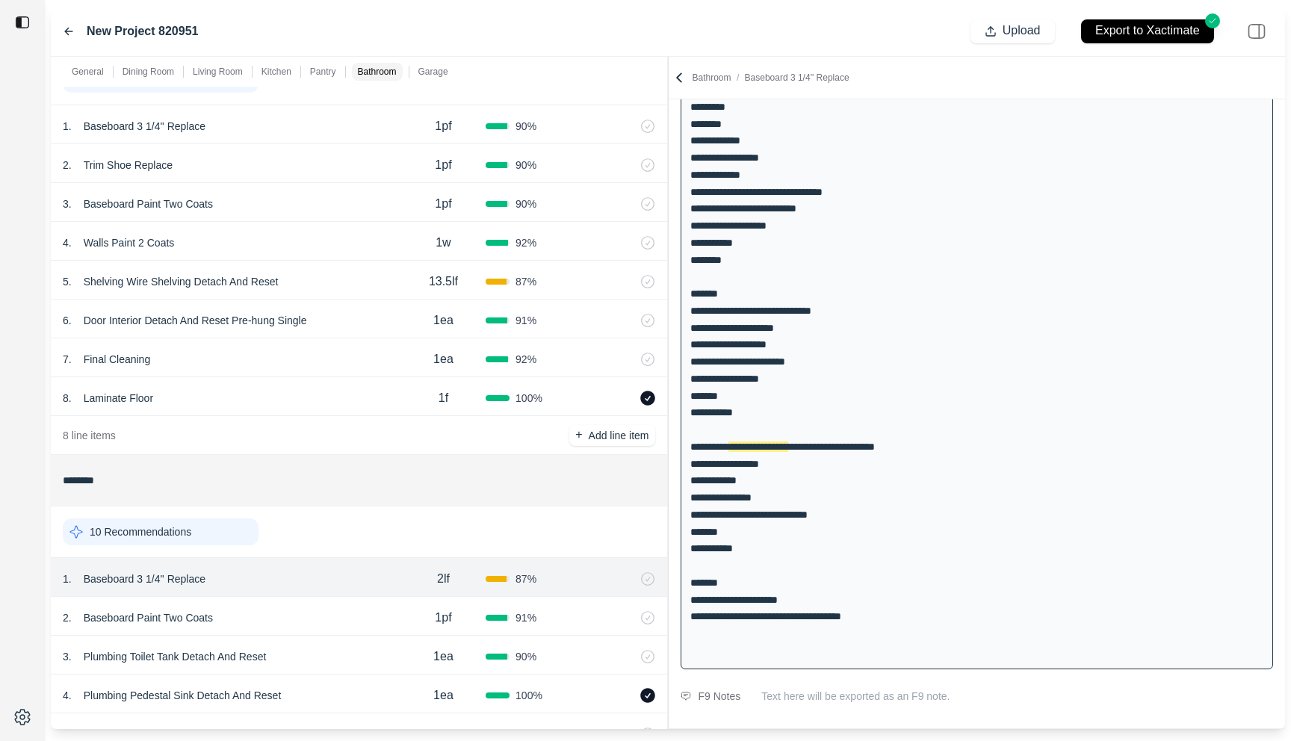
click at [366, 609] on div "2 . Baseboard Paint Two Coats" at bounding box center [232, 617] width 338 height 21
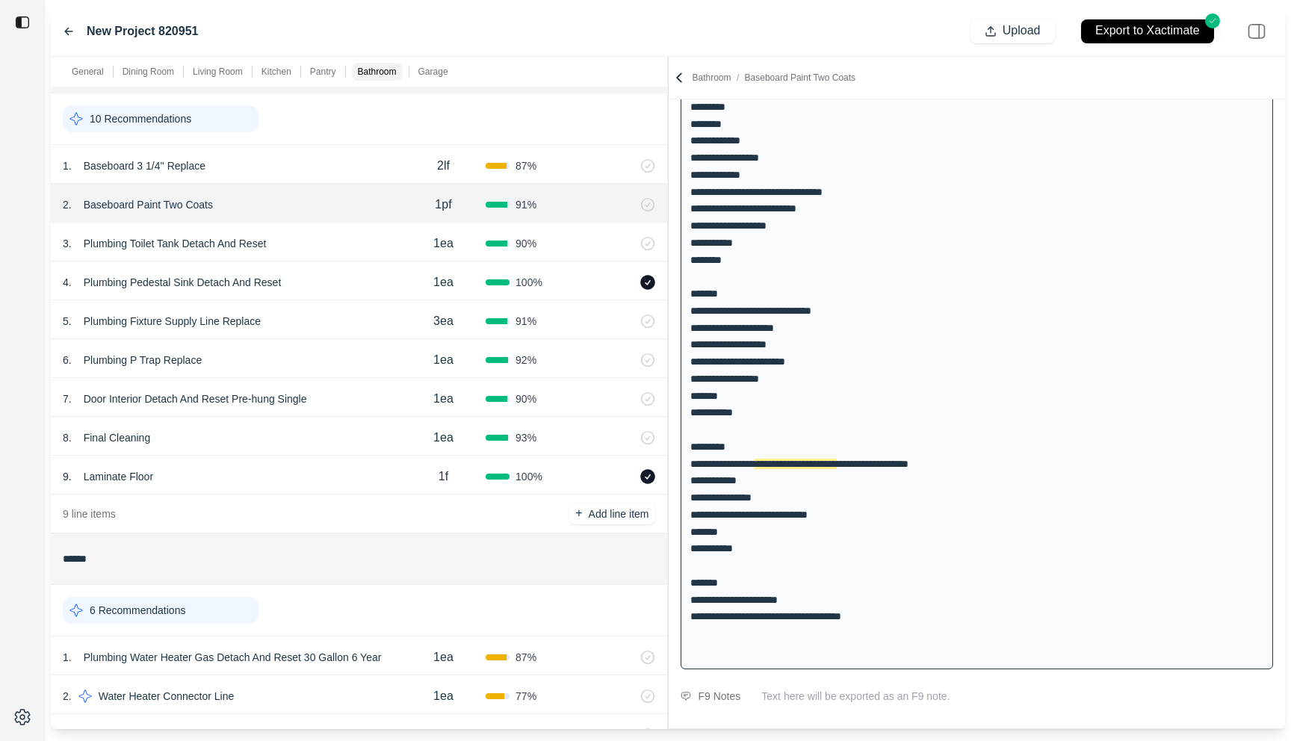
scroll to position [2434, 0]
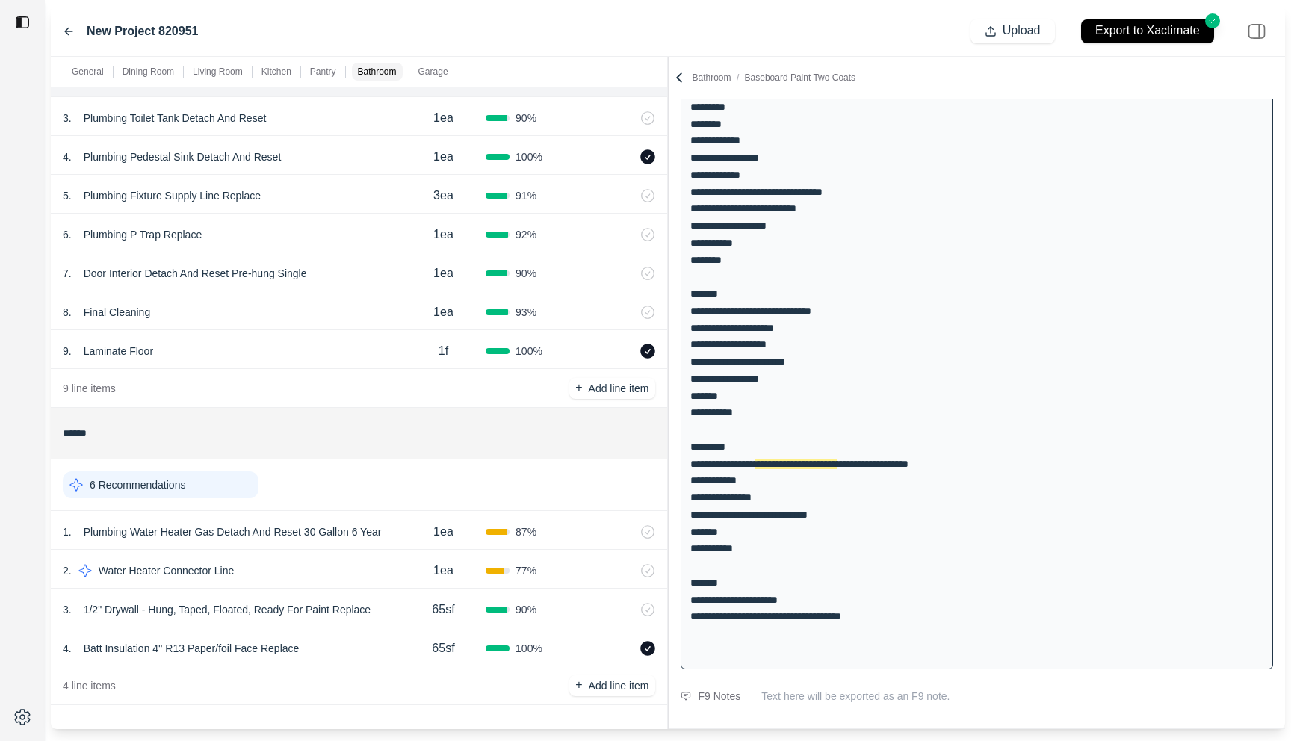
click at [256, 356] on div "9 . Laminate Floor" at bounding box center [232, 351] width 338 height 21
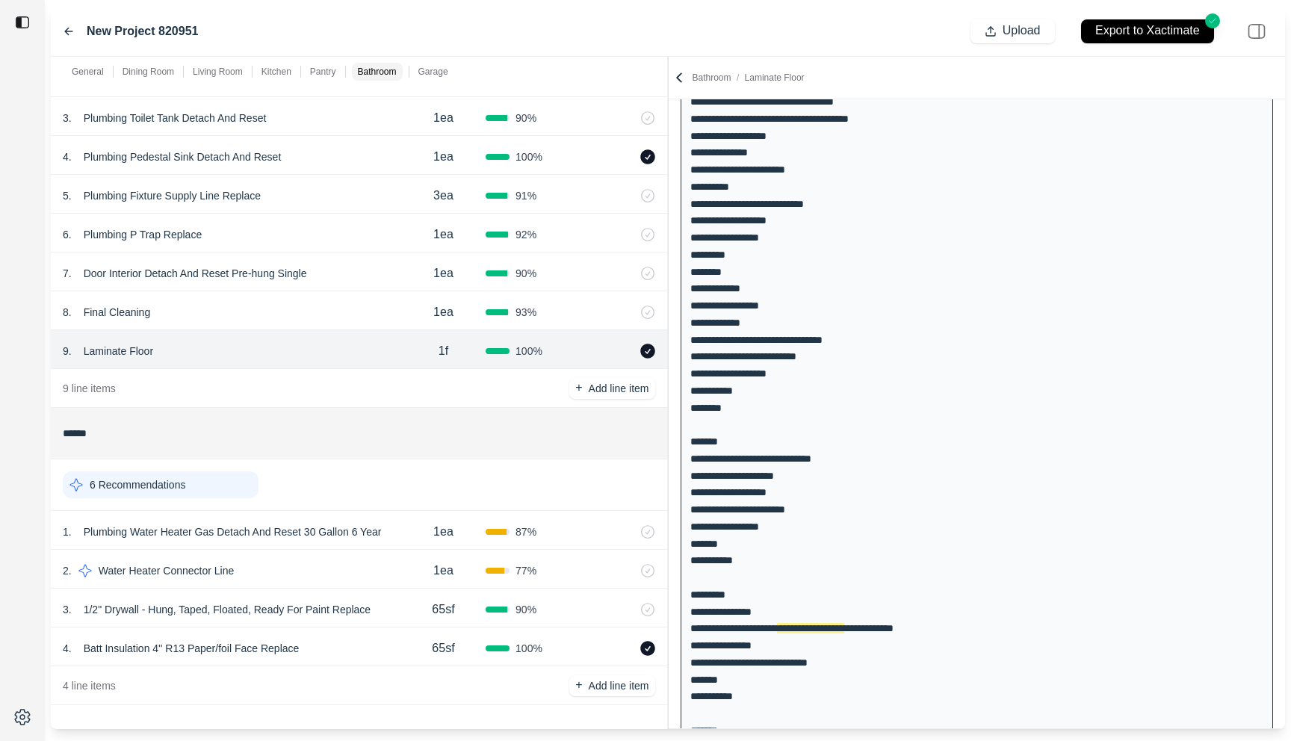
scroll to position [764, 0]
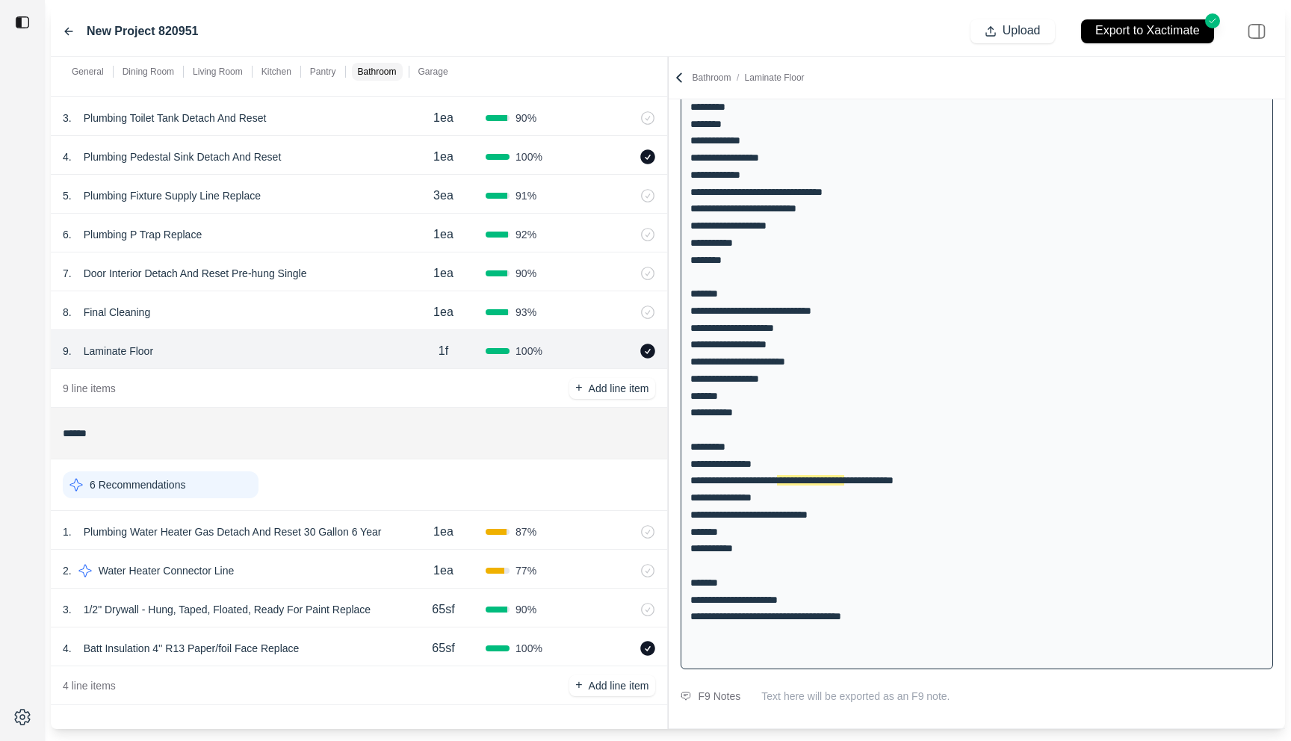
click at [109, 338] on div "9 . Laminate Floor 1f 100 %" at bounding box center [359, 349] width 616 height 39
click at [109, 341] on p "Laminate Floor" at bounding box center [118, 351] width 81 height 21
click at [424, 388] on div "9 line items + Add line item" at bounding box center [359, 388] width 616 height 39
click at [338, 649] on div "4 . Batt Insulation 4'' R13 Paper/foil Face Replace" at bounding box center [232, 648] width 338 height 21
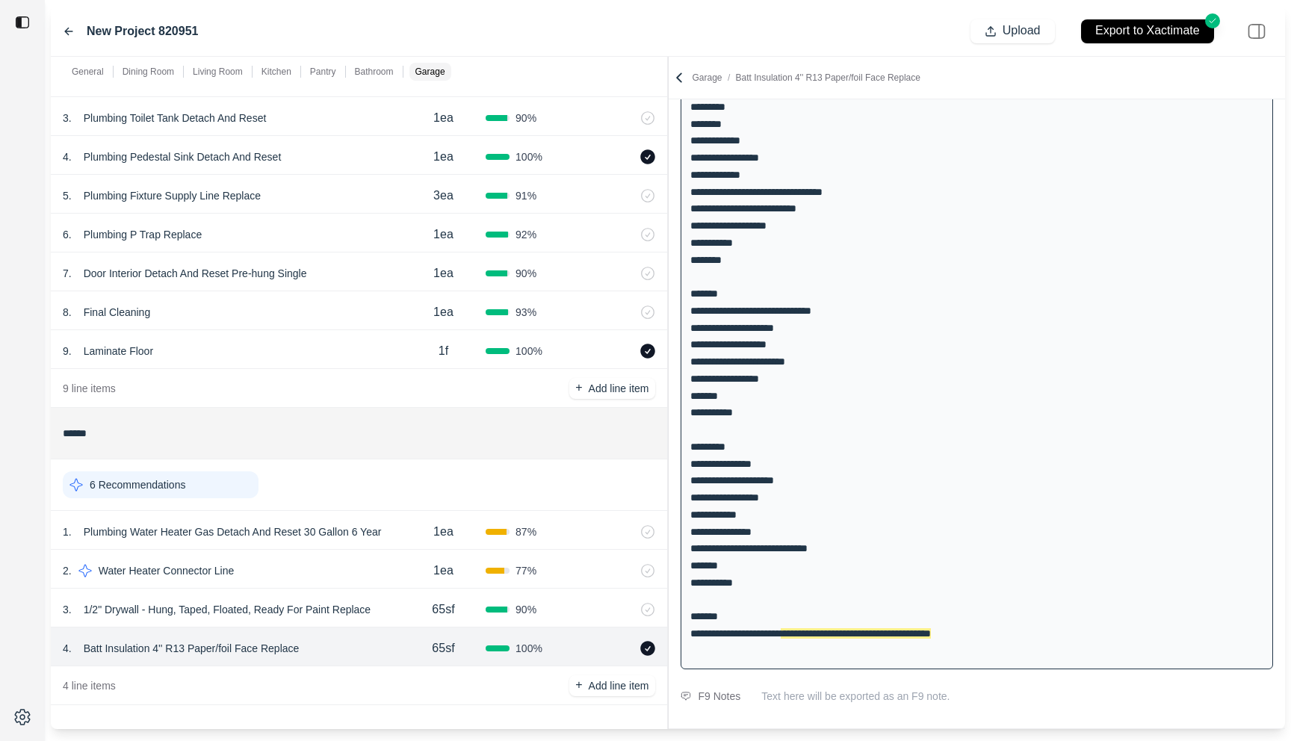
click at [390, 614] on div "3 . 1/2" Drywall - Hung, Taped, Floated, Ready For Paint Replace" at bounding box center [232, 609] width 338 height 21
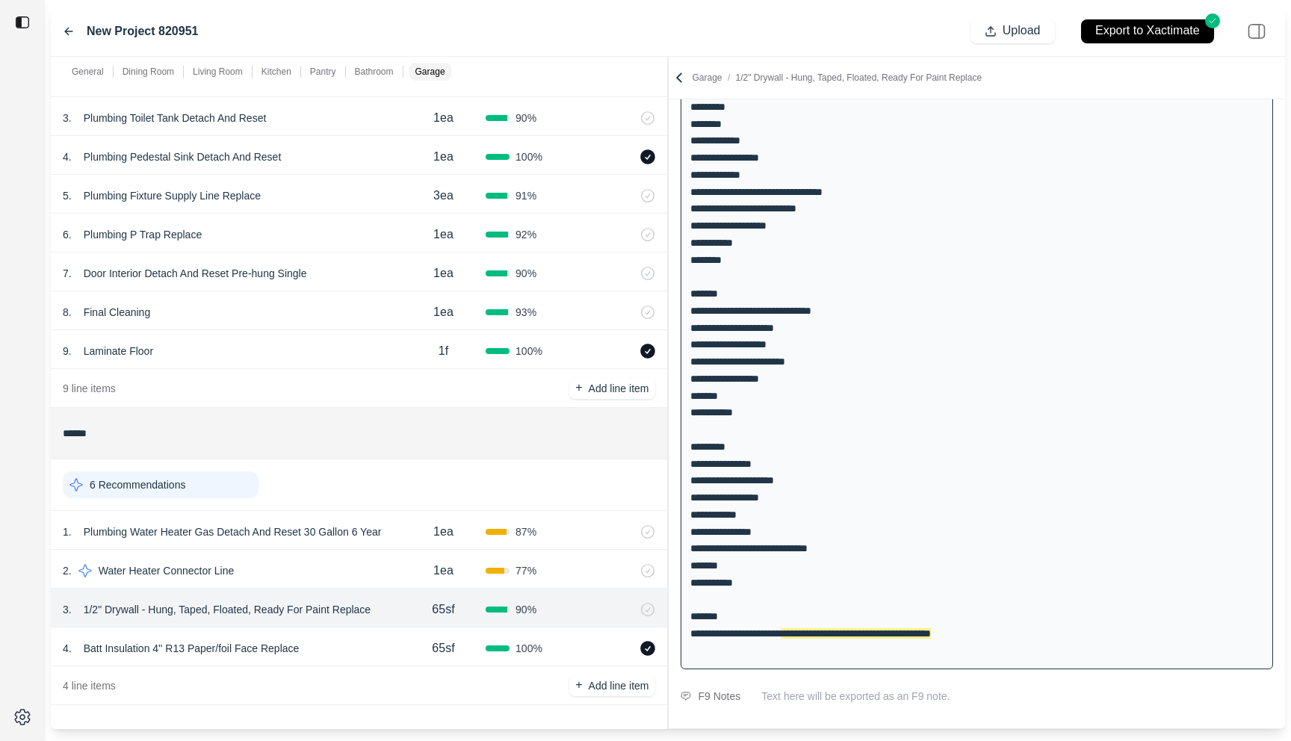
click at [366, 563] on div "2 . Water Heater Connector Line" at bounding box center [232, 570] width 338 height 21
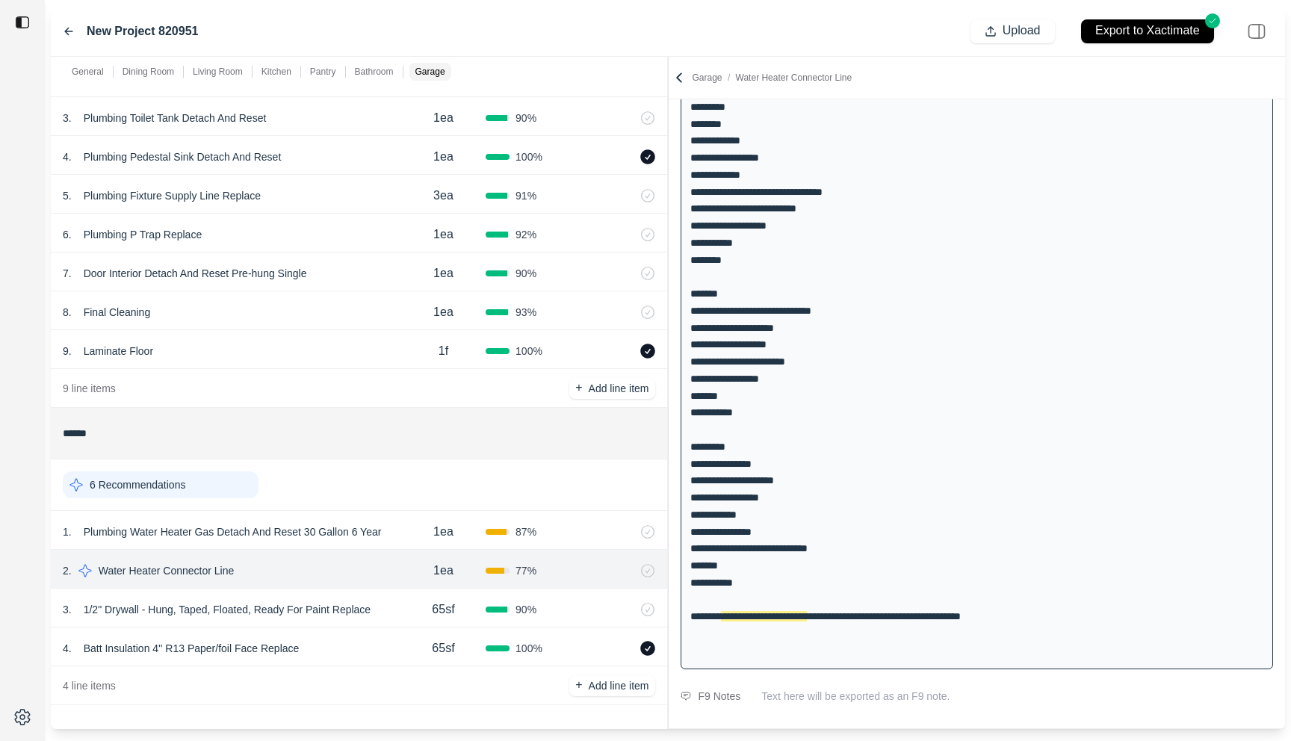
click at [398, 530] on div "1 . Plumbing Water Heater Gas Detach And Reset 30 Gallon 6 Year" at bounding box center [232, 532] width 338 height 21
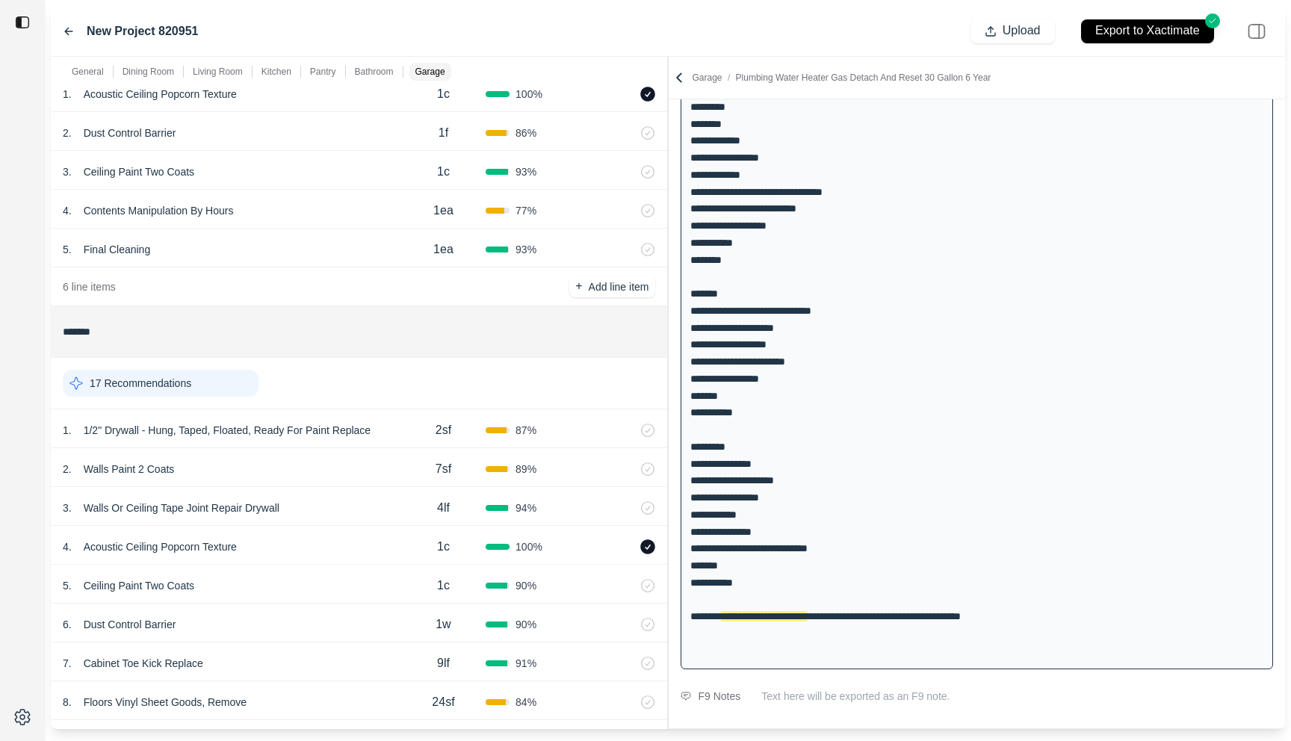
scroll to position [0, 0]
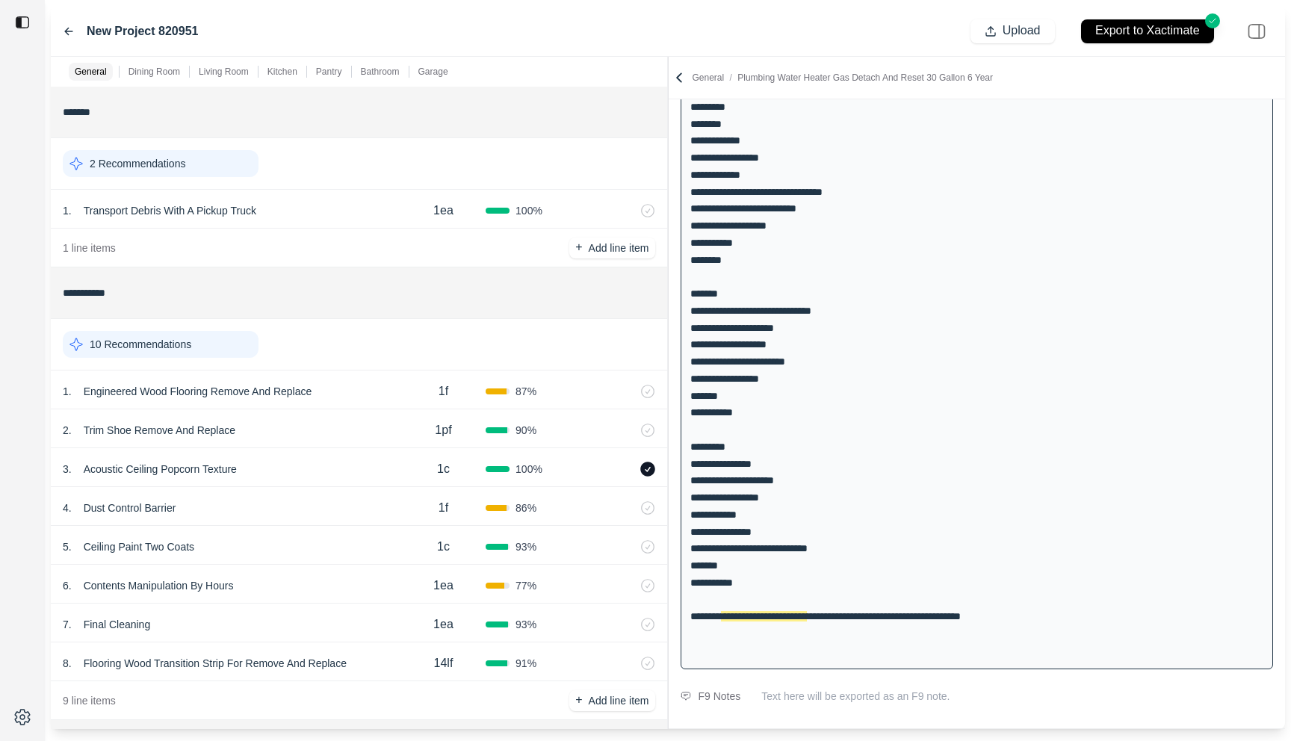
click at [677, 75] on icon at bounding box center [679, 77] width 15 height 15
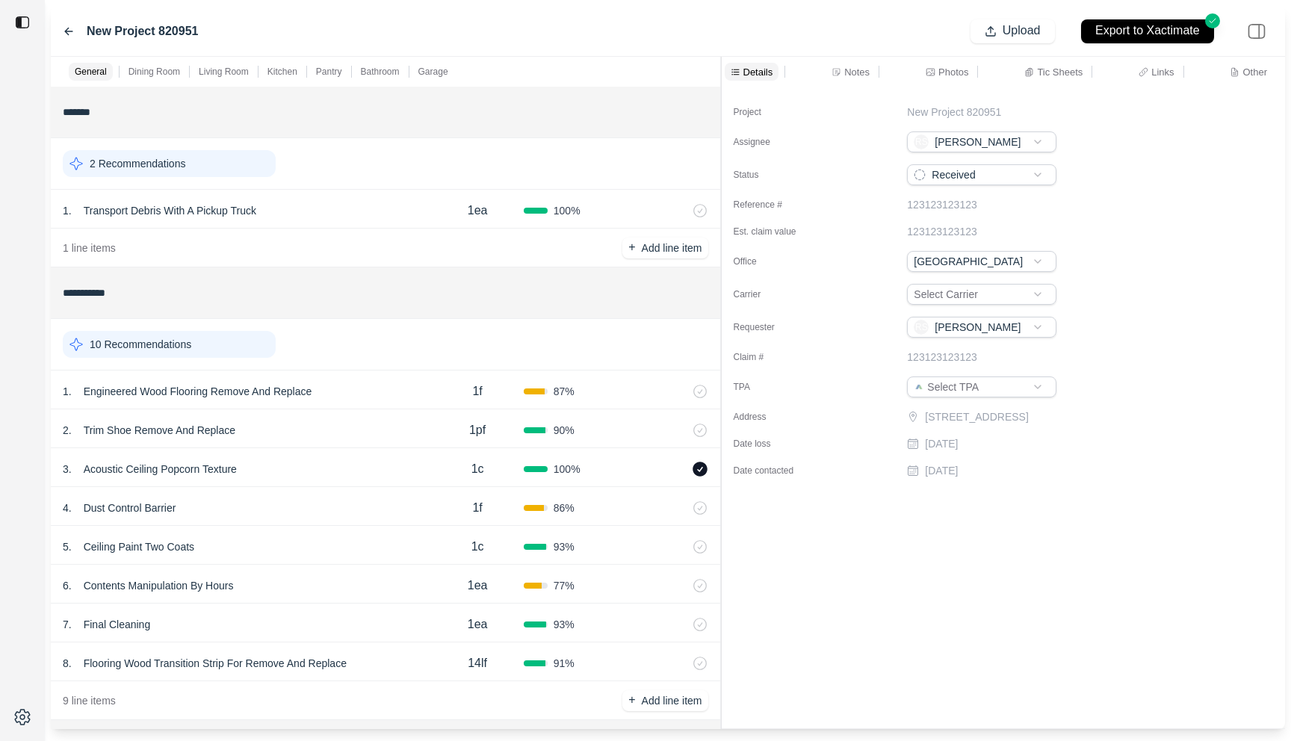
click at [721, 78] on div "**********" at bounding box center [668, 393] width 1234 height 672
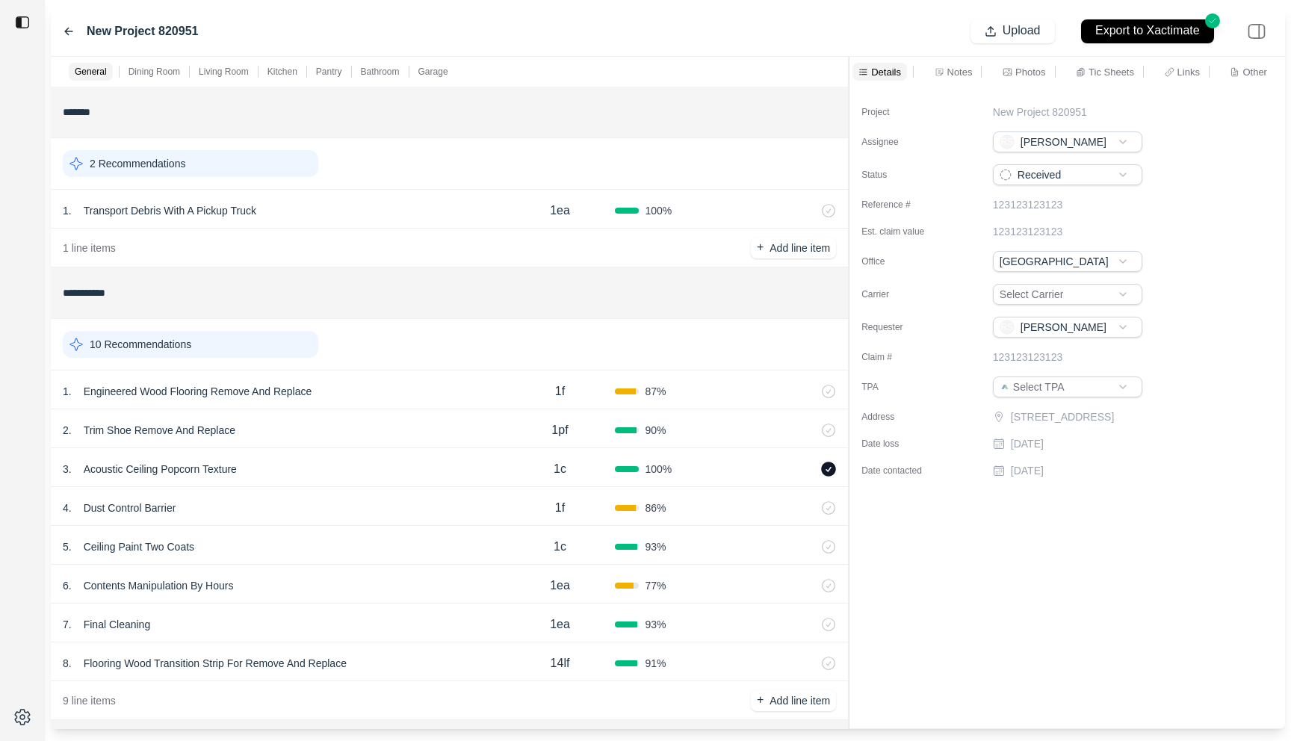
click at [863, 170] on div "**********" at bounding box center [668, 393] width 1234 height 672
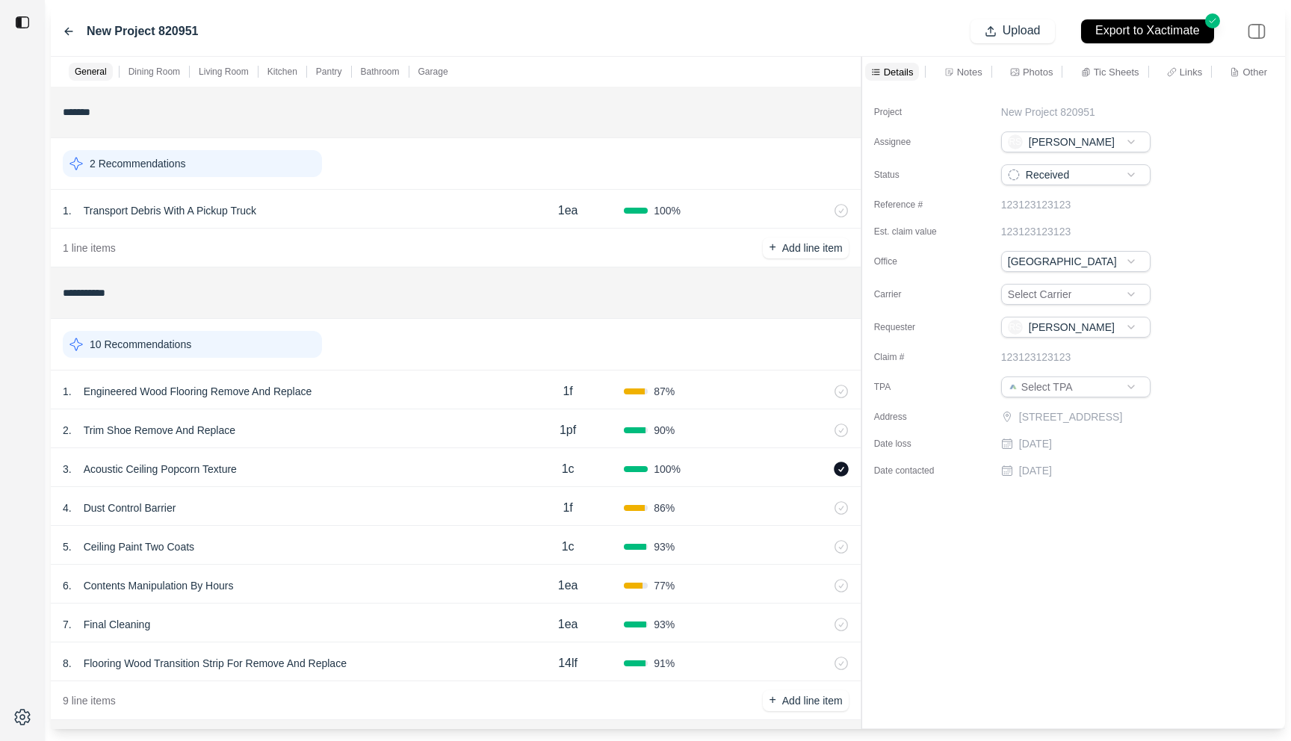
click at [410, 407] on div "1 . Engineered Wood Flooring Remove And Replace 1f 87 %" at bounding box center [456, 390] width 810 height 39
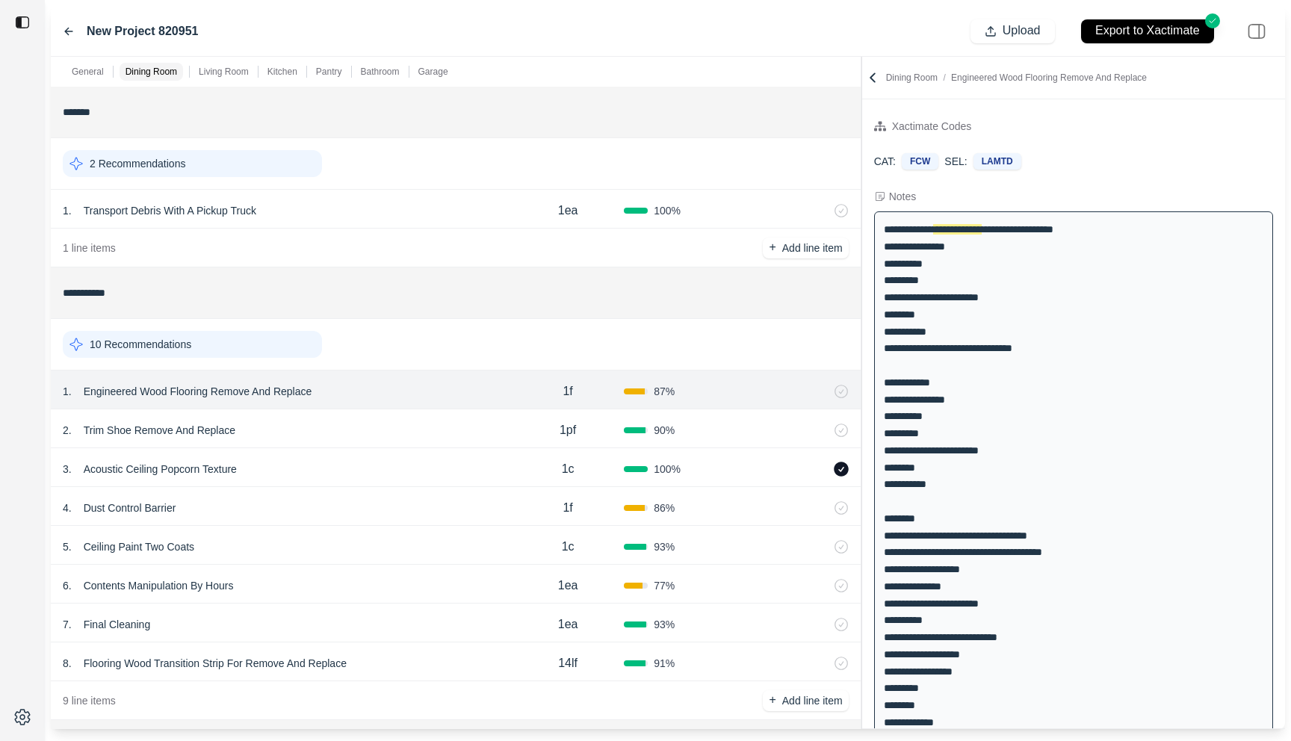
click at [411, 443] on div "2 . Trim Shoe Remove And Replace 1pf 90 %" at bounding box center [456, 428] width 810 height 39
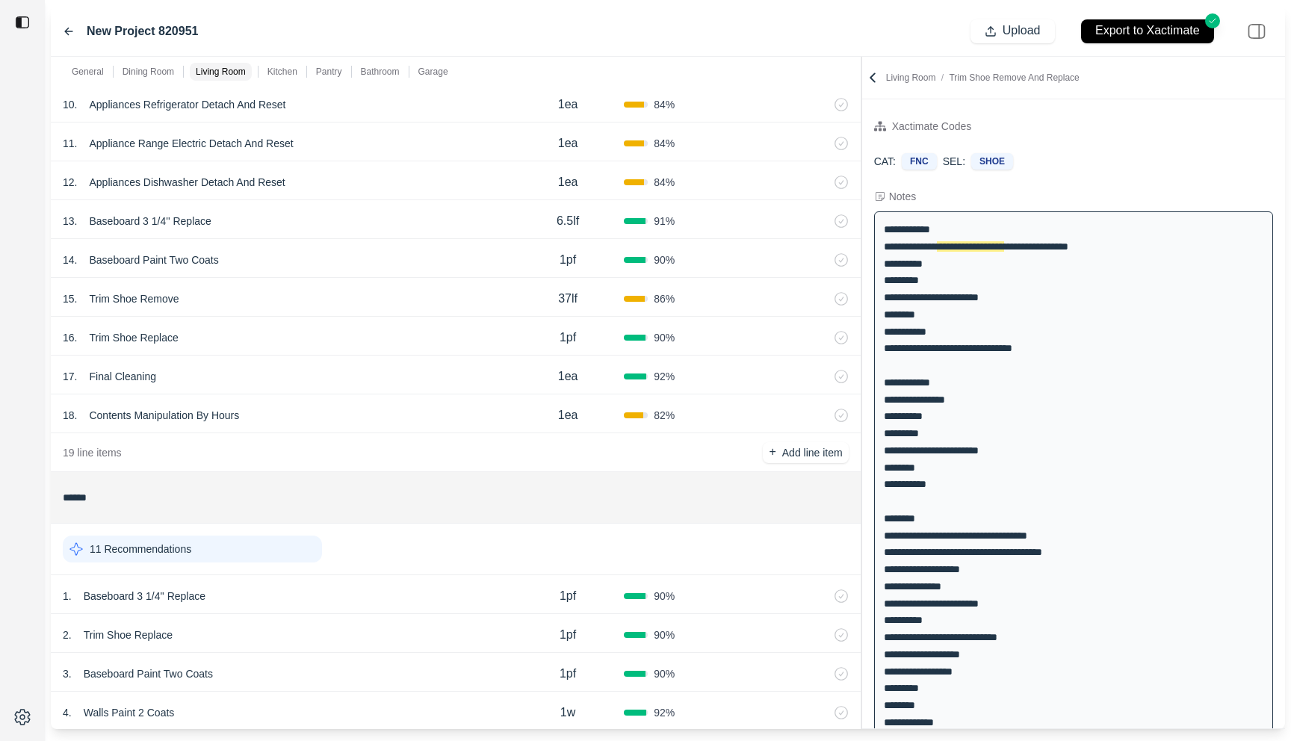
scroll to position [2003, 0]
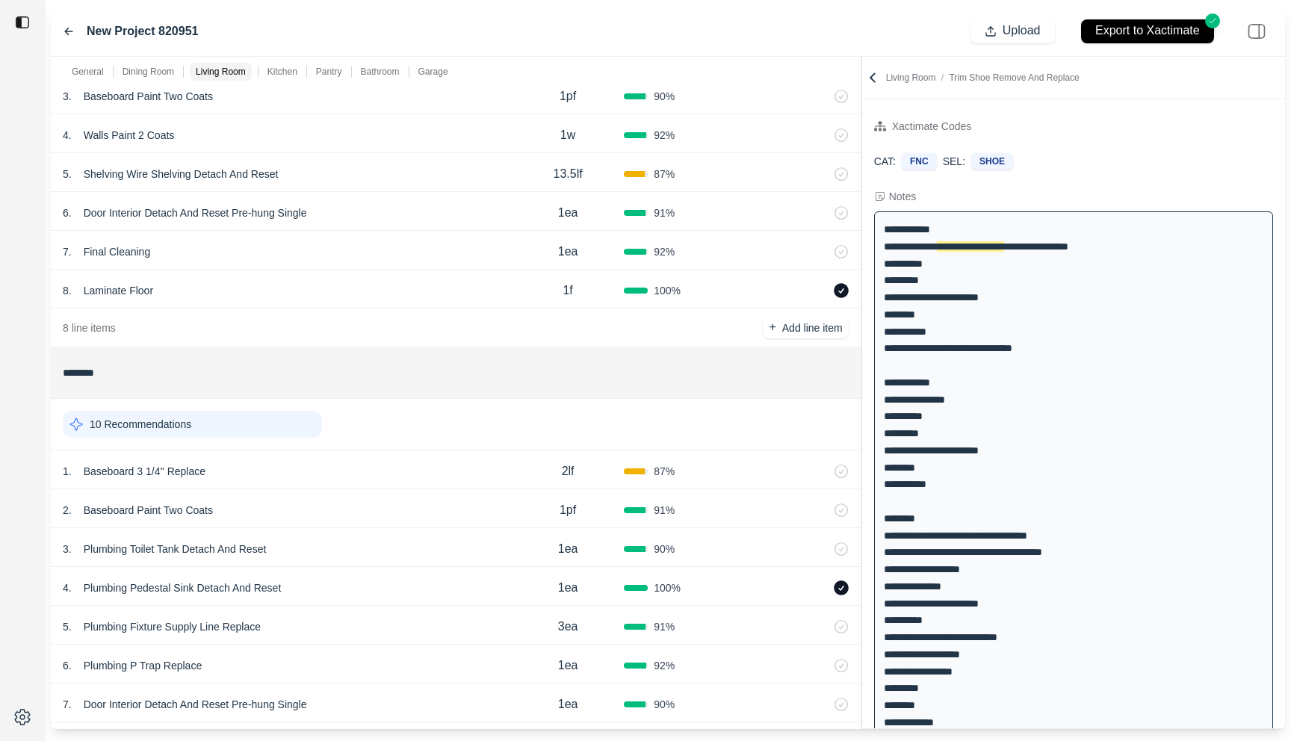
click at [306, 285] on div "8 . Laminate Floor" at bounding box center [287, 290] width 449 height 21
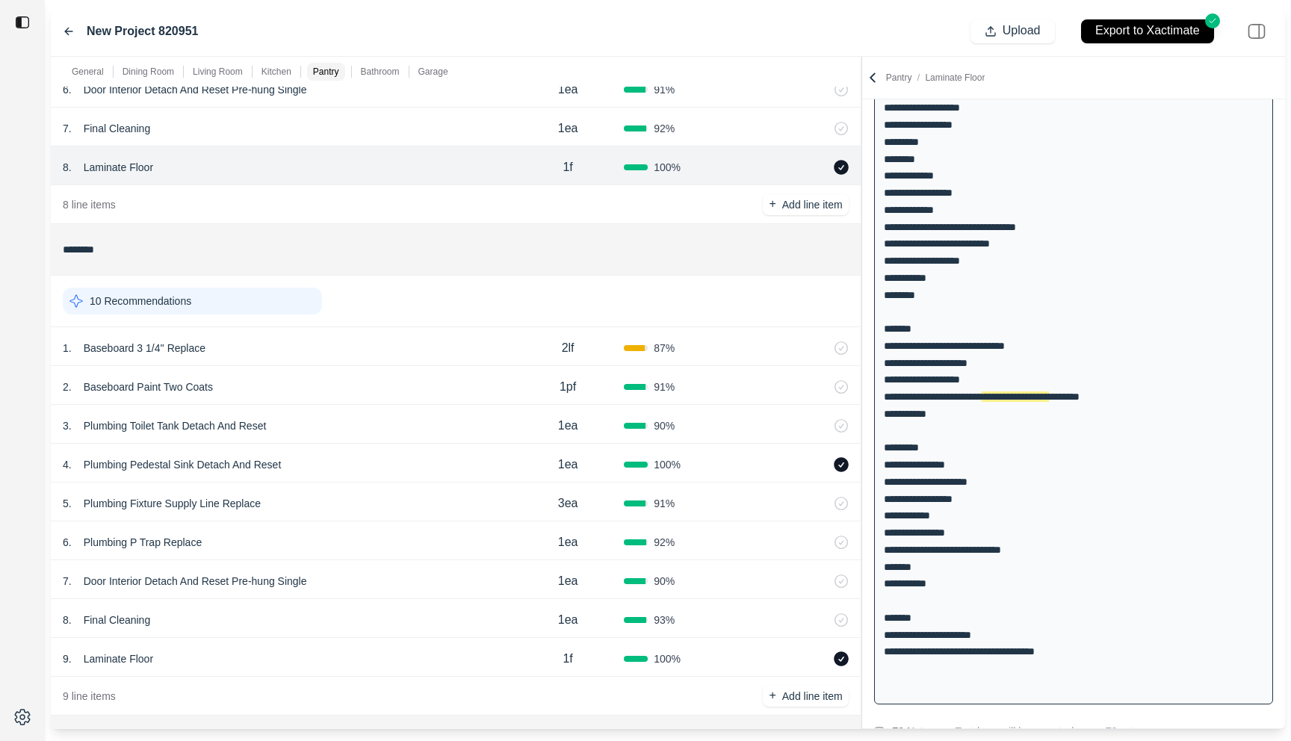
scroll to position [2417, 0]
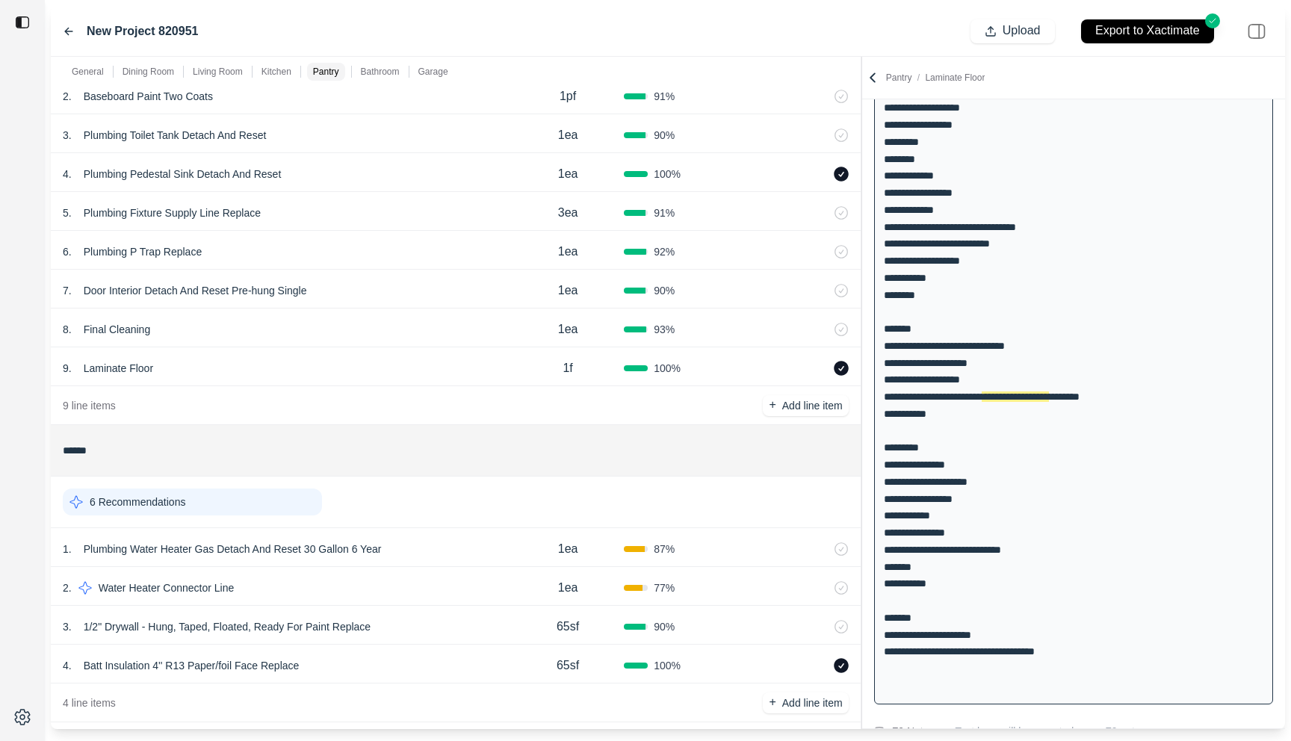
click at [282, 374] on div "9 . Laminate Floor" at bounding box center [287, 368] width 449 height 21
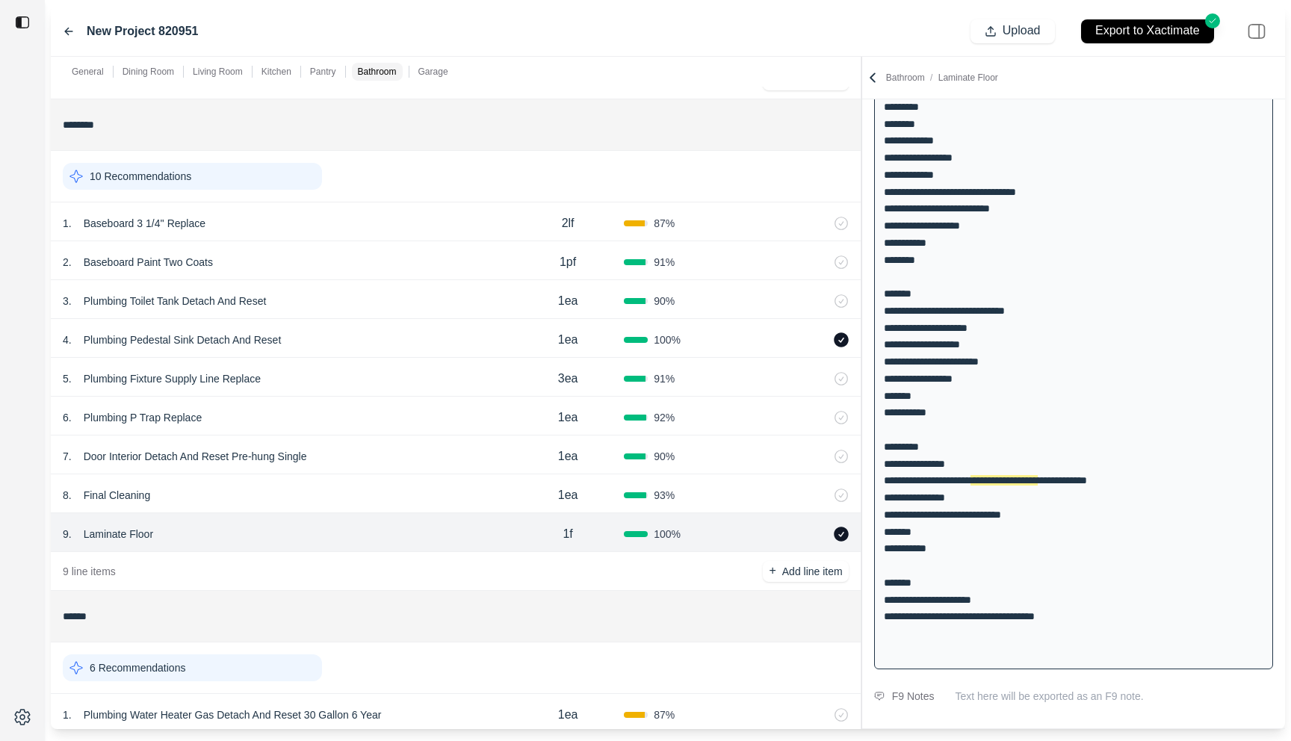
scroll to position [2256, 0]
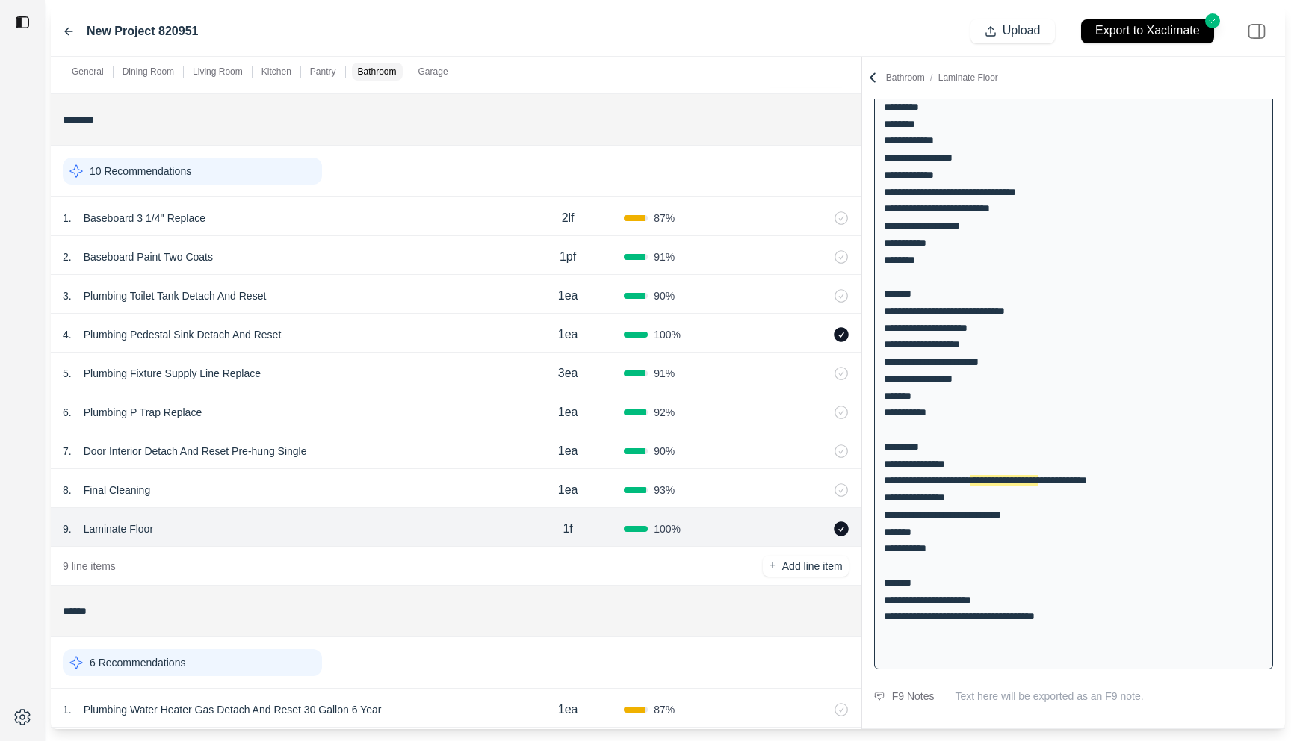
click at [317, 336] on div "4 . Plumbing Pedestal Sink Detach And Reset" at bounding box center [287, 334] width 449 height 21
select select
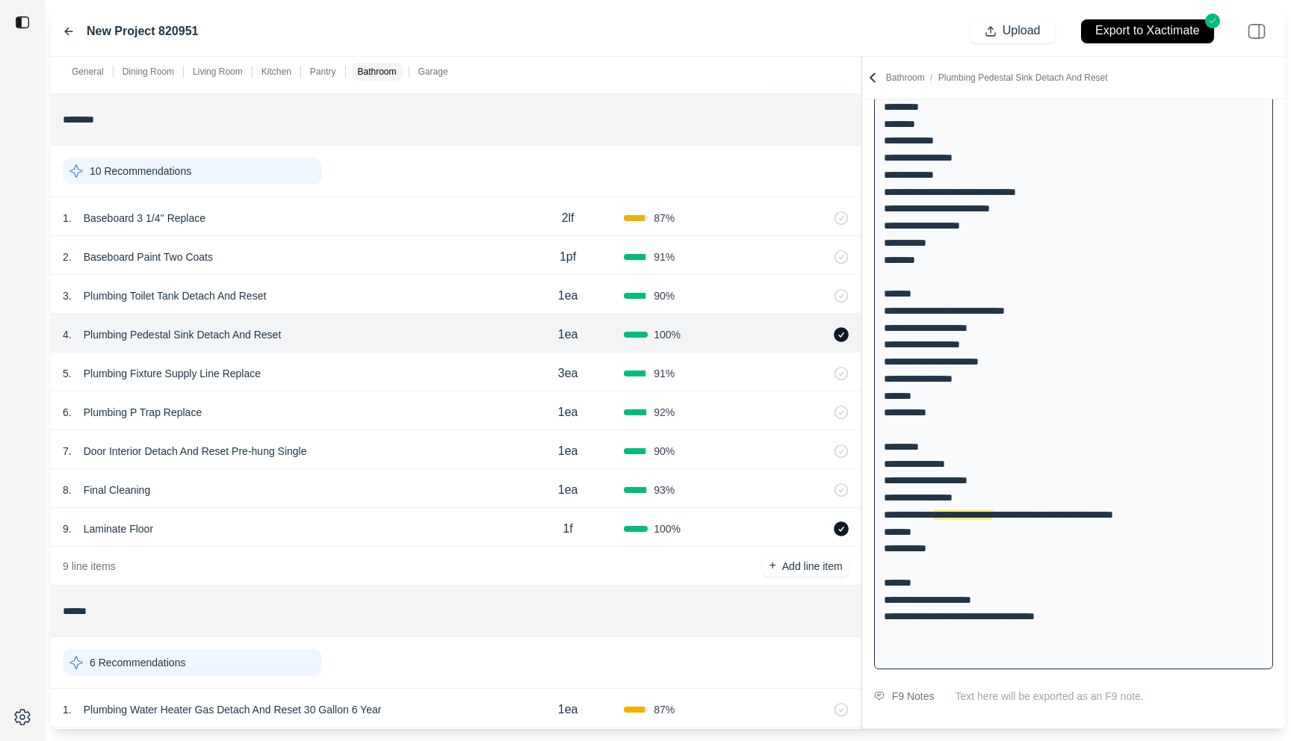
click at [218, 341] on p "Plumbing Pedestal Sink Detach And Reset" at bounding box center [183, 334] width 210 height 21
click at [34, 462] on div at bounding box center [22, 370] width 45 height 741
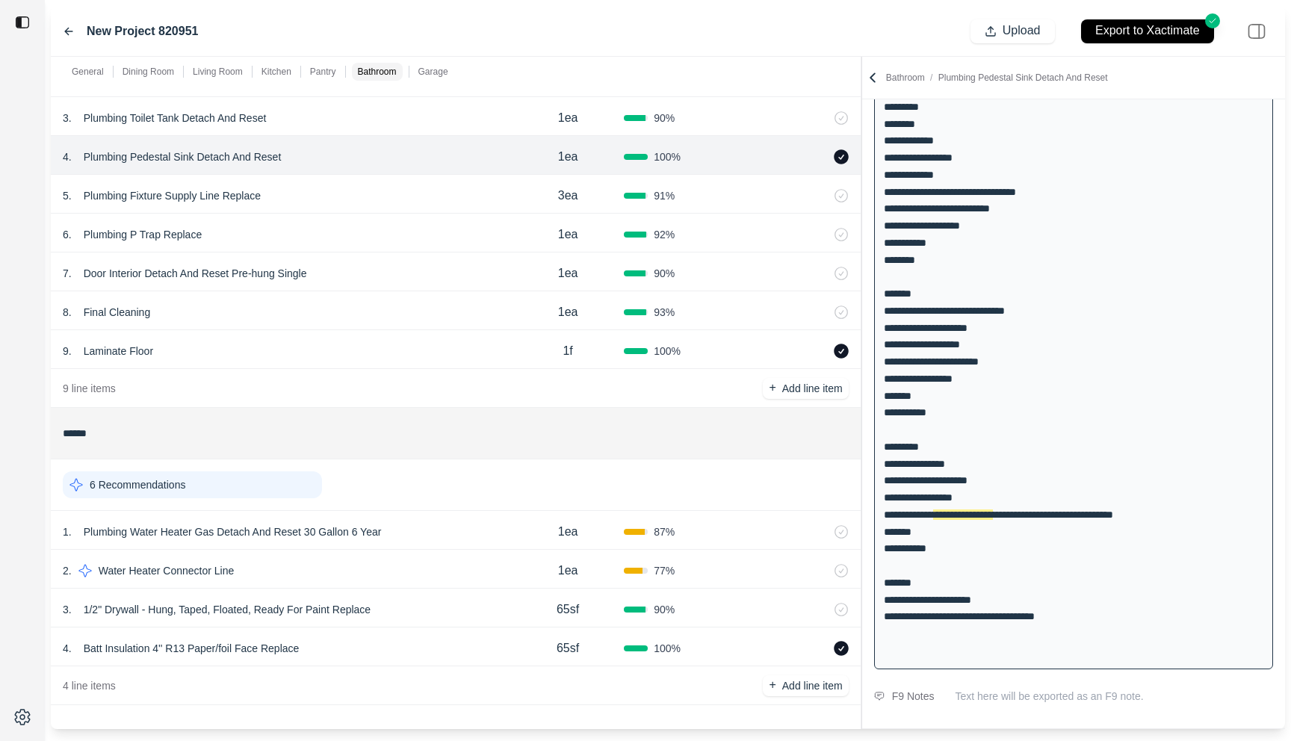
click at [421, 610] on div "3 . 1/2" Drywall - Hung, Taped, Floated, Ready For Paint Replace" at bounding box center [287, 609] width 449 height 21
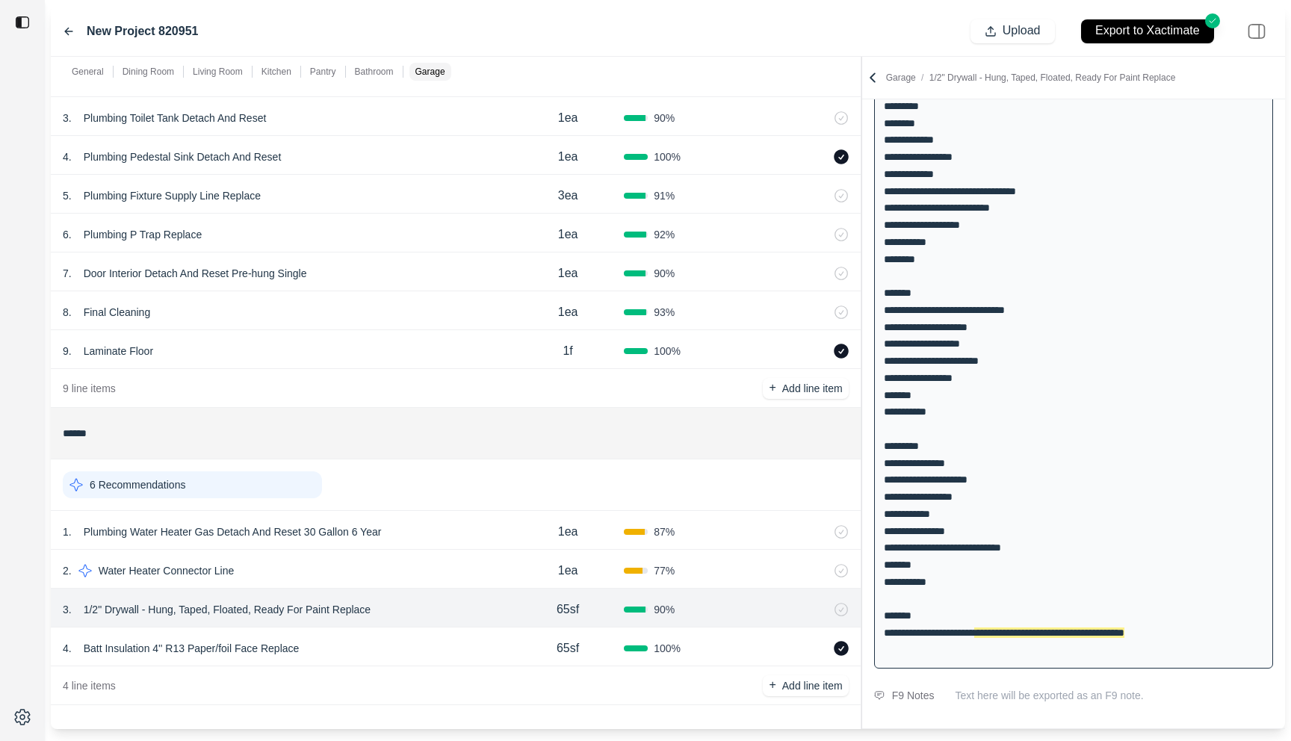
scroll to position [616, 0]
click at [402, 649] on div "4 . Batt Insulation 4'' R13 Paper/foil Face Replace" at bounding box center [287, 648] width 449 height 21
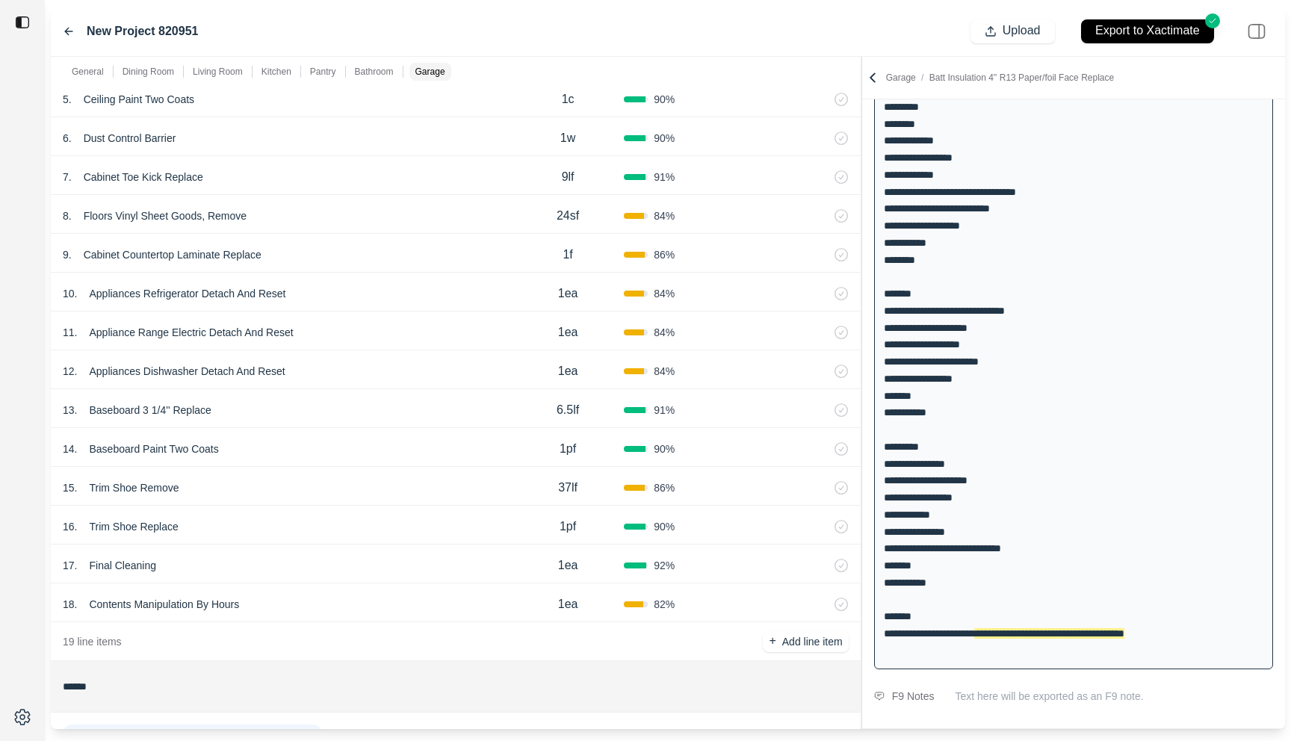
scroll to position [1012, 0]
